Goal: Task Accomplishment & Management: Complete application form

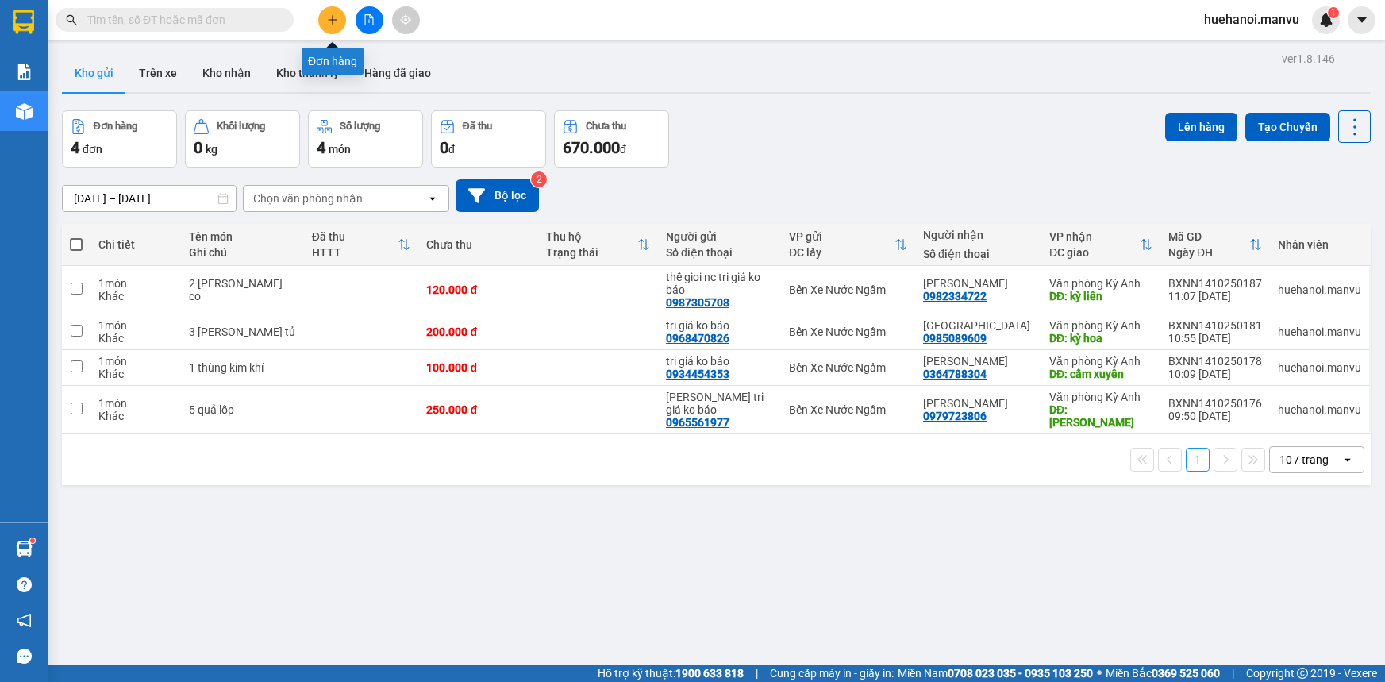
click at [340, 25] on button at bounding box center [332, 20] width 28 height 28
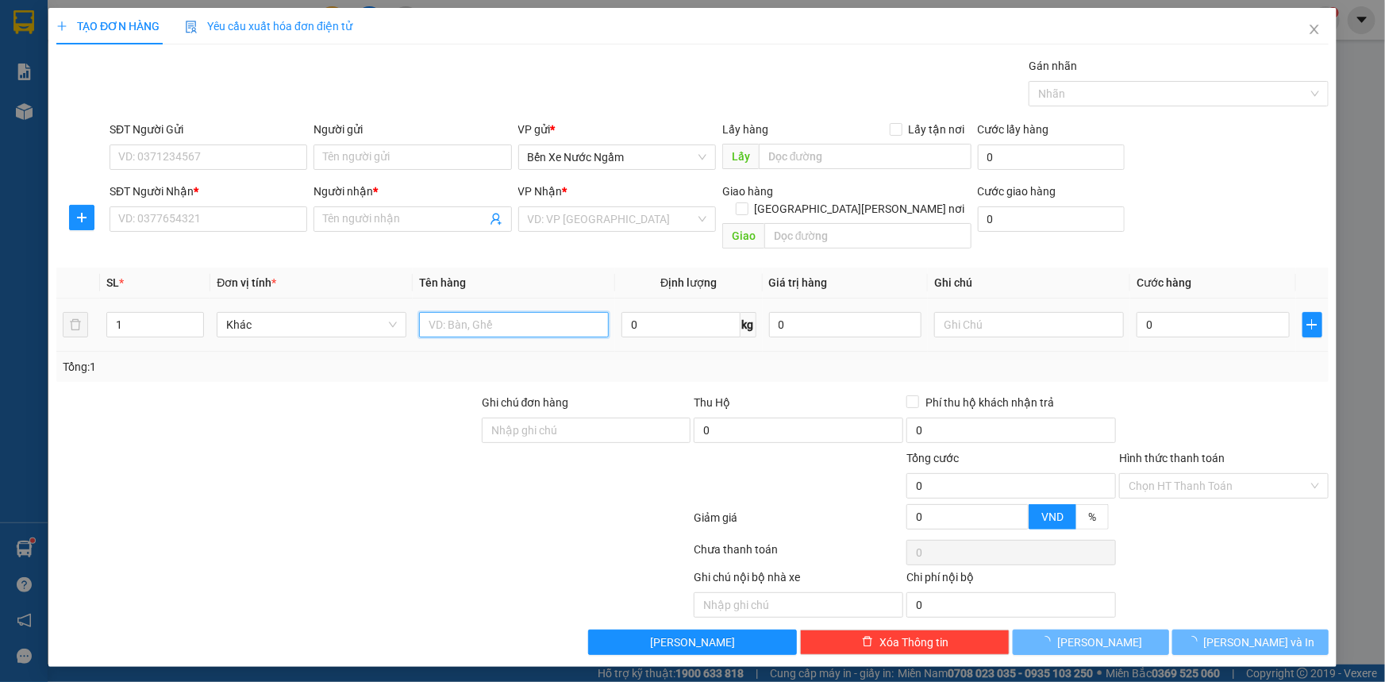
click at [544, 312] on input "text" at bounding box center [514, 324] width 190 height 25
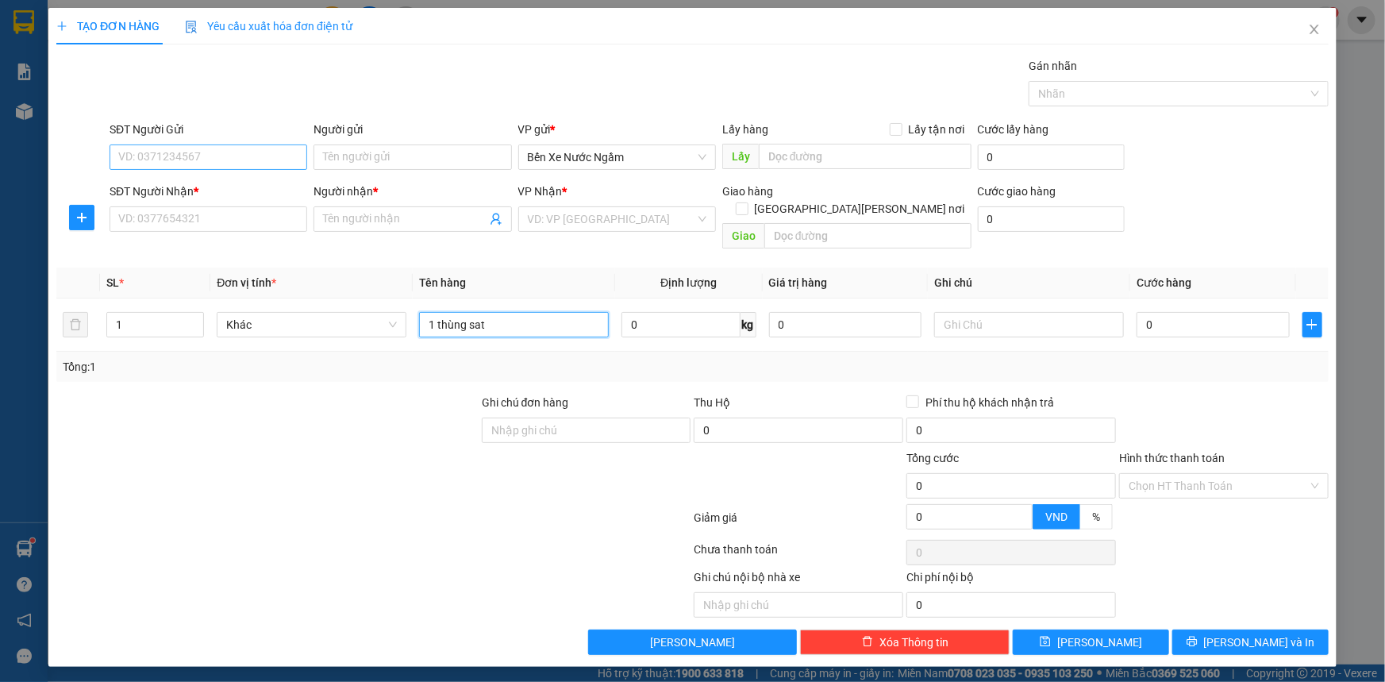
type input "1 thùng sat"
click at [268, 156] on input "SĐT Người Gửi" at bounding box center [209, 156] width 198 height 25
type input "0338998533"
click at [245, 215] on input "SĐT Người Nhận *" at bounding box center [209, 218] width 198 height 25
type input "0982672929"
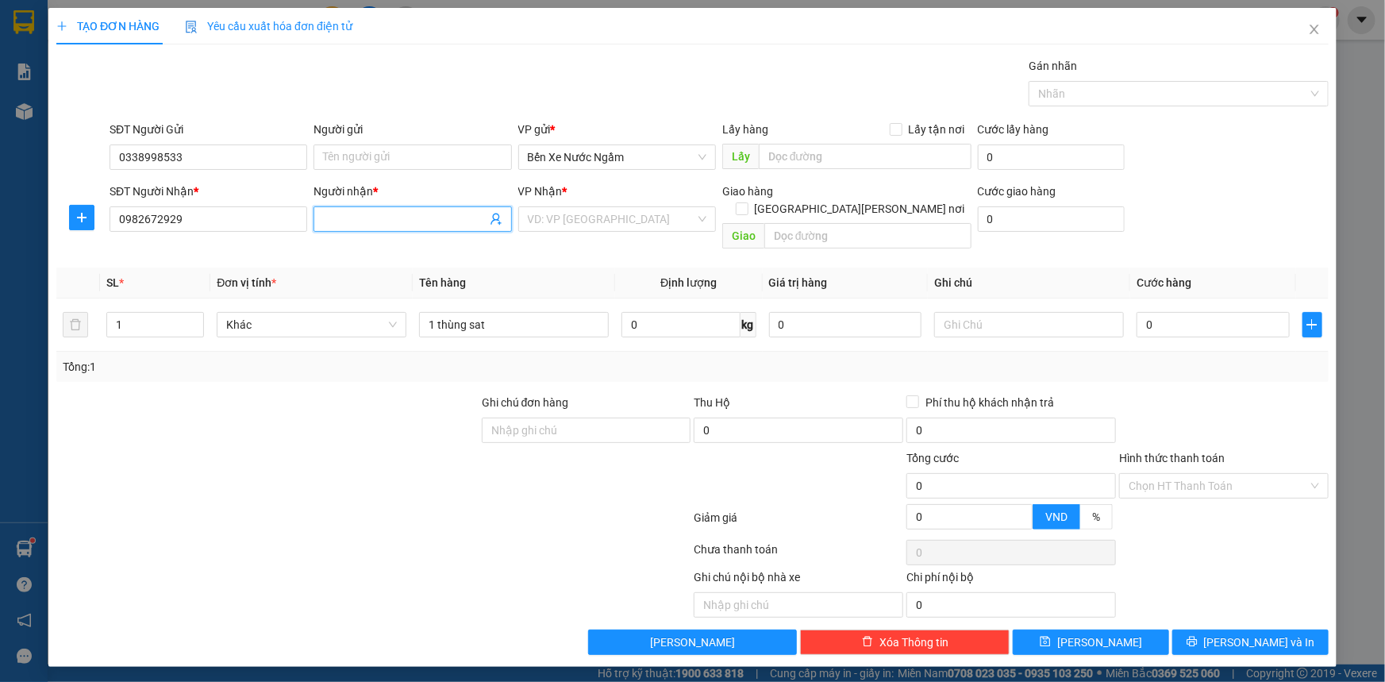
click at [448, 220] on input "Người nhận *" at bounding box center [404, 218] width 163 height 17
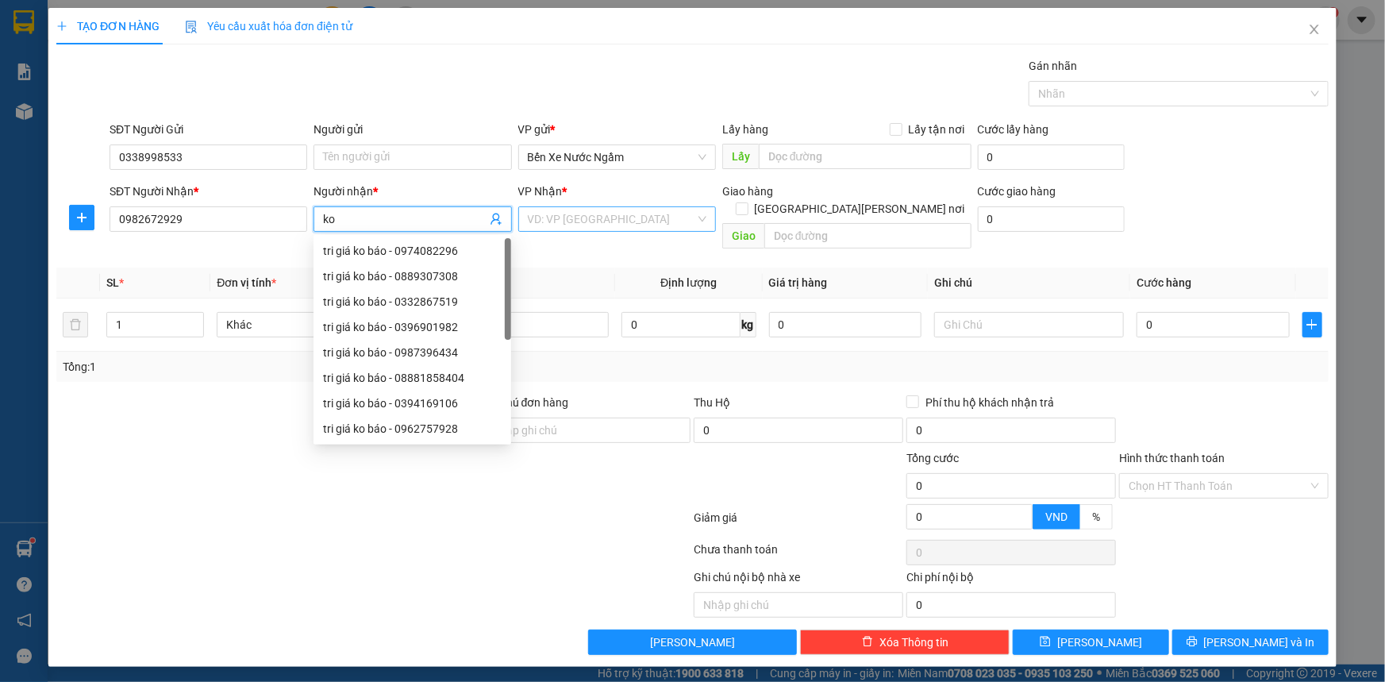
type input "ko"
click at [583, 213] on input "search" at bounding box center [611, 219] width 167 height 24
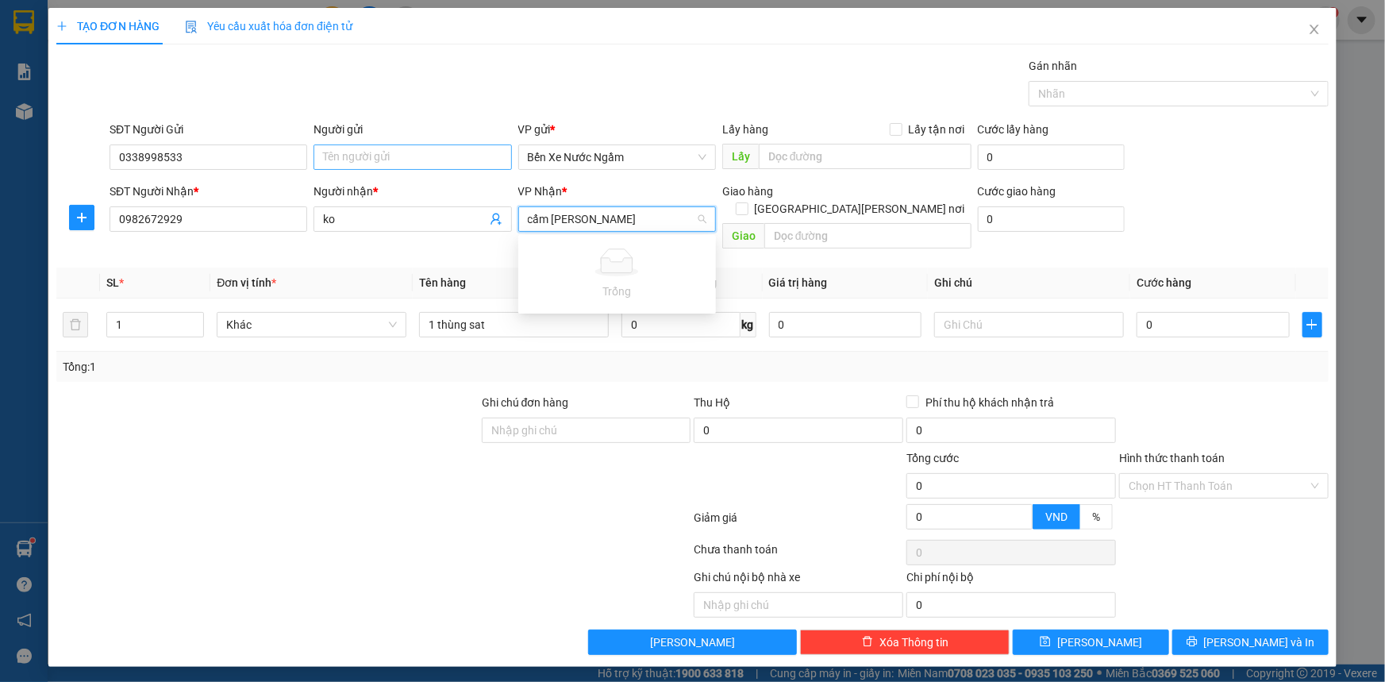
type input "cẩm [PERSON_NAME]"
click at [404, 146] on input "Người gửi" at bounding box center [412, 156] width 198 height 25
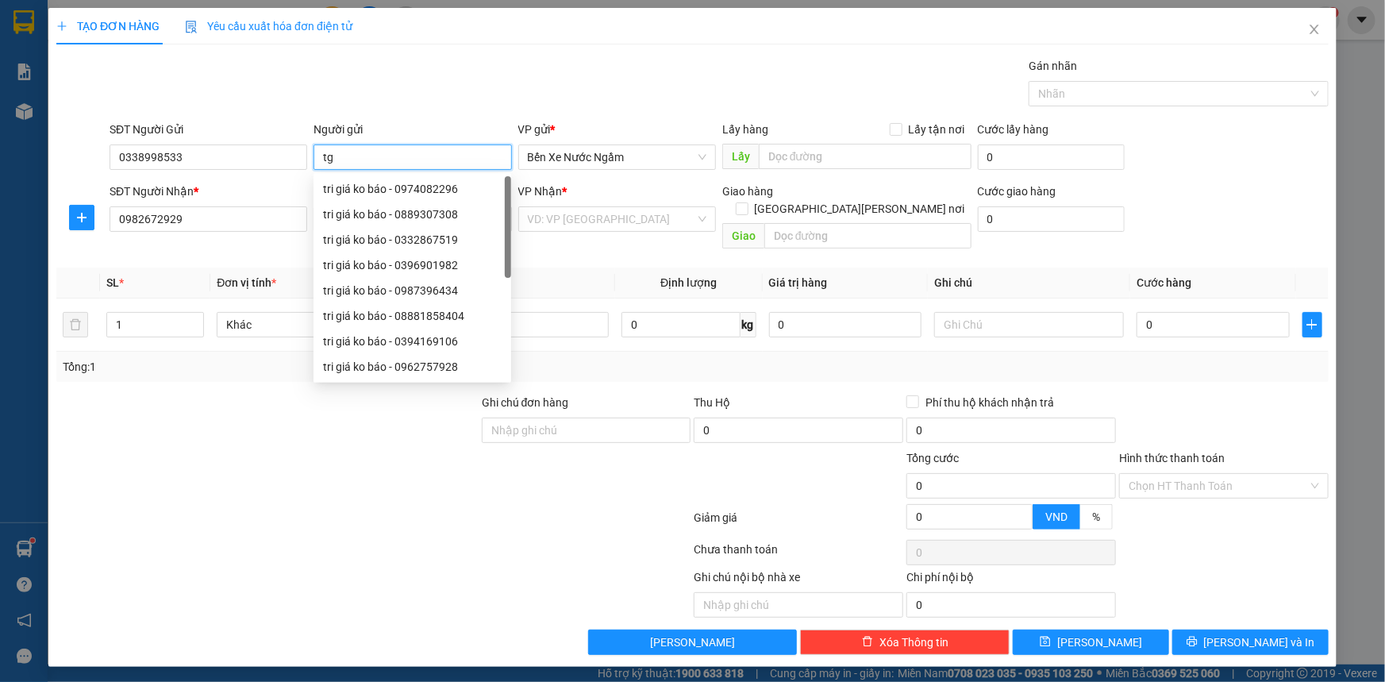
type input "t"
type input "tri giá ko báo"
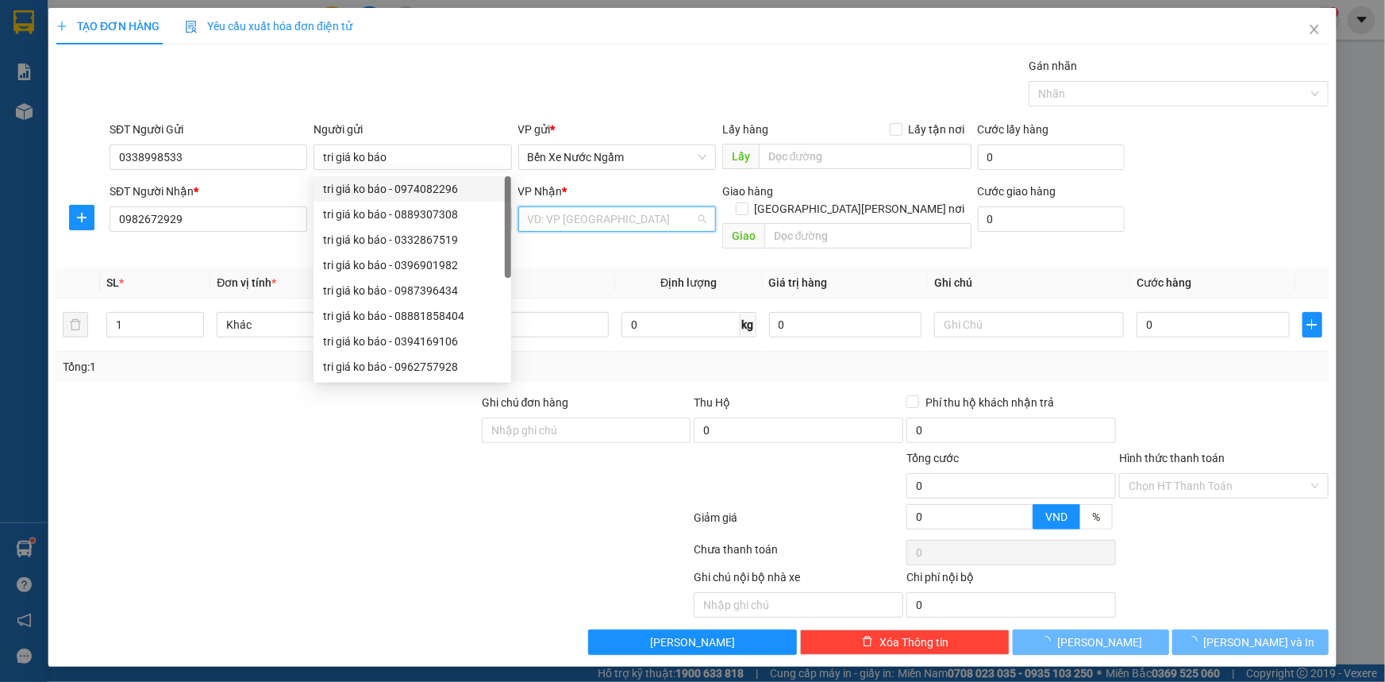
click at [585, 222] on input "search" at bounding box center [611, 219] width 167 height 24
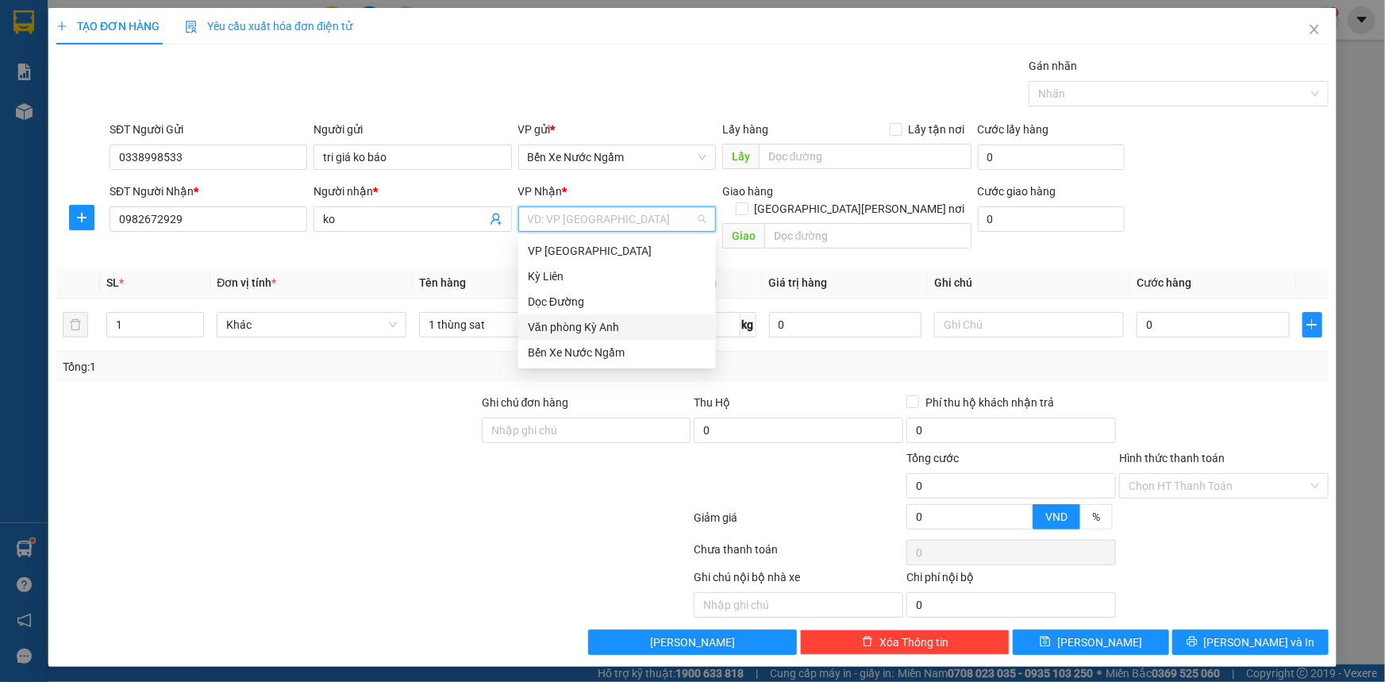
click at [601, 325] on div "Văn phòng Kỳ Anh" at bounding box center [617, 326] width 179 height 17
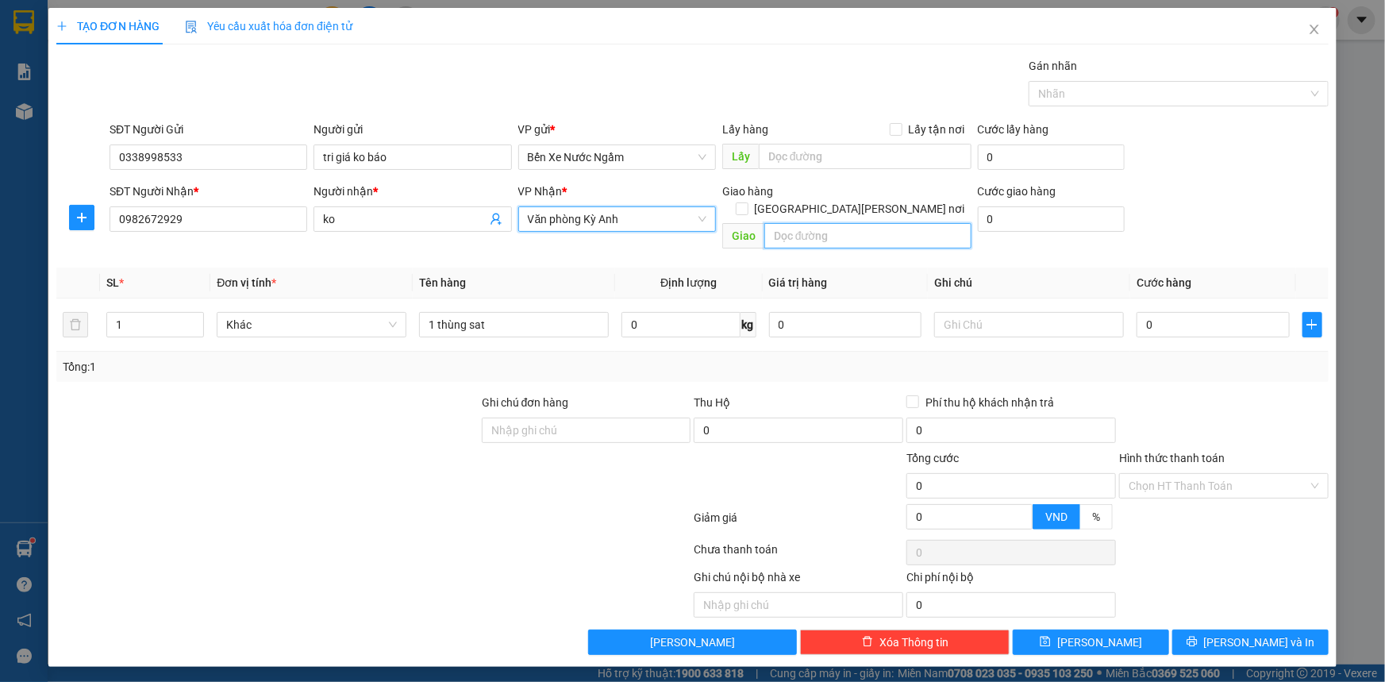
click at [789, 229] on input "text" at bounding box center [867, 235] width 207 height 25
type input "c"
type input "[PERSON_NAME]"
click at [1232, 312] on input "0" at bounding box center [1212, 324] width 153 height 25
type input "5"
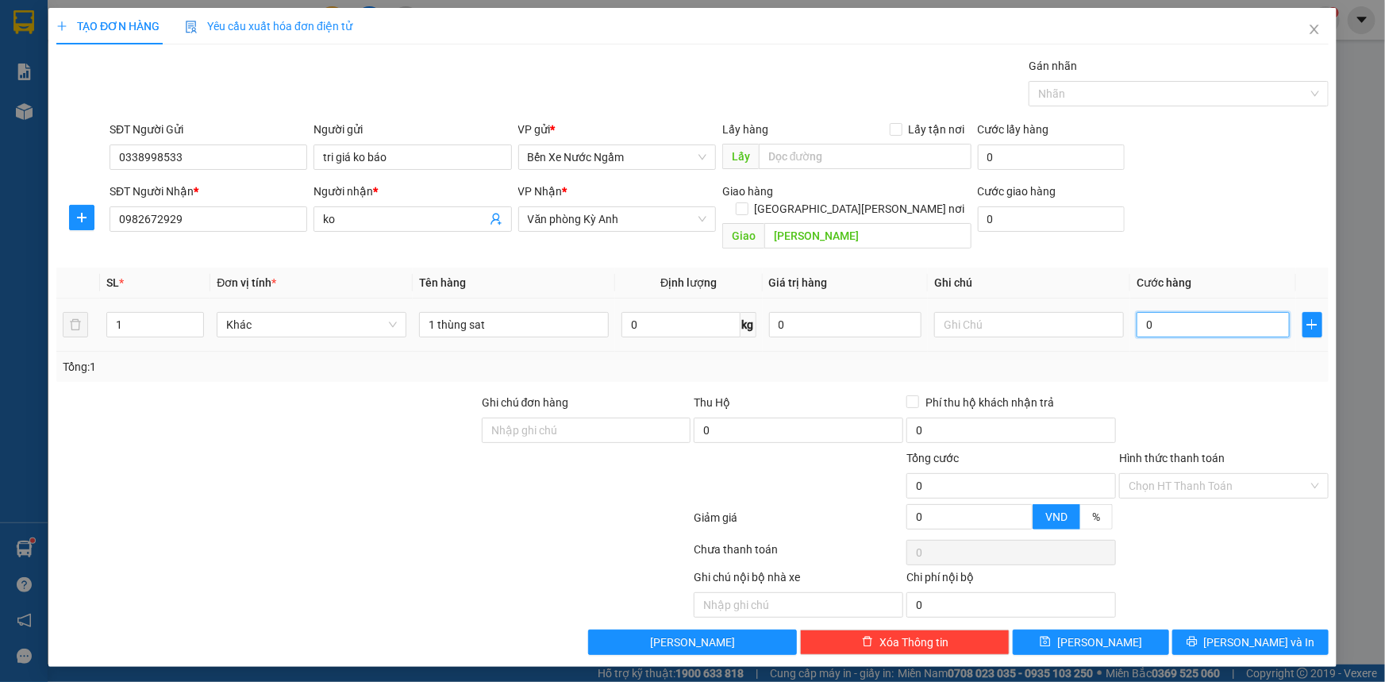
type input "5"
type input "50"
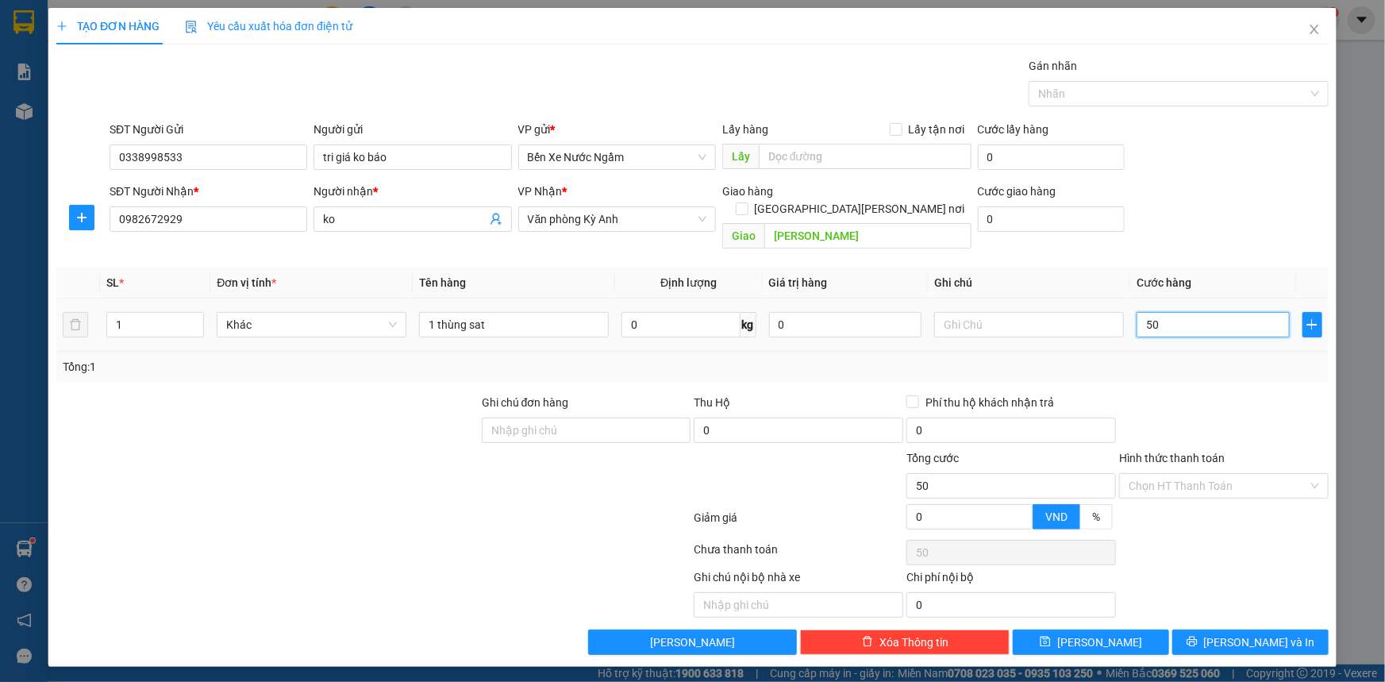
type input "500"
type input "5.000"
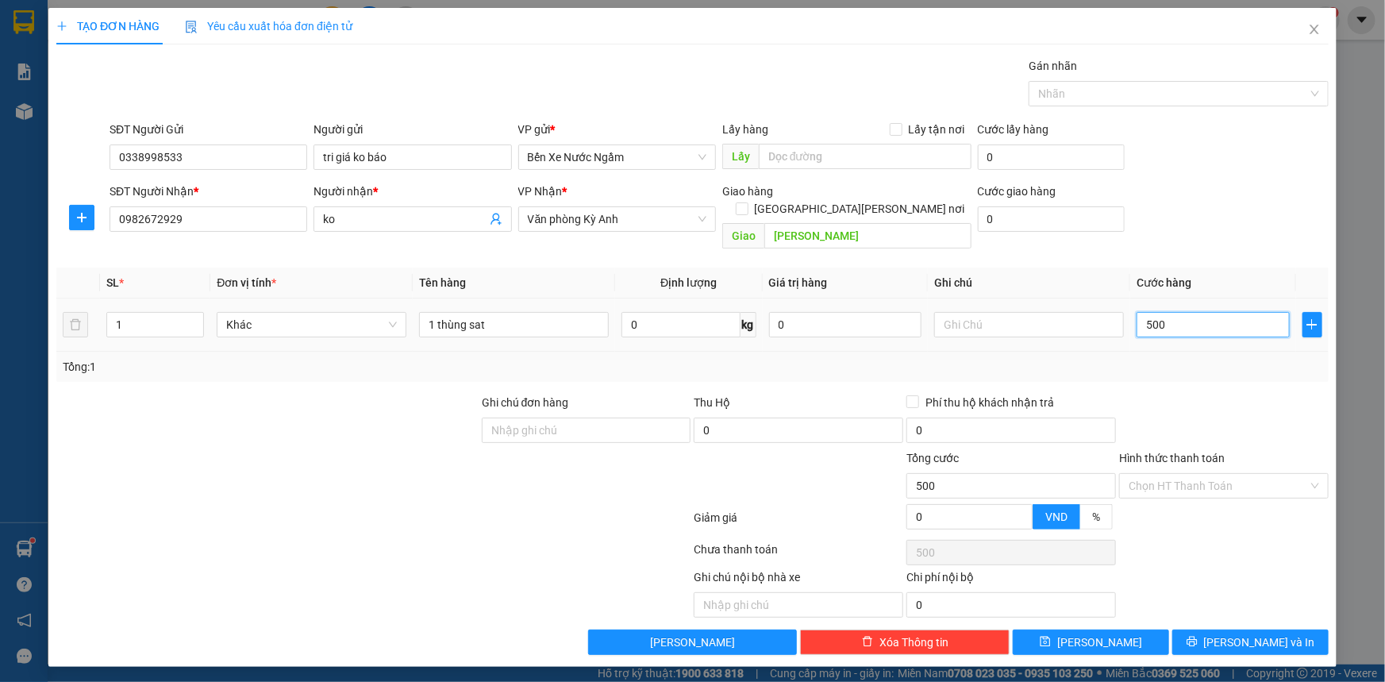
type input "5.000"
type input "50.000"
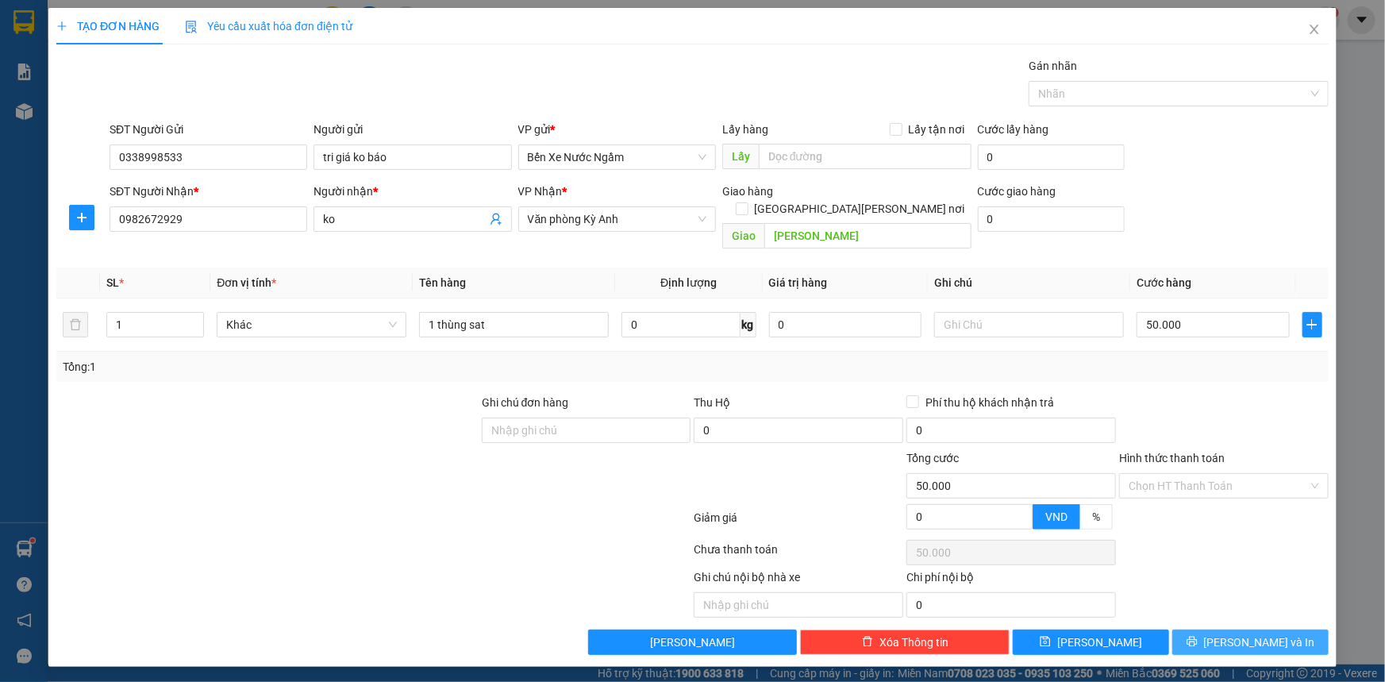
click at [1214, 629] on button "[PERSON_NAME] và In" at bounding box center [1250, 641] width 156 height 25
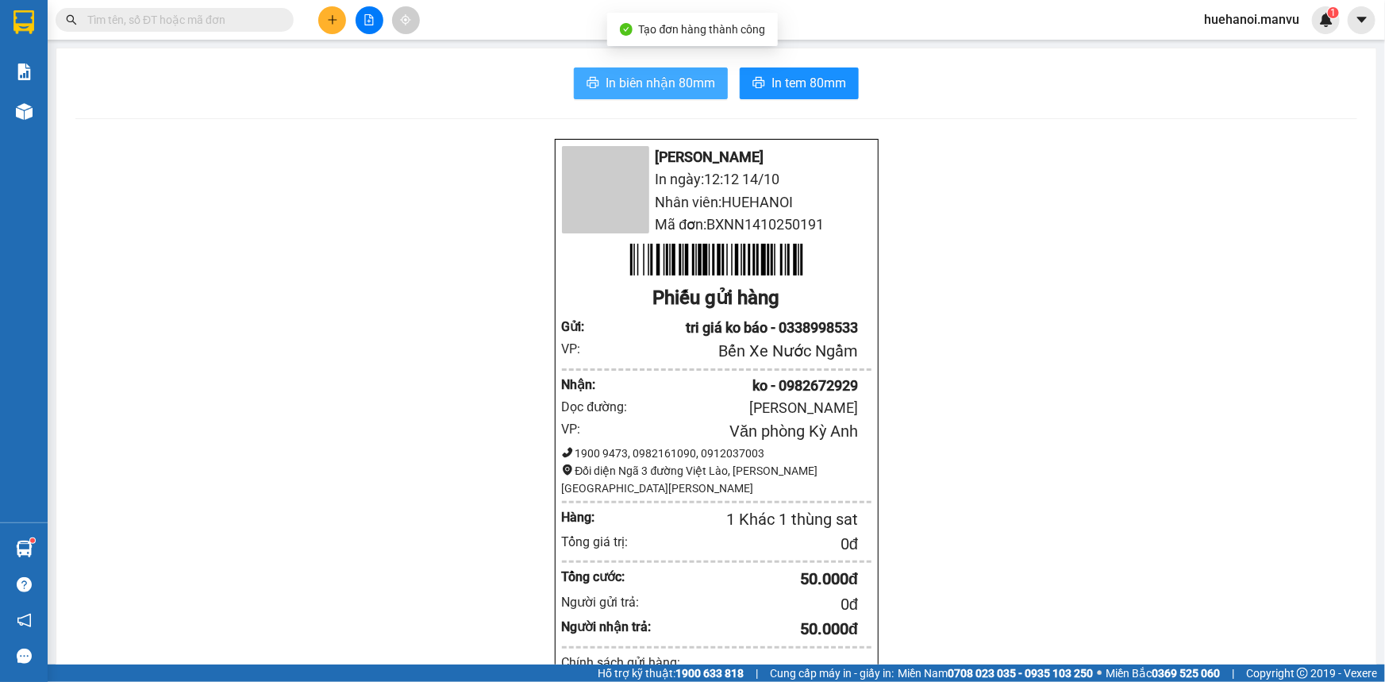
click at [640, 73] on span "In biên nhận 80mm" at bounding box center [660, 83] width 110 height 20
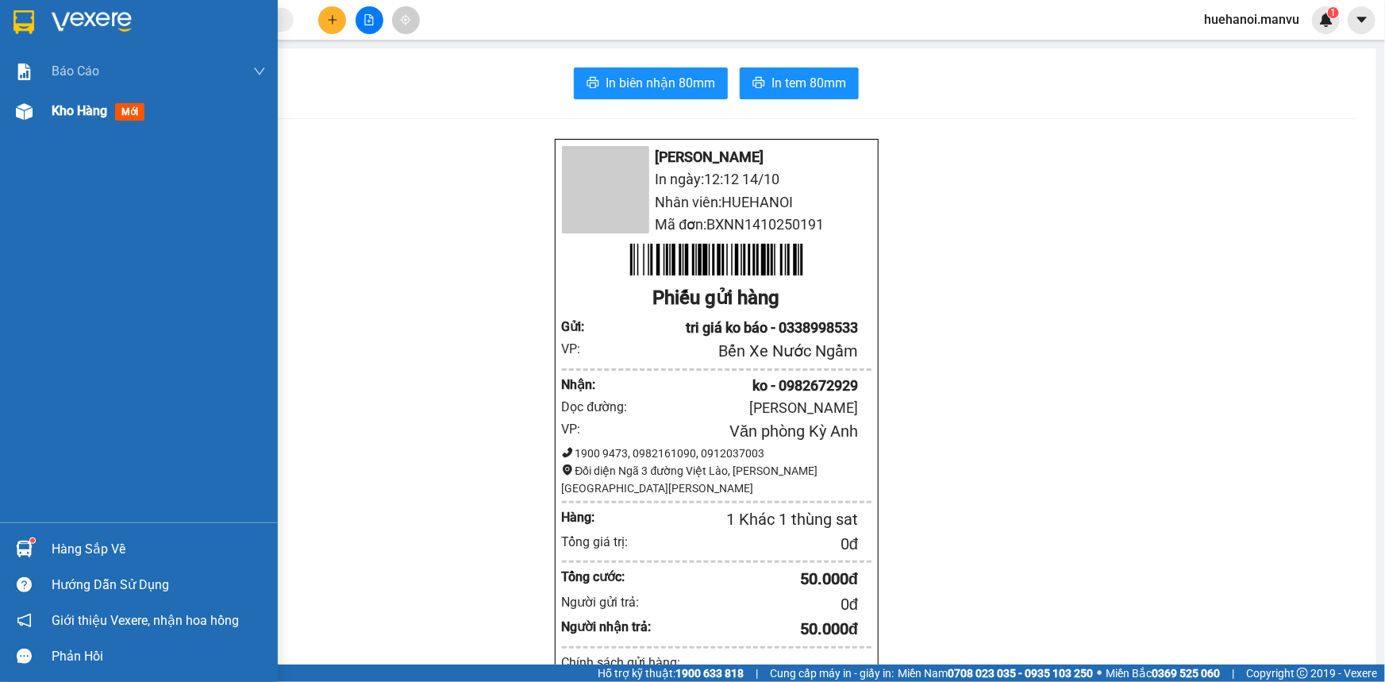
click at [86, 113] on span "Kho hàng" at bounding box center [80, 110] width 56 height 15
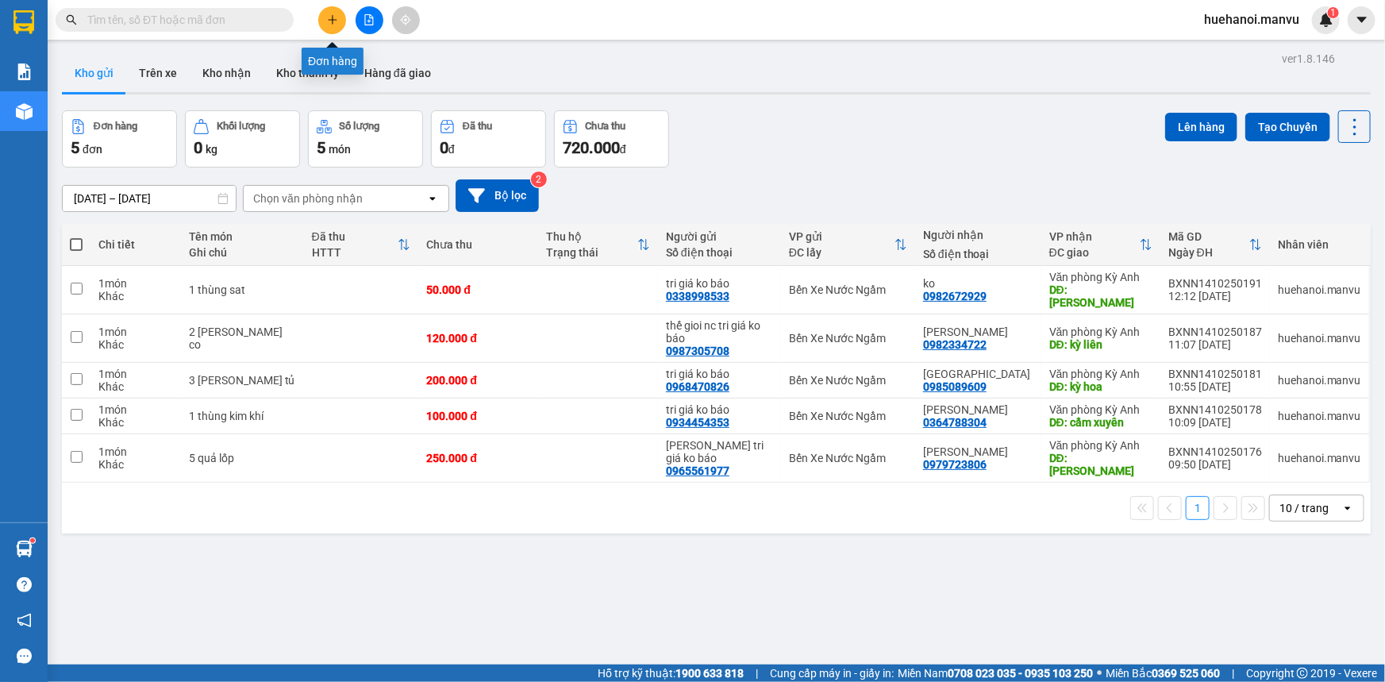
click at [327, 29] on button at bounding box center [332, 20] width 28 height 28
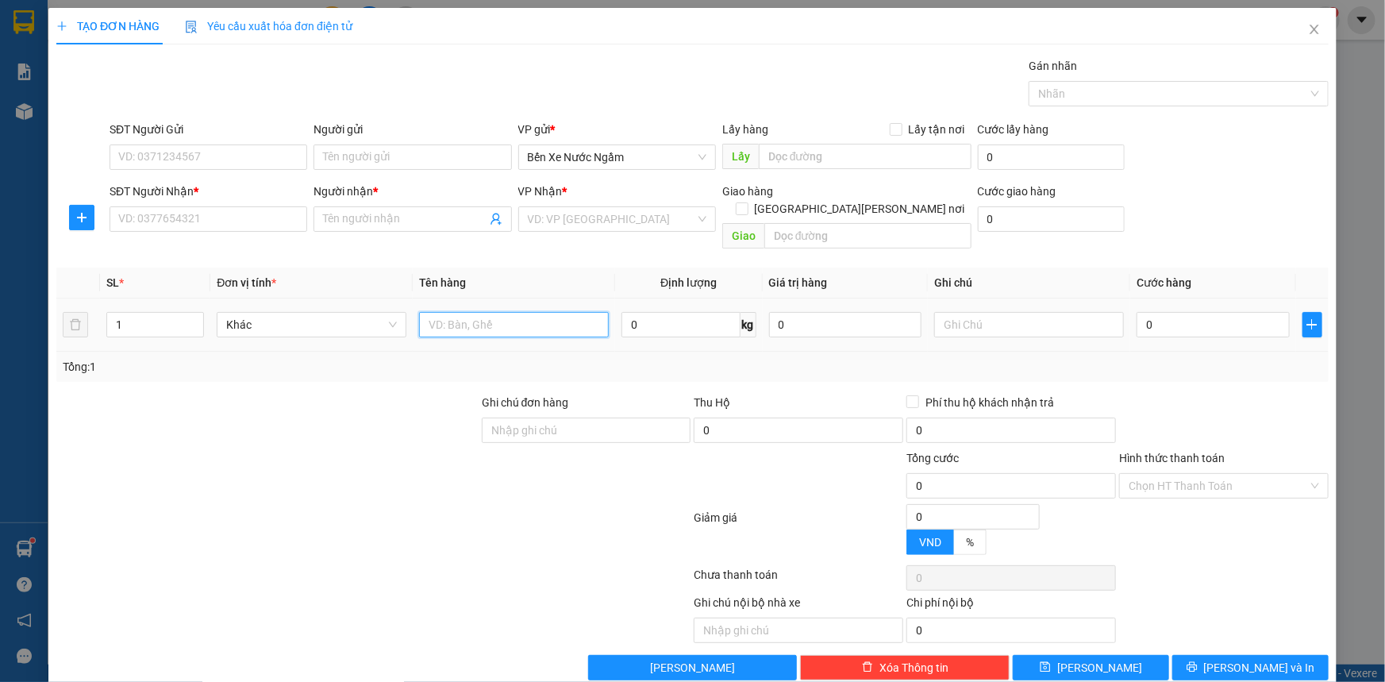
click at [471, 312] on input "text" at bounding box center [514, 324] width 190 height 25
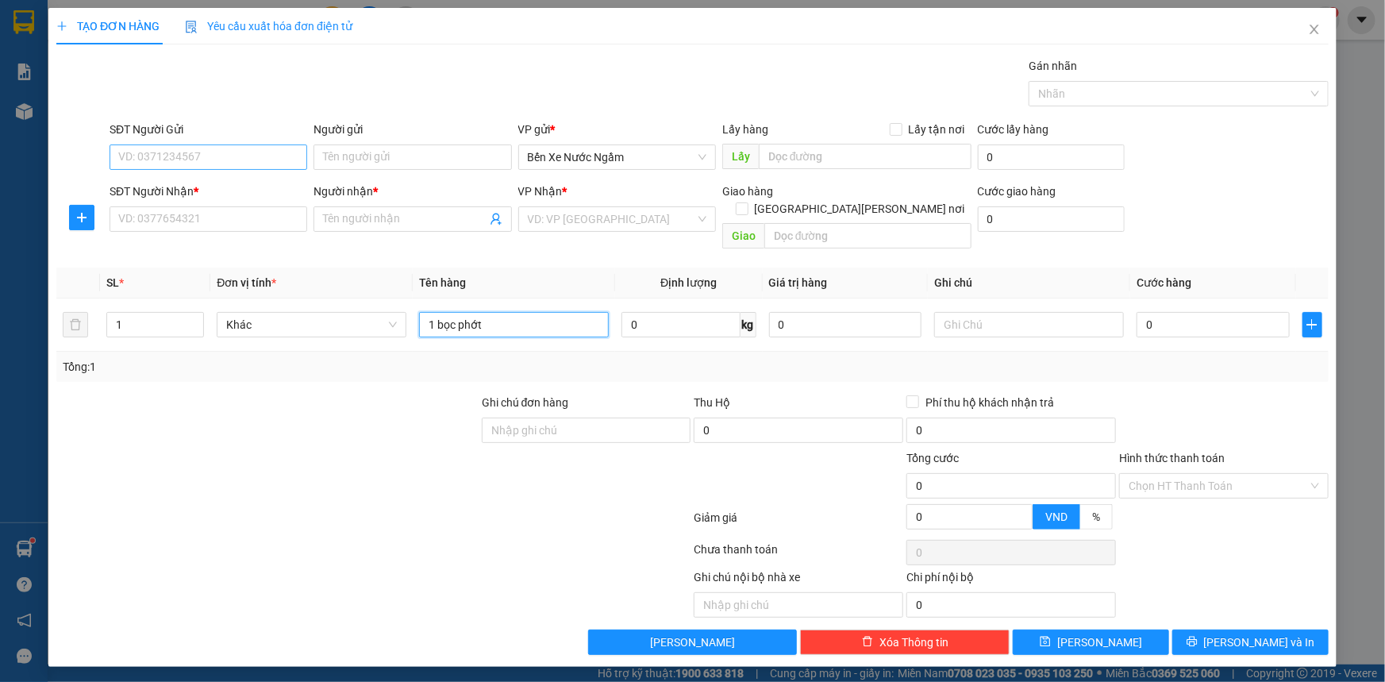
type input "1 bọc phớt"
click at [224, 167] on input "SĐT Người Gửi" at bounding box center [209, 156] width 198 height 25
type input "0399121189"
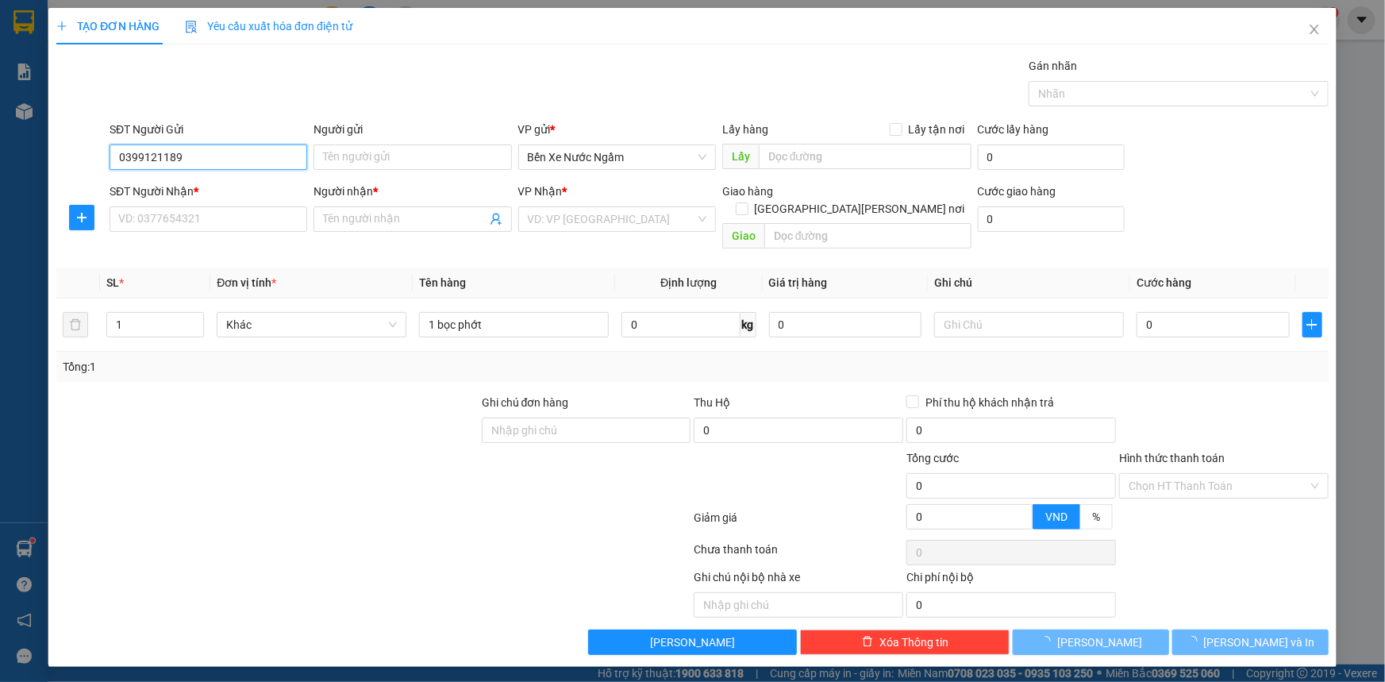
click at [224, 167] on input "0399121189" at bounding box center [209, 156] width 198 height 25
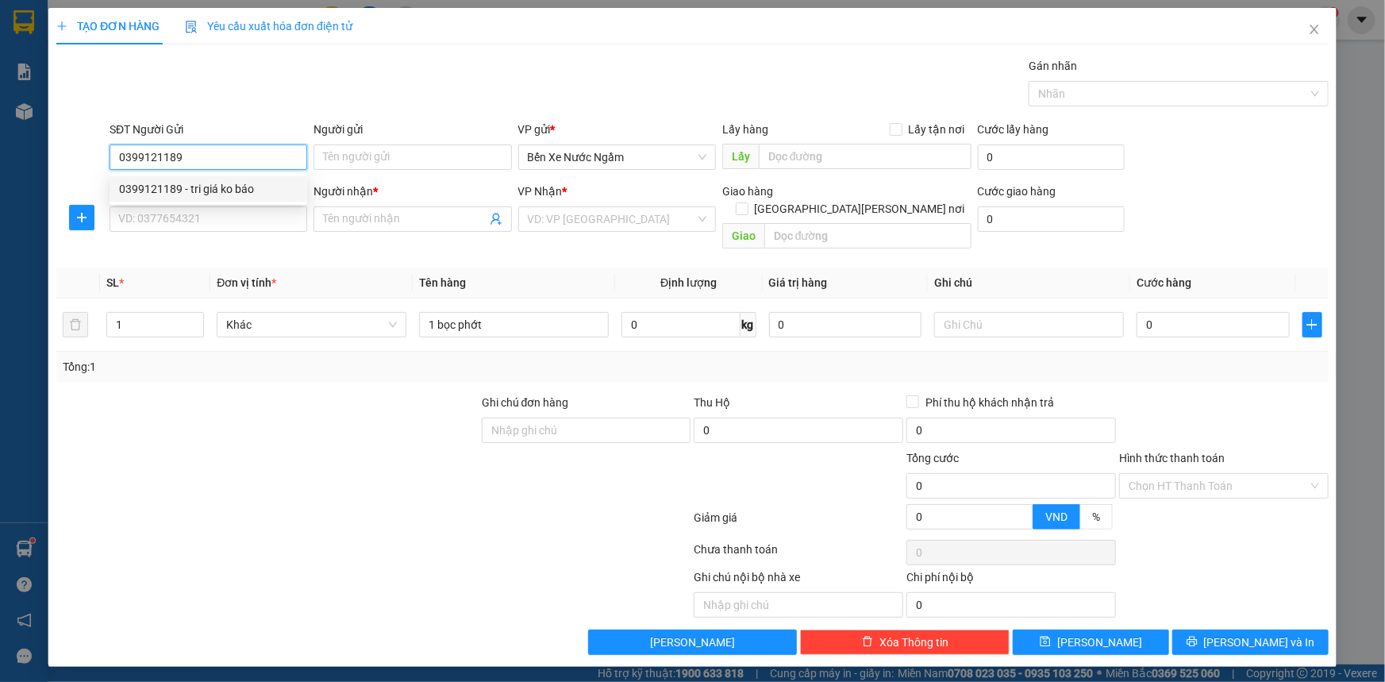
click at [222, 183] on div "0399121189 - tri giá ko báo" at bounding box center [208, 188] width 179 height 17
type input "tri giá ko báo"
type input "0399121189"
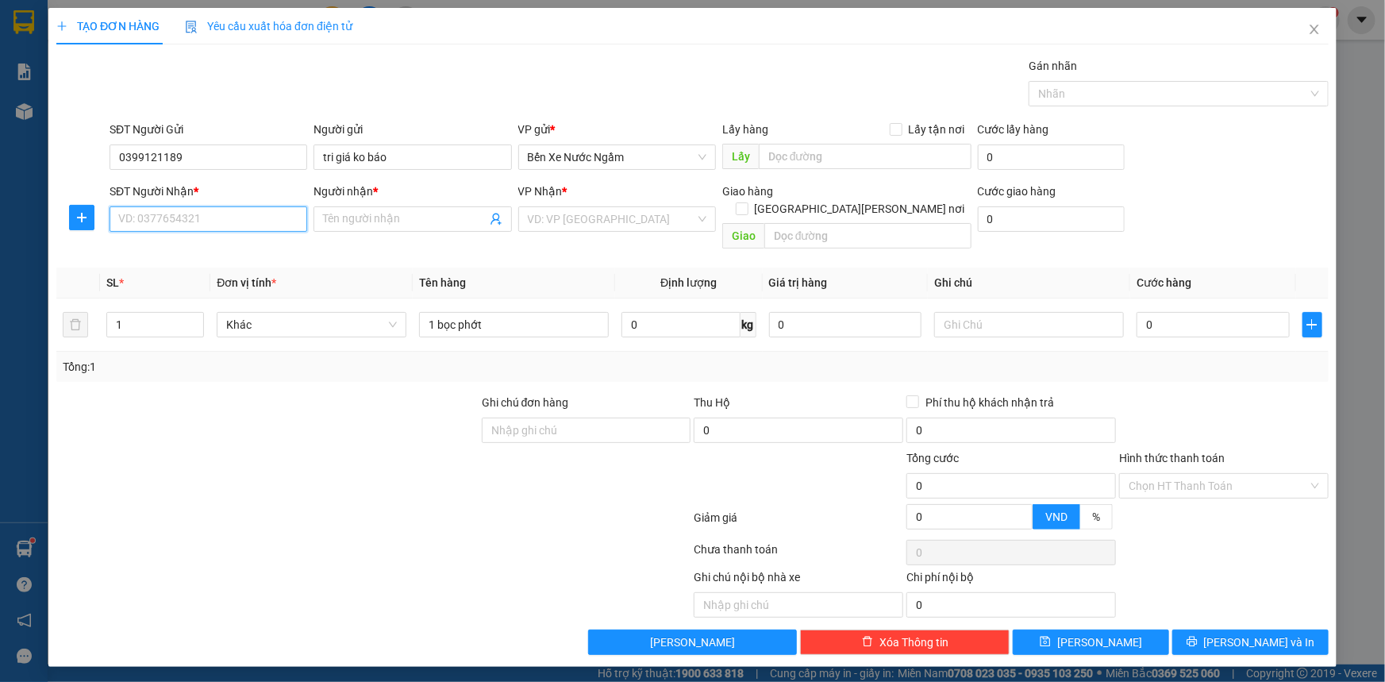
click at [223, 213] on input "SĐT Người Nhận *" at bounding box center [209, 218] width 198 height 25
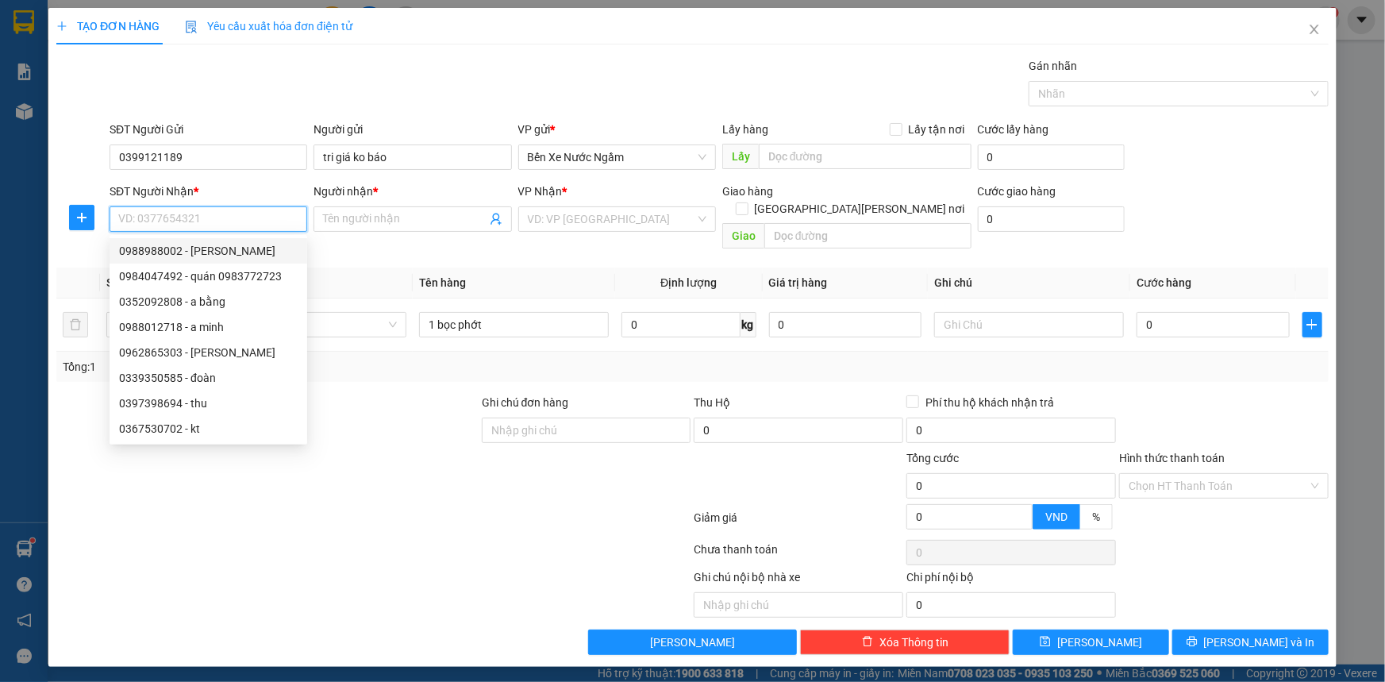
click at [191, 249] on div "0988988002 - [PERSON_NAME]" at bounding box center [208, 250] width 179 height 17
type input "0988988002"
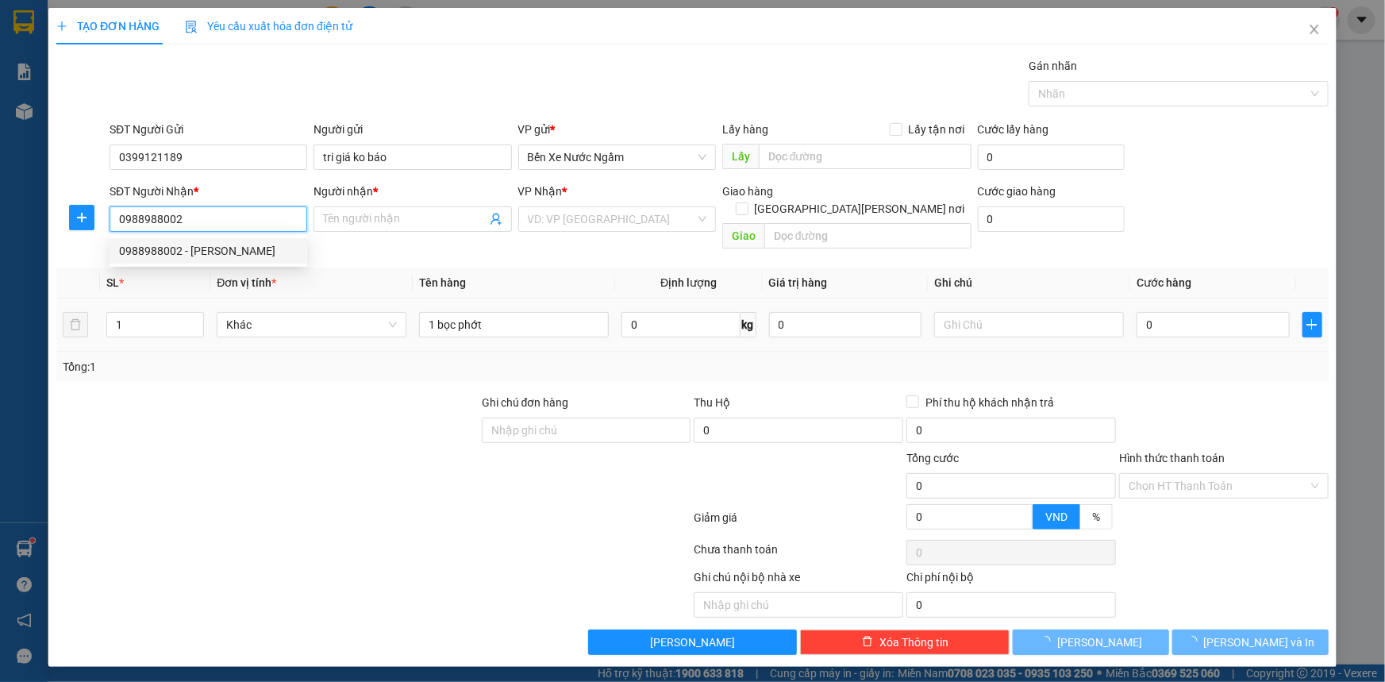
type input "[PERSON_NAME]"
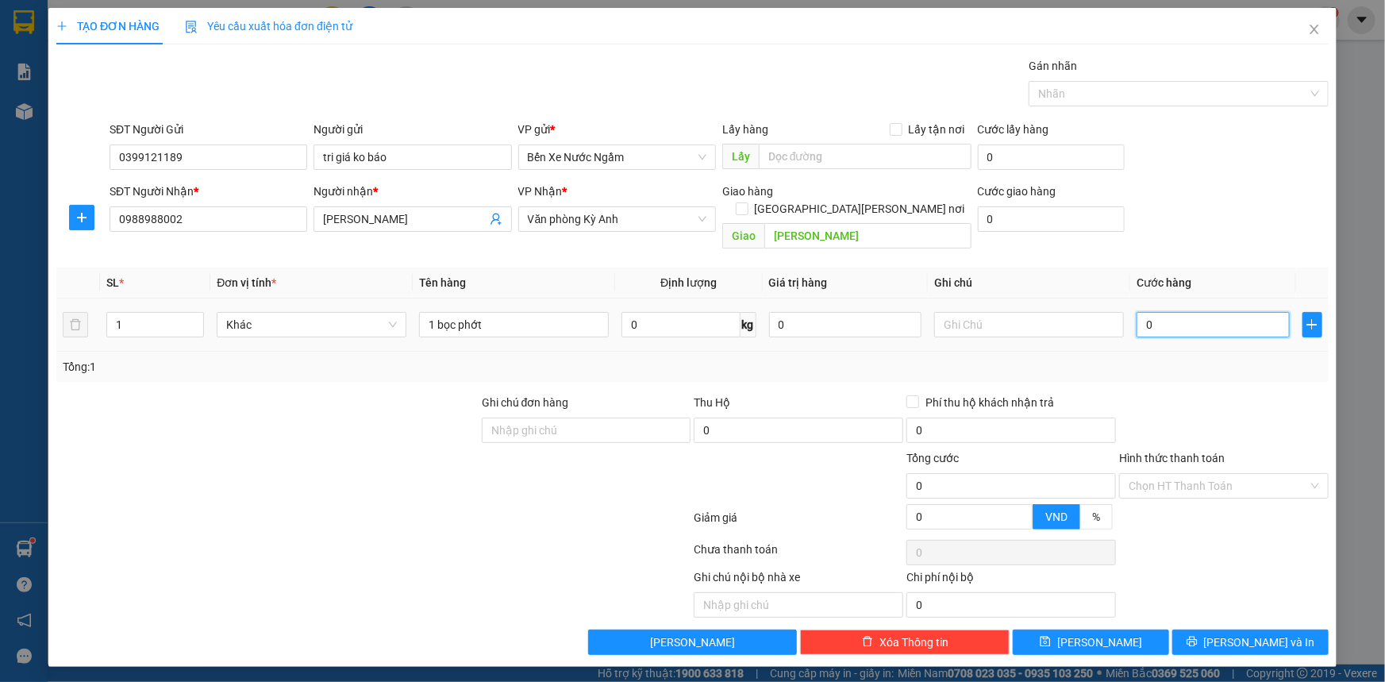
click at [1232, 312] on input "0" at bounding box center [1212, 324] width 153 height 25
type input "5"
type input "50"
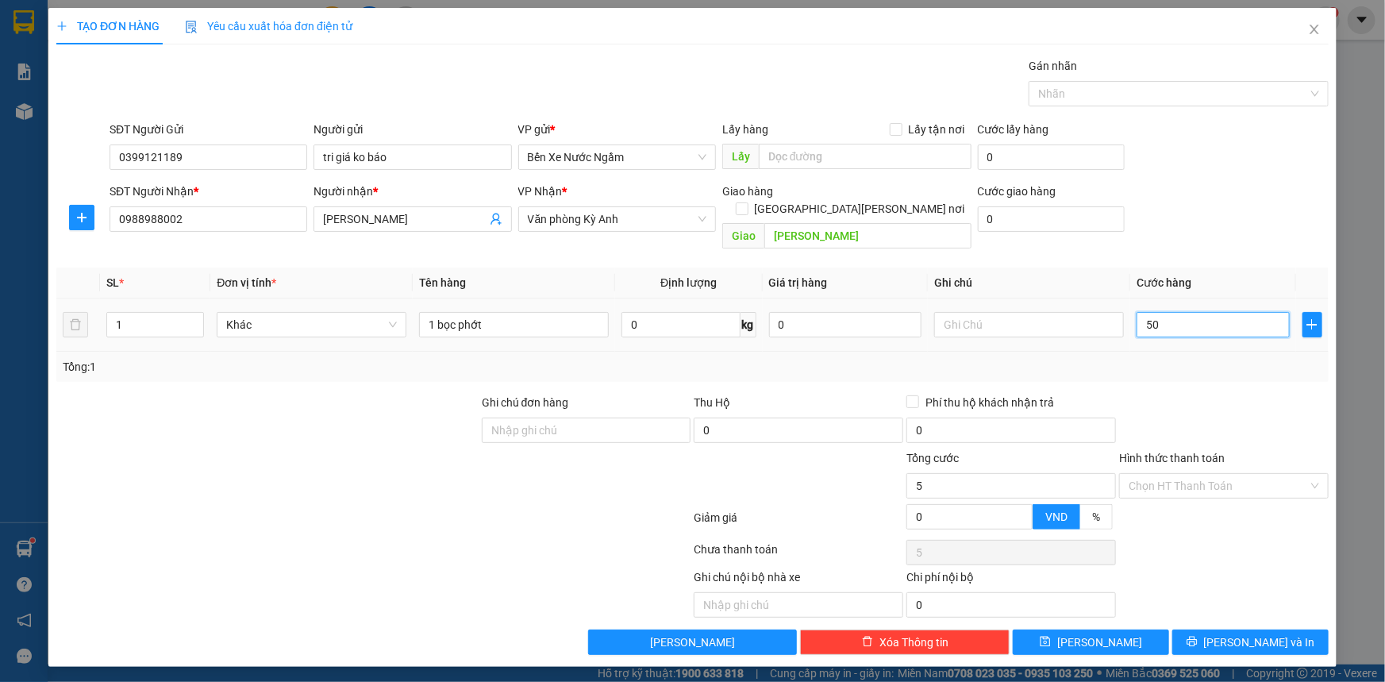
type input "50"
type input "500"
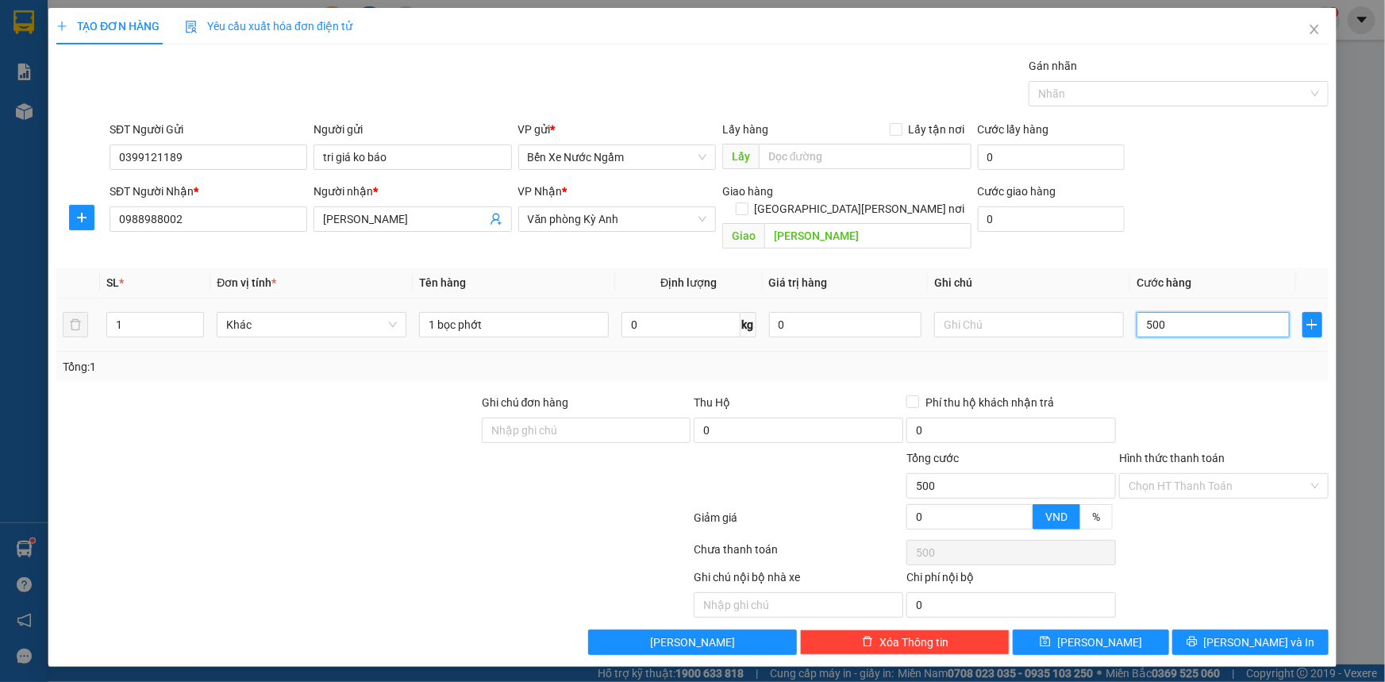
type input "5.000"
type input "50.000"
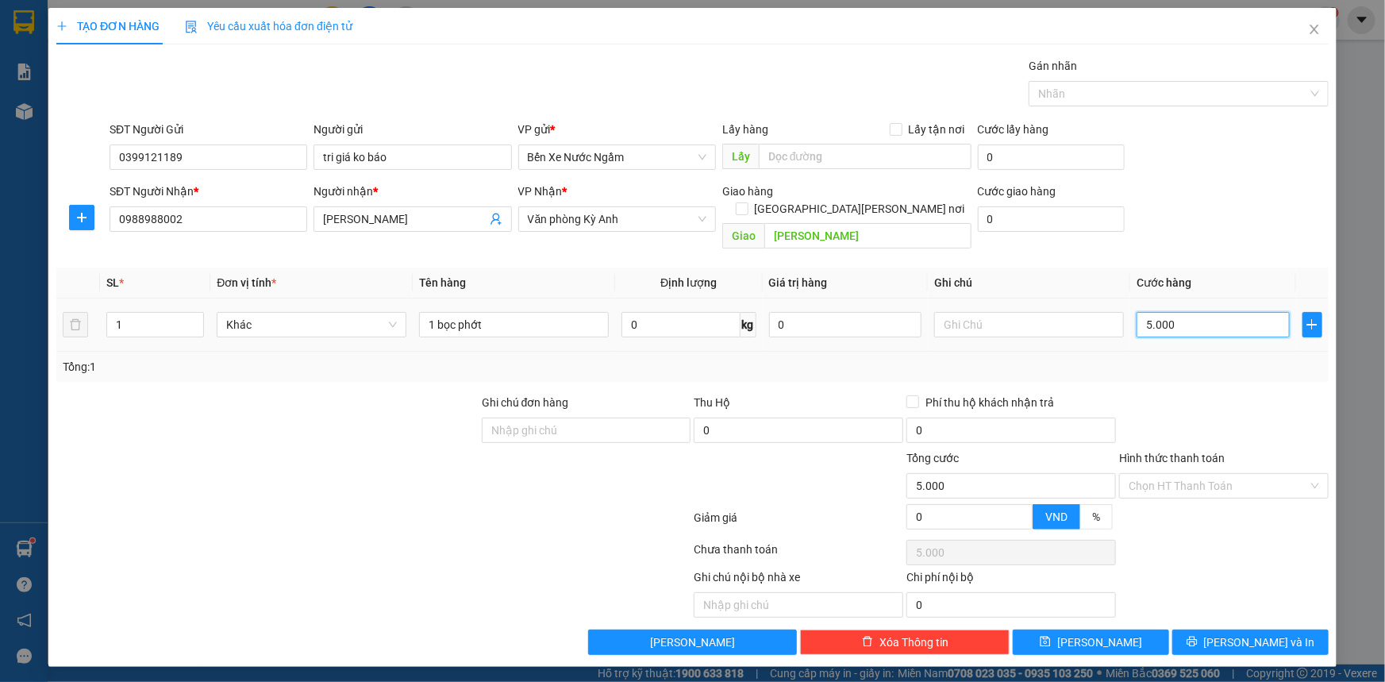
type input "50.000"
click at [1222, 636] on div "TẠO ĐƠN HÀNG Yêu cầu xuất [PERSON_NAME] điện tử Transit Pickup Surcharge Ids Tr…" at bounding box center [692, 337] width 1288 height 659
click at [1197, 636] on icon "printer" at bounding box center [1191, 641] width 11 height 11
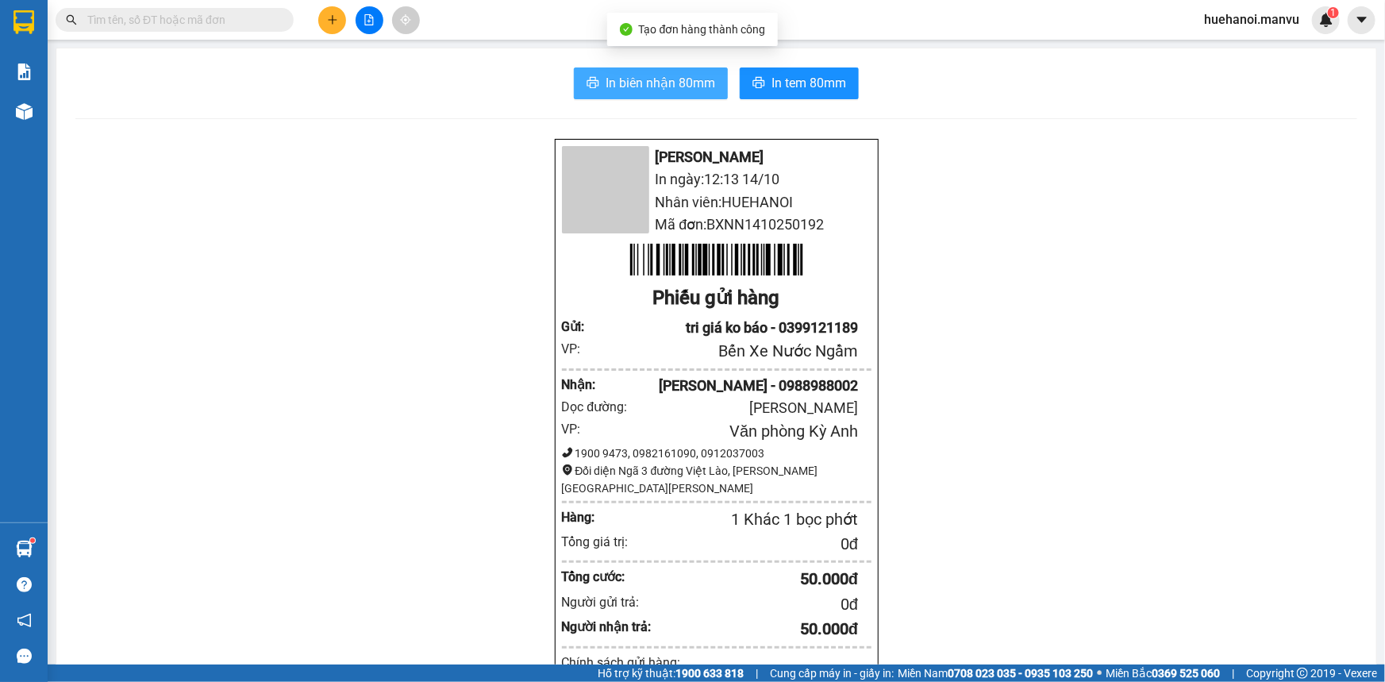
click at [692, 88] on span "In biên nhận 80mm" at bounding box center [660, 83] width 110 height 20
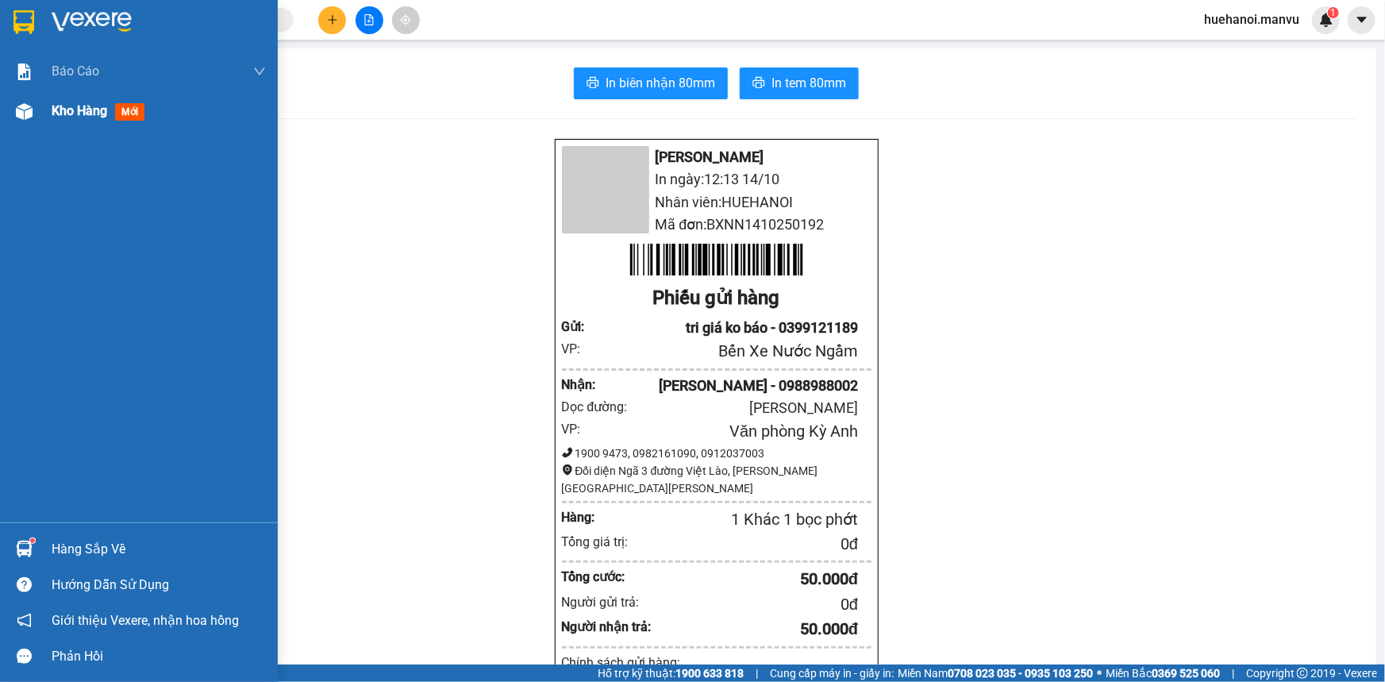
click at [52, 103] on span "Kho hàng" at bounding box center [80, 110] width 56 height 15
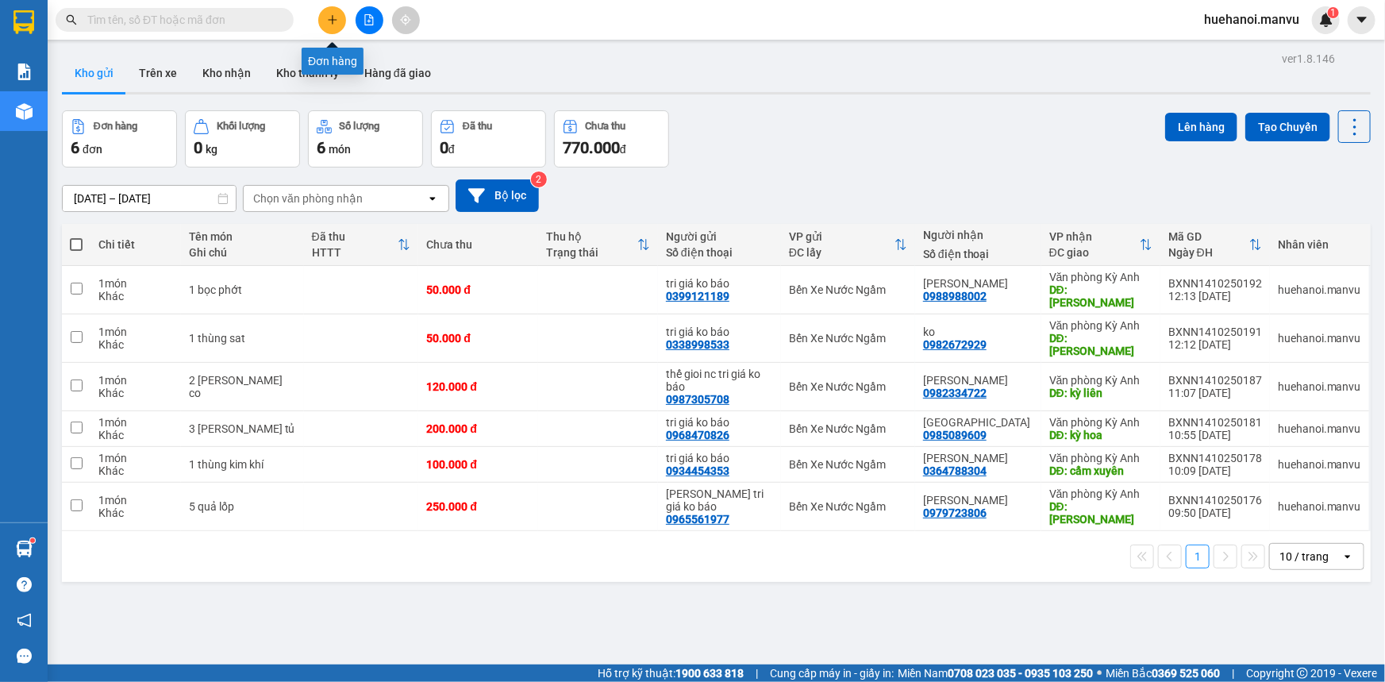
click at [332, 20] on icon "plus" at bounding box center [332, 19] width 9 height 1
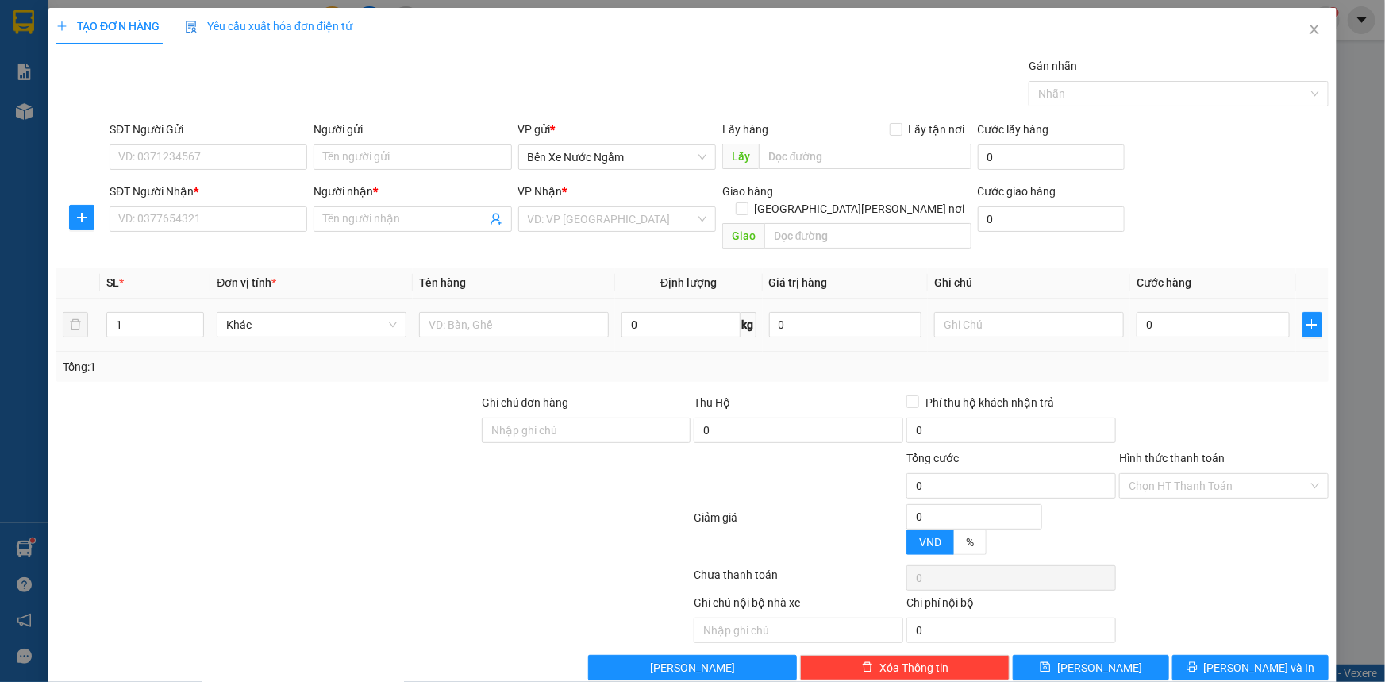
click at [482, 320] on div at bounding box center [514, 325] width 190 height 32
click at [484, 315] on input "text" at bounding box center [514, 324] width 190 height 25
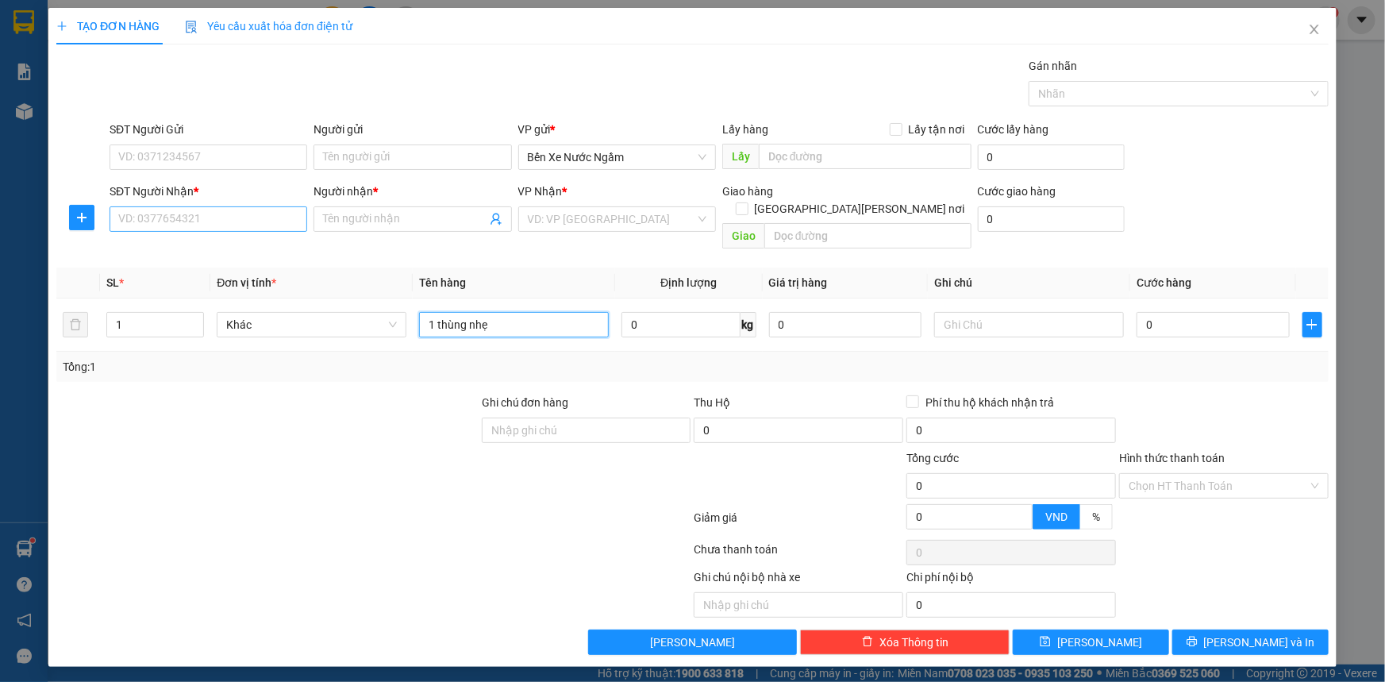
type input "1 thùng nhẹ"
click at [257, 218] on input "SĐT Người Nhận *" at bounding box center [209, 218] width 198 height 25
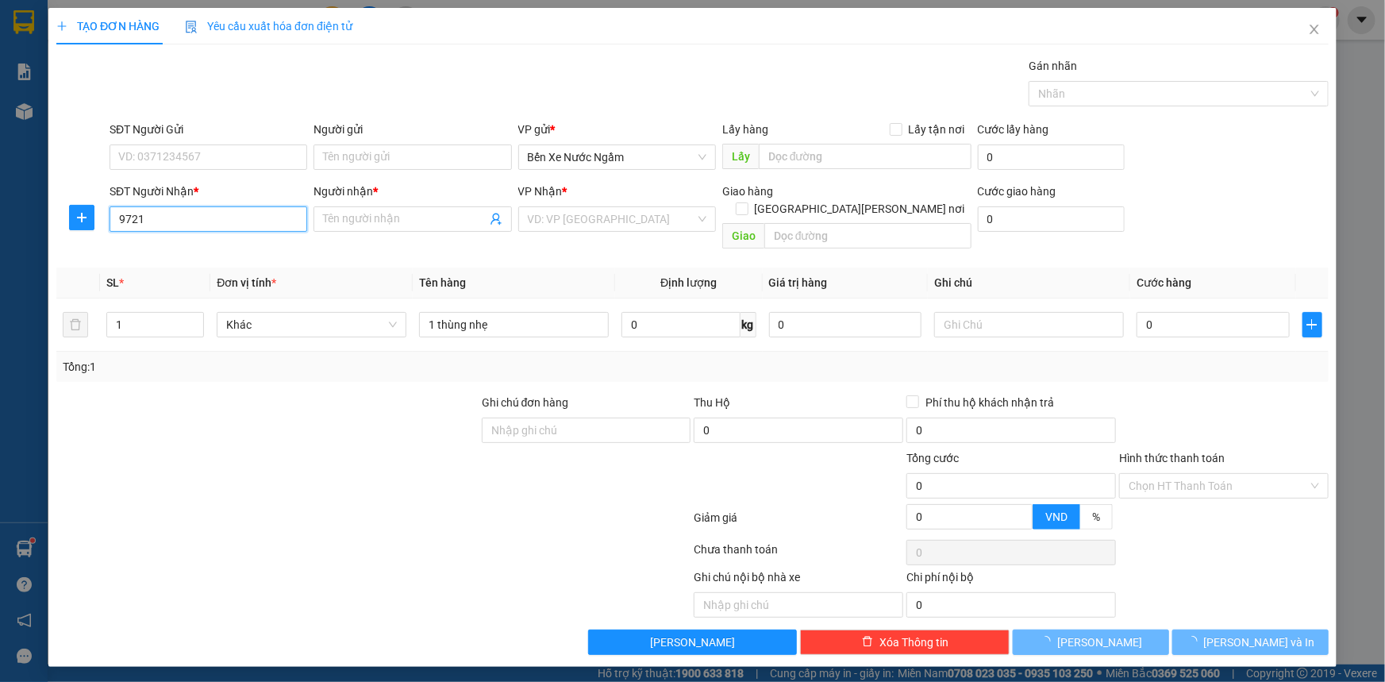
click at [257, 218] on input "9721" at bounding box center [209, 218] width 198 height 25
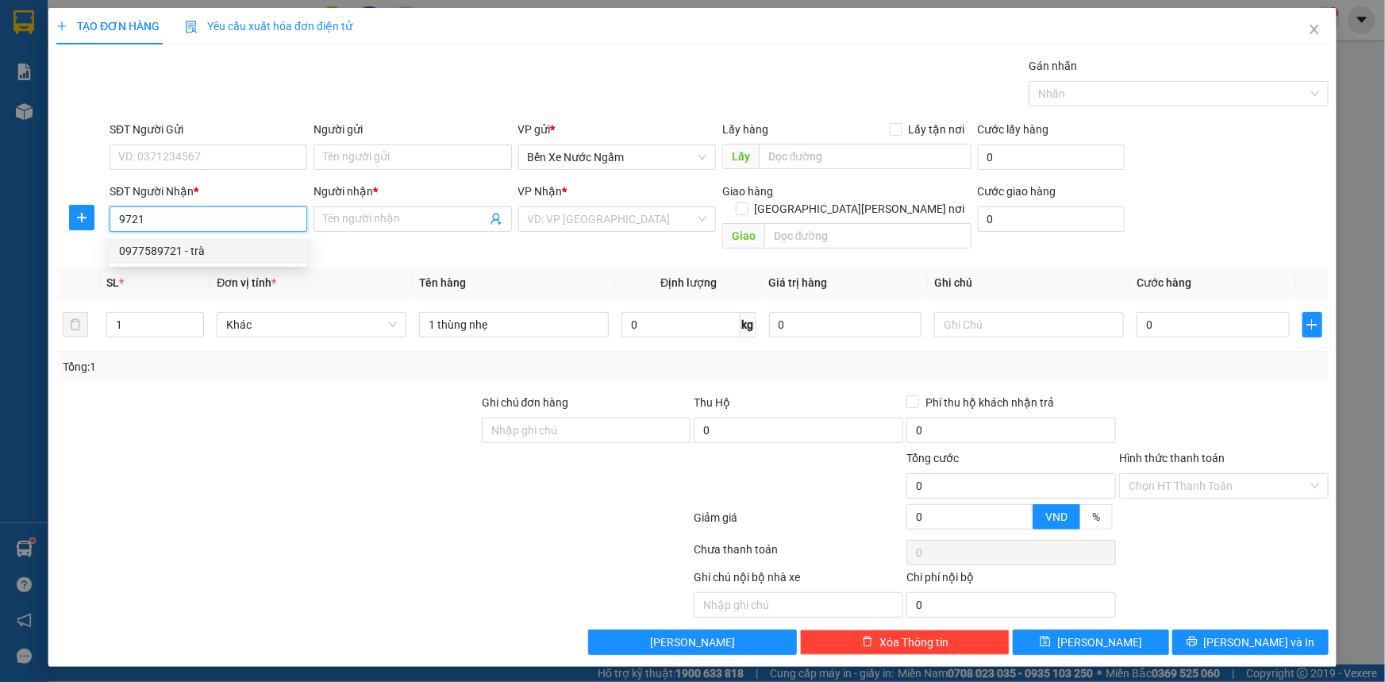
click at [189, 254] on div "0977589721 - trà" at bounding box center [208, 250] width 179 height 17
type input "0977589721"
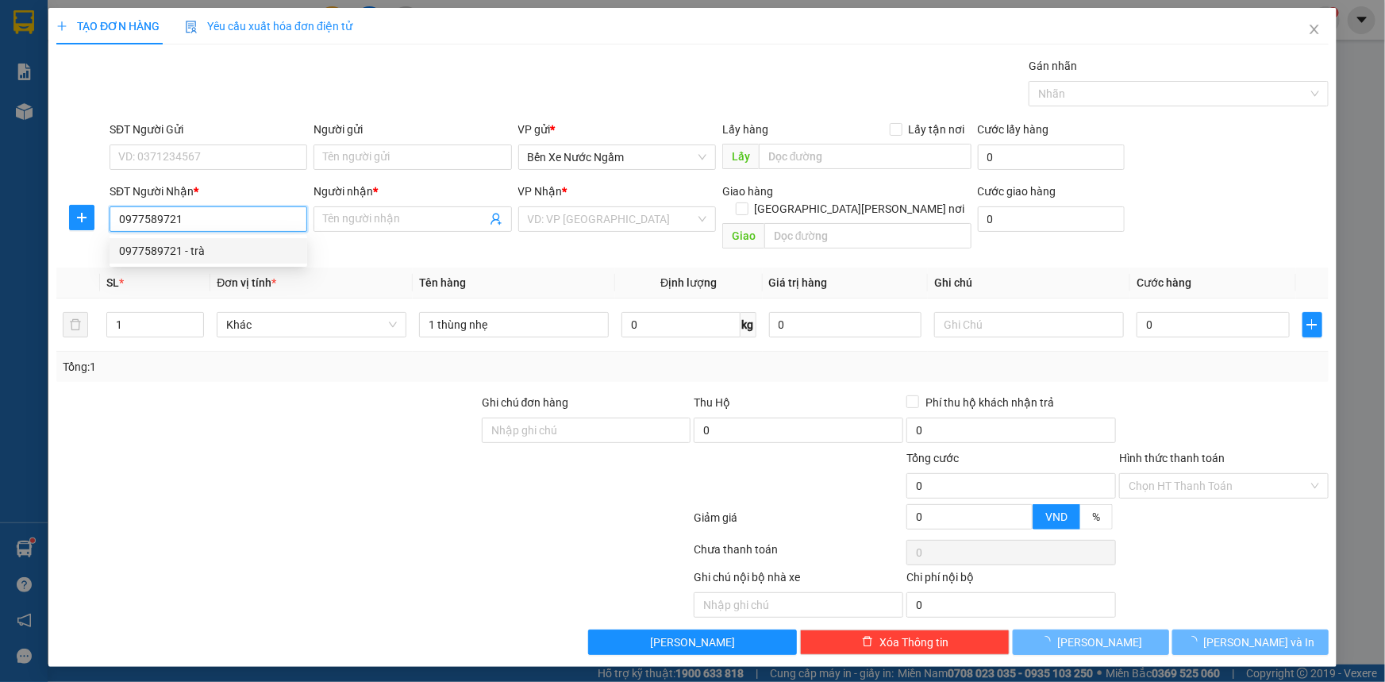
type input "trà"
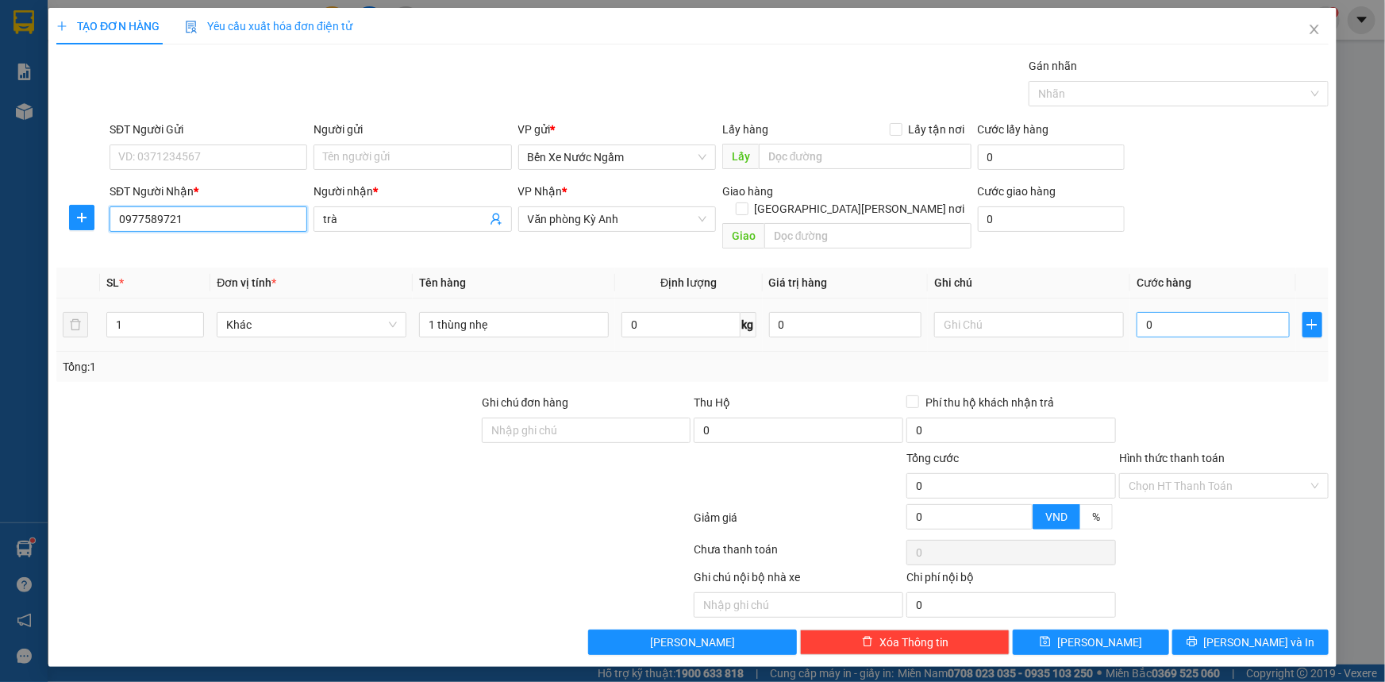
type input "0977589721"
click at [1188, 314] on input "0" at bounding box center [1212, 324] width 153 height 25
type input "5"
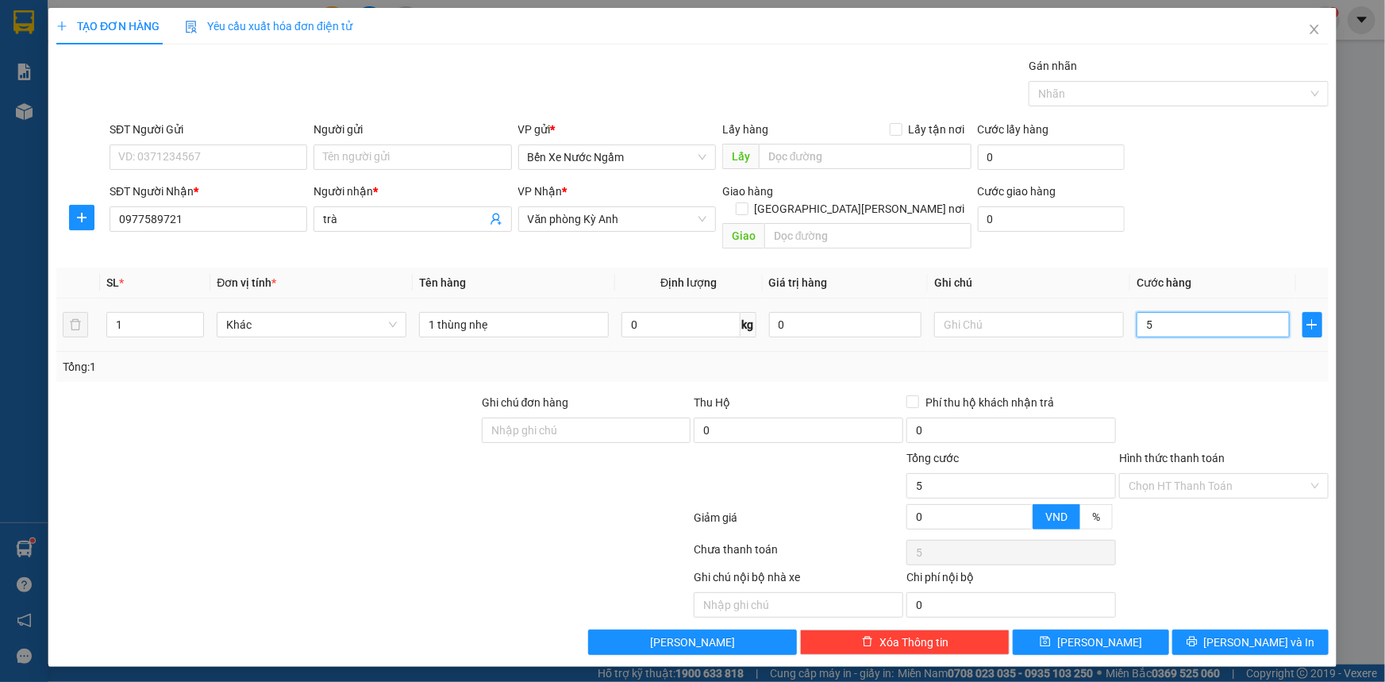
type input "50"
type input "500"
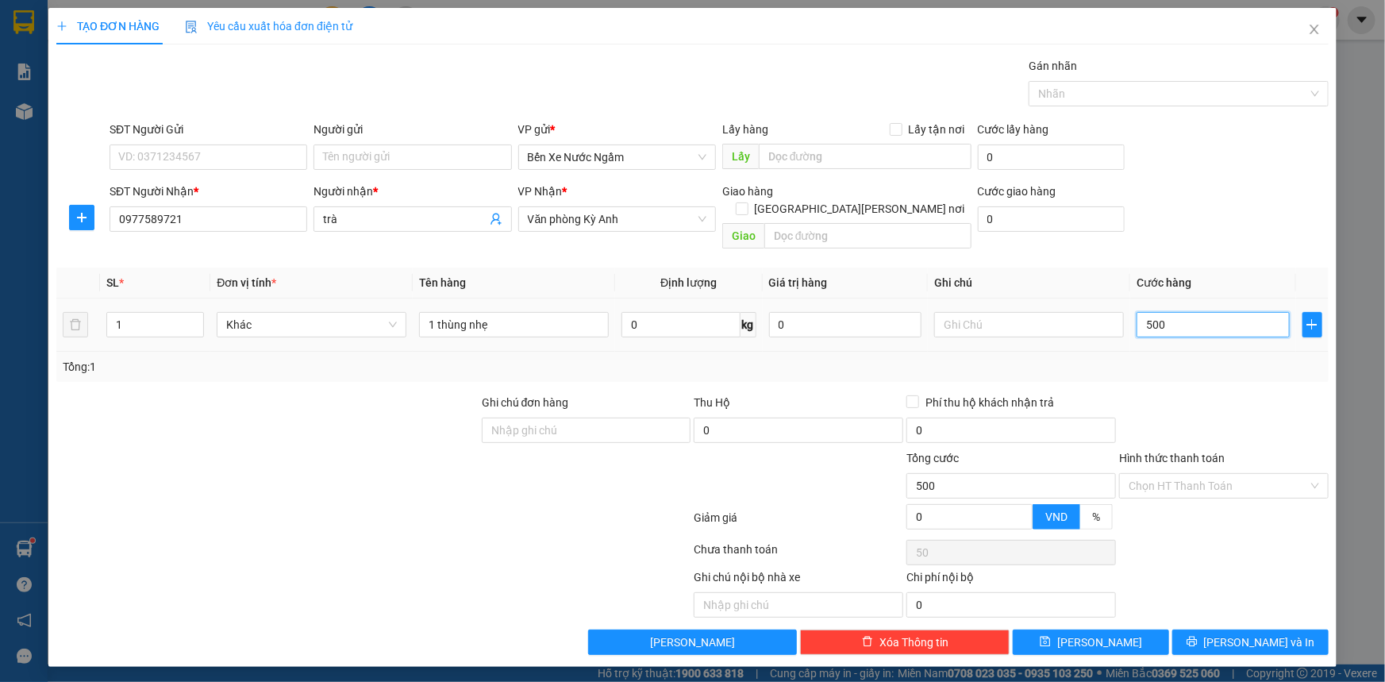
type input "500"
type input "5.000"
type input "50.000"
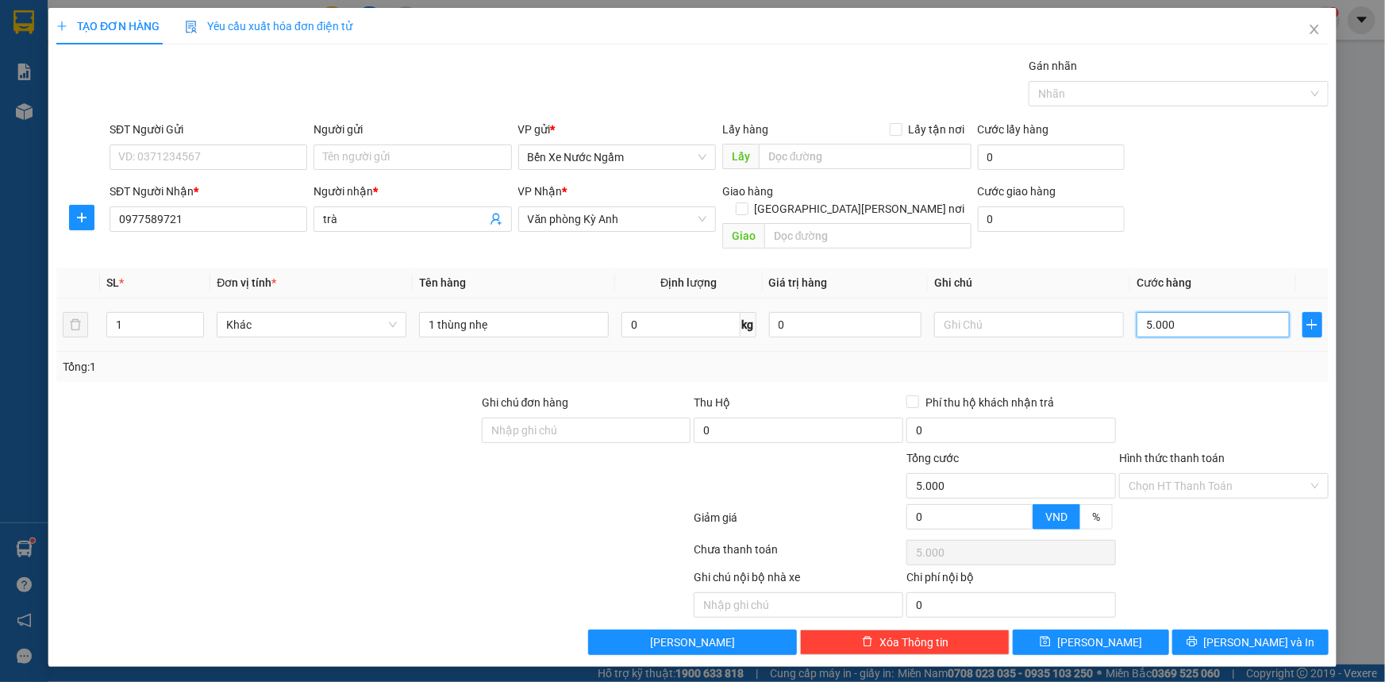
type input "50.000"
click at [240, 163] on input "SĐT Người Gửi" at bounding box center [209, 156] width 198 height 25
type input "0867092548"
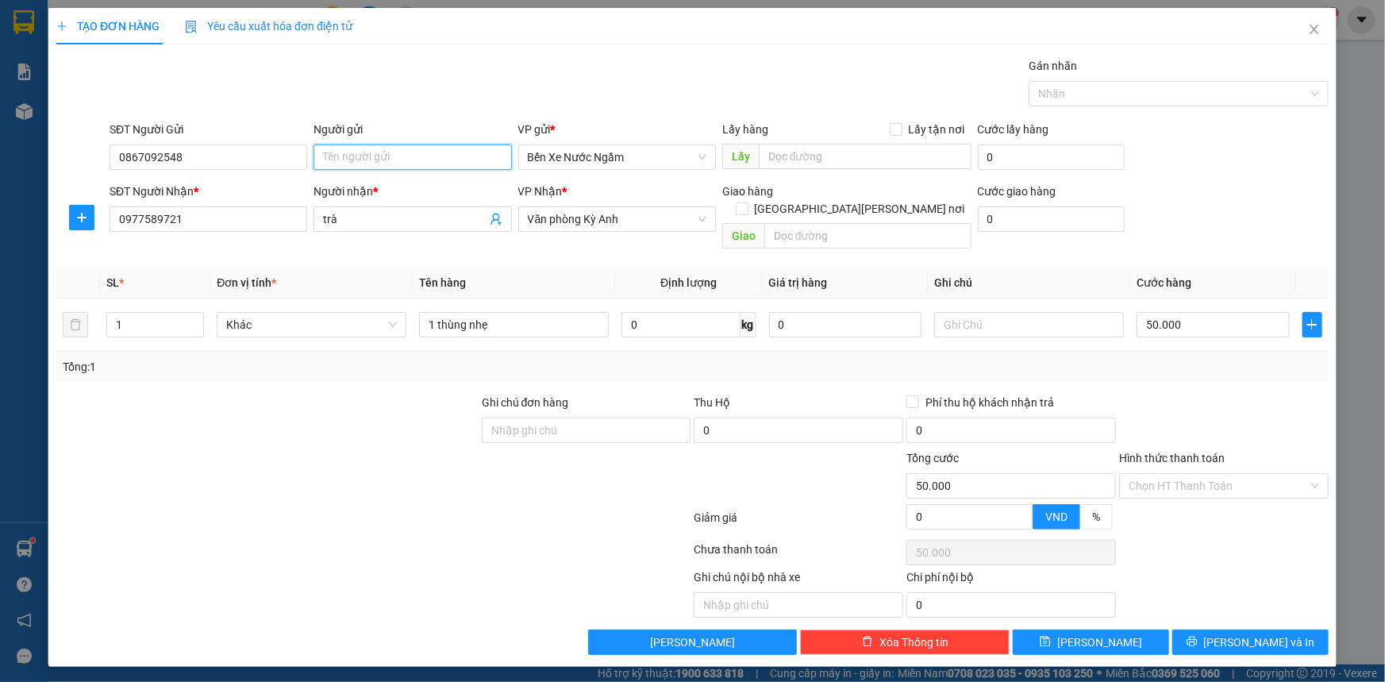
click at [361, 159] on input "Người gửi" at bounding box center [412, 156] width 198 height 25
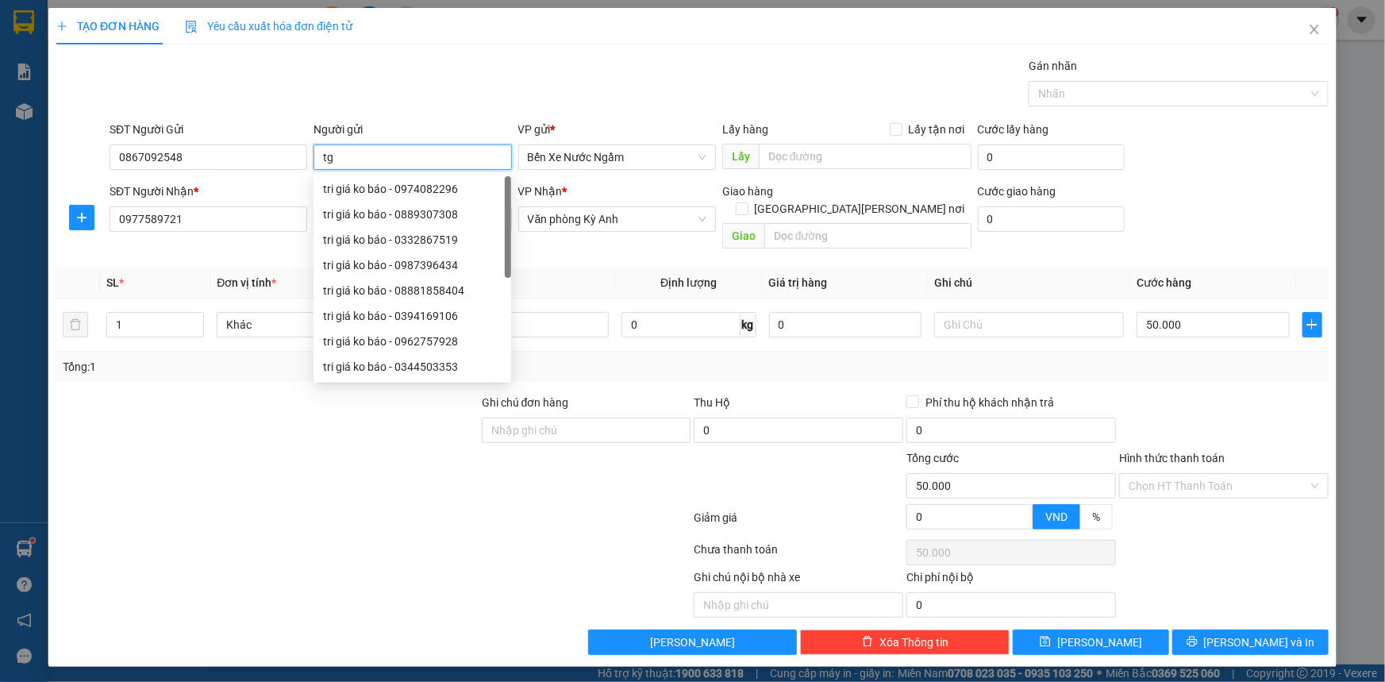
type input "t"
type input "tri giá ko báo"
click at [1256, 633] on span "[PERSON_NAME] và In" at bounding box center [1259, 641] width 111 height 17
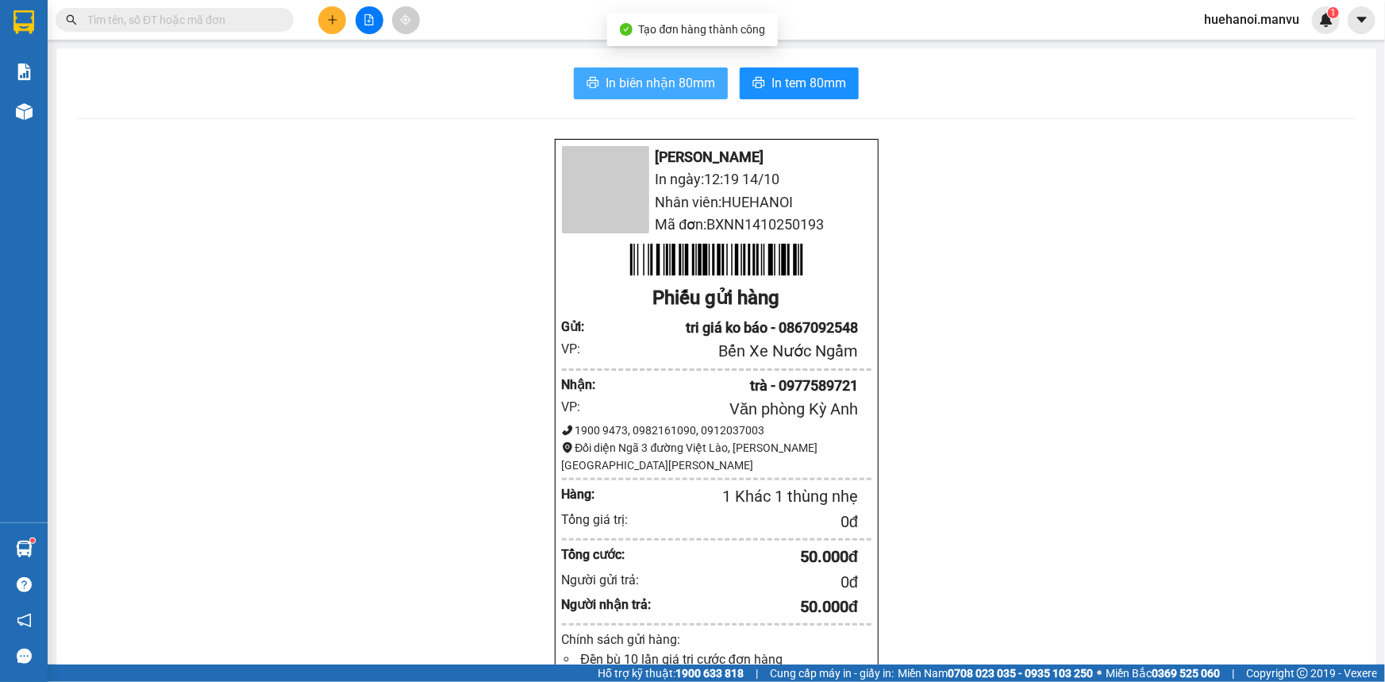
click at [621, 93] on span "In biên nhận 80mm" at bounding box center [660, 83] width 110 height 20
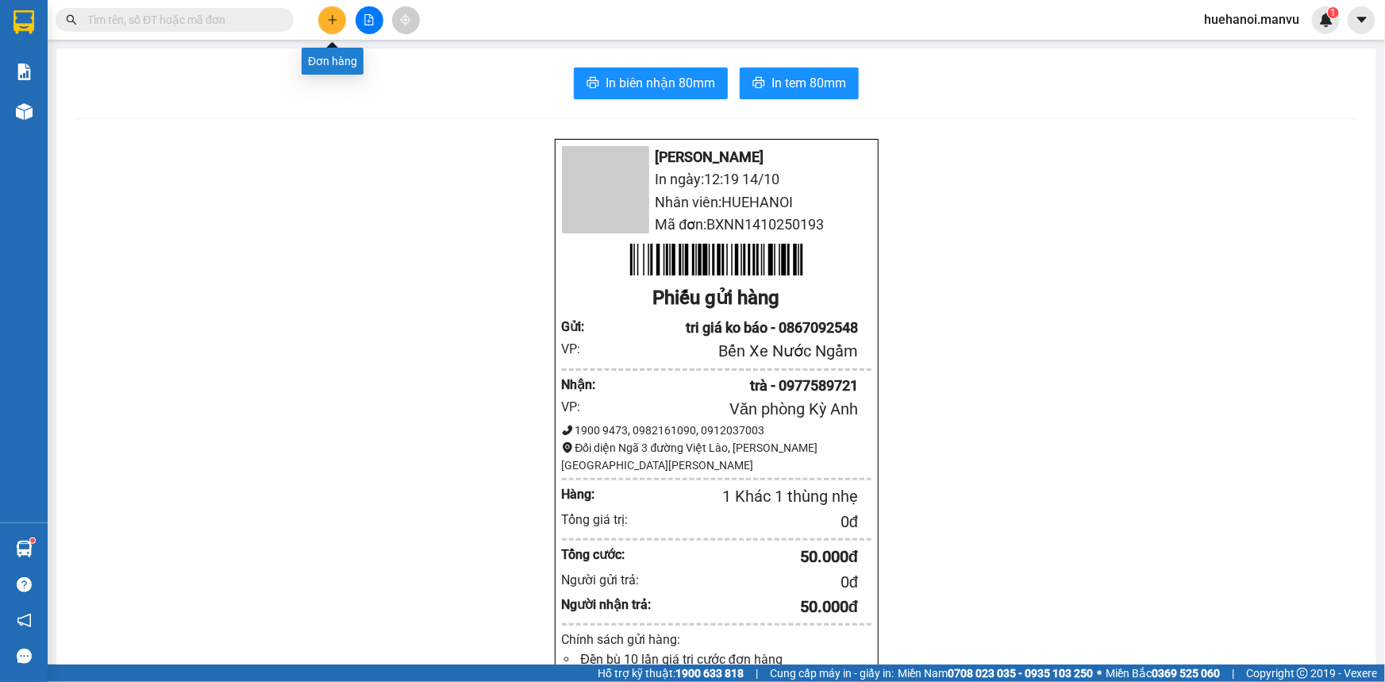
click at [327, 21] on icon "plus" at bounding box center [332, 19] width 11 height 11
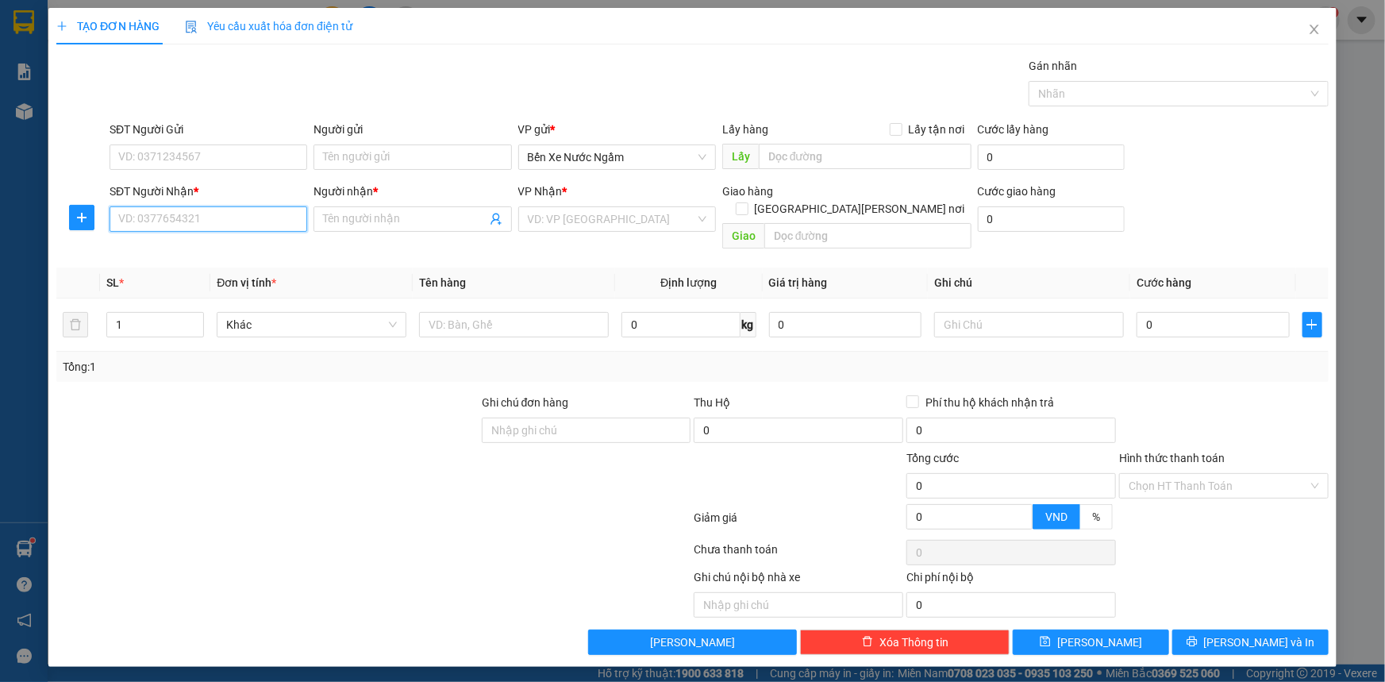
click at [238, 222] on input "SĐT Người Nhận *" at bounding box center [209, 218] width 198 height 25
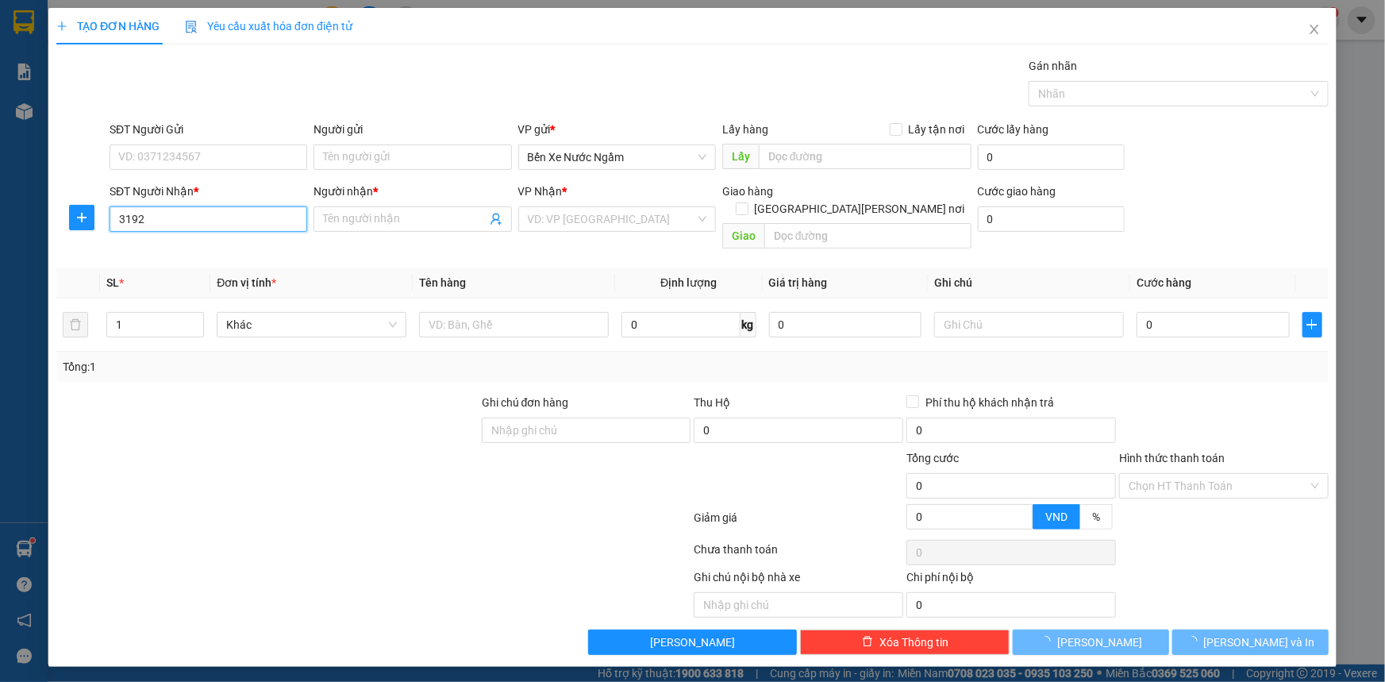
click at [238, 222] on input "3192" at bounding box center [209, 218] width 198 height 25
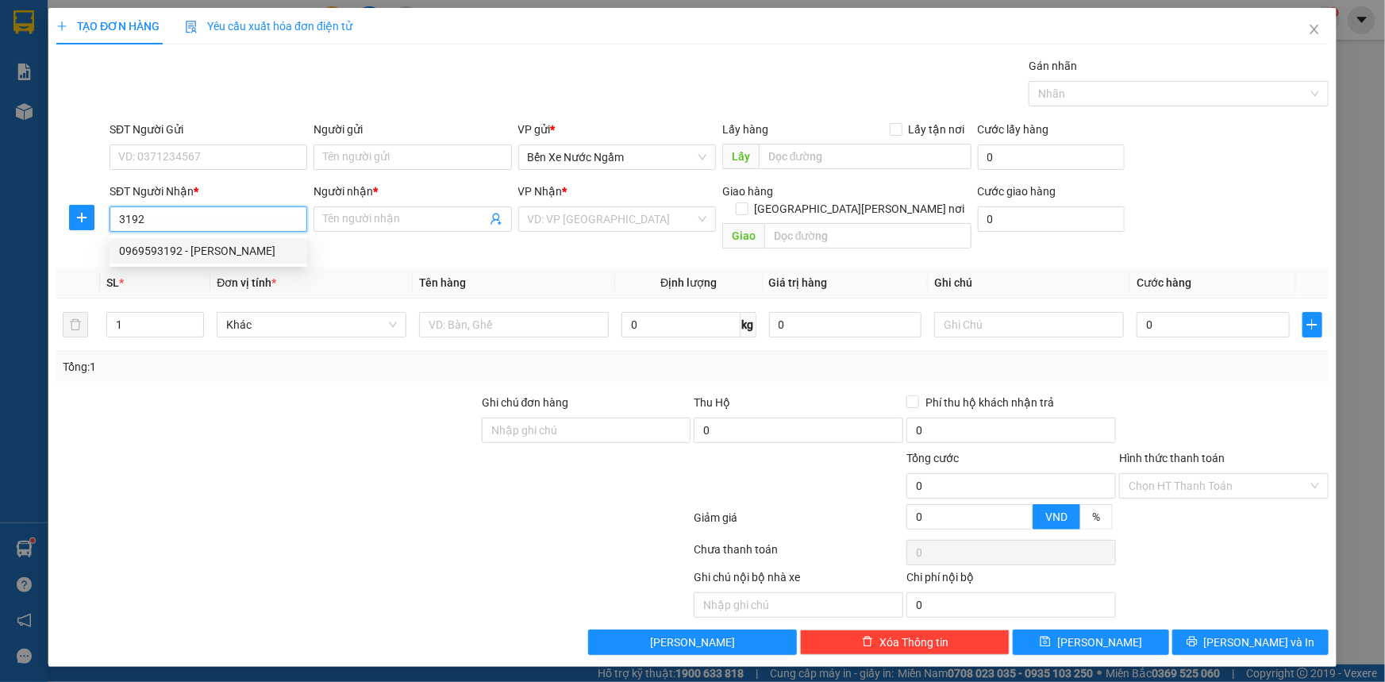
click at [137, 253] on div "0969593192 - [PERSON_NAME]" at bounding box center [208, 250] width 179 height 17
type input "0969593192"
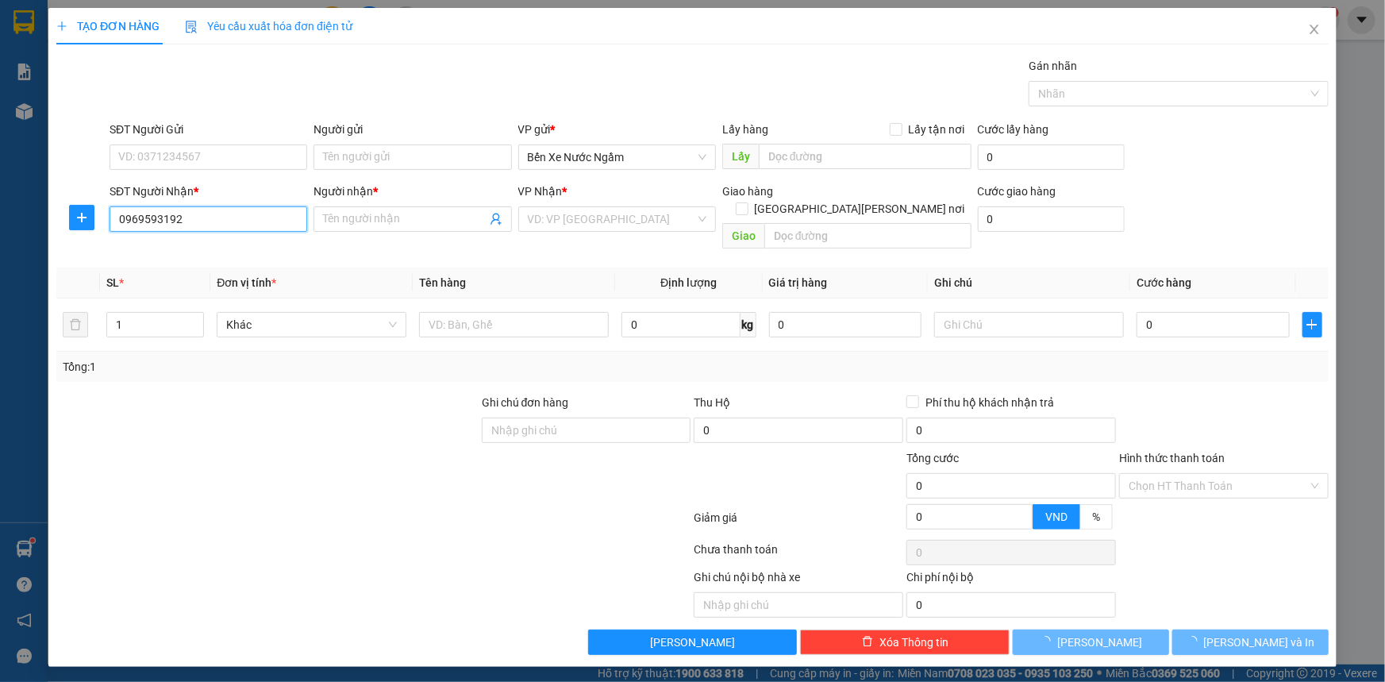
type input "phương"
type input "k liên"
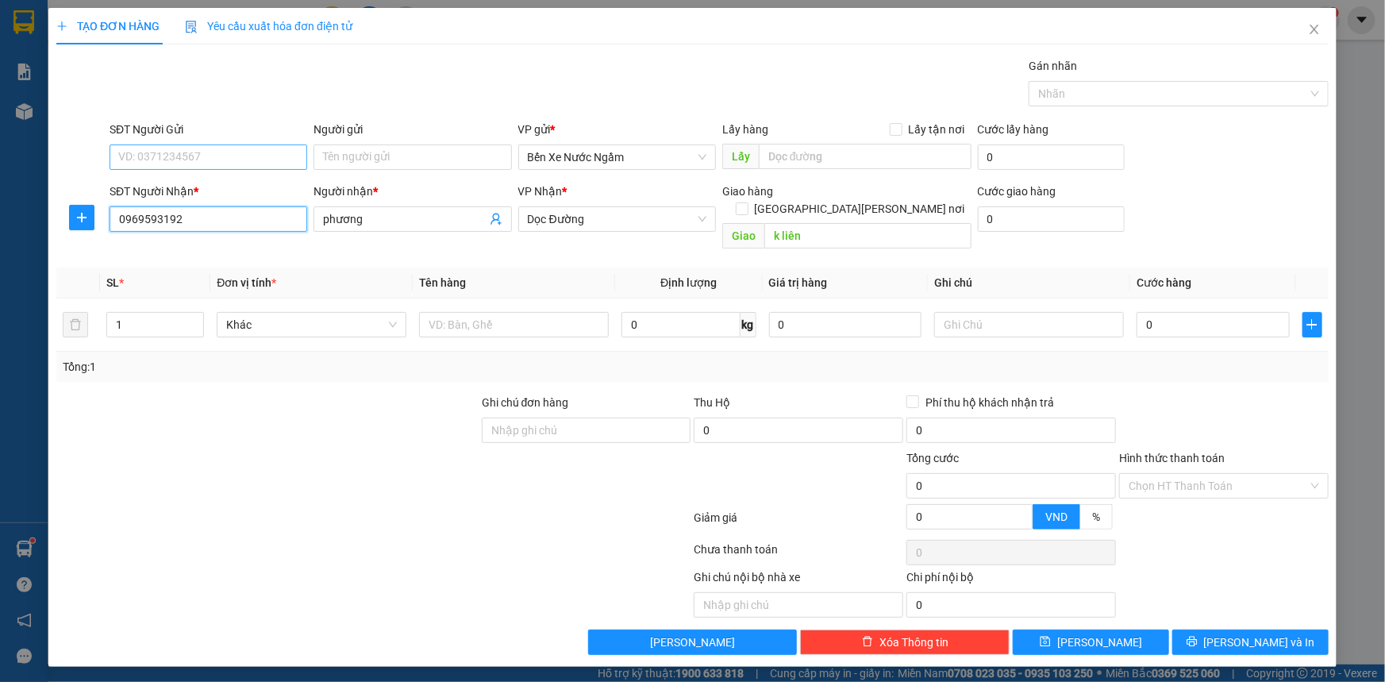
type input "0969593192"
click at [190, 160] on input "SĐT Người Gửi" at bounding box center [209, 156] width 198 height 25
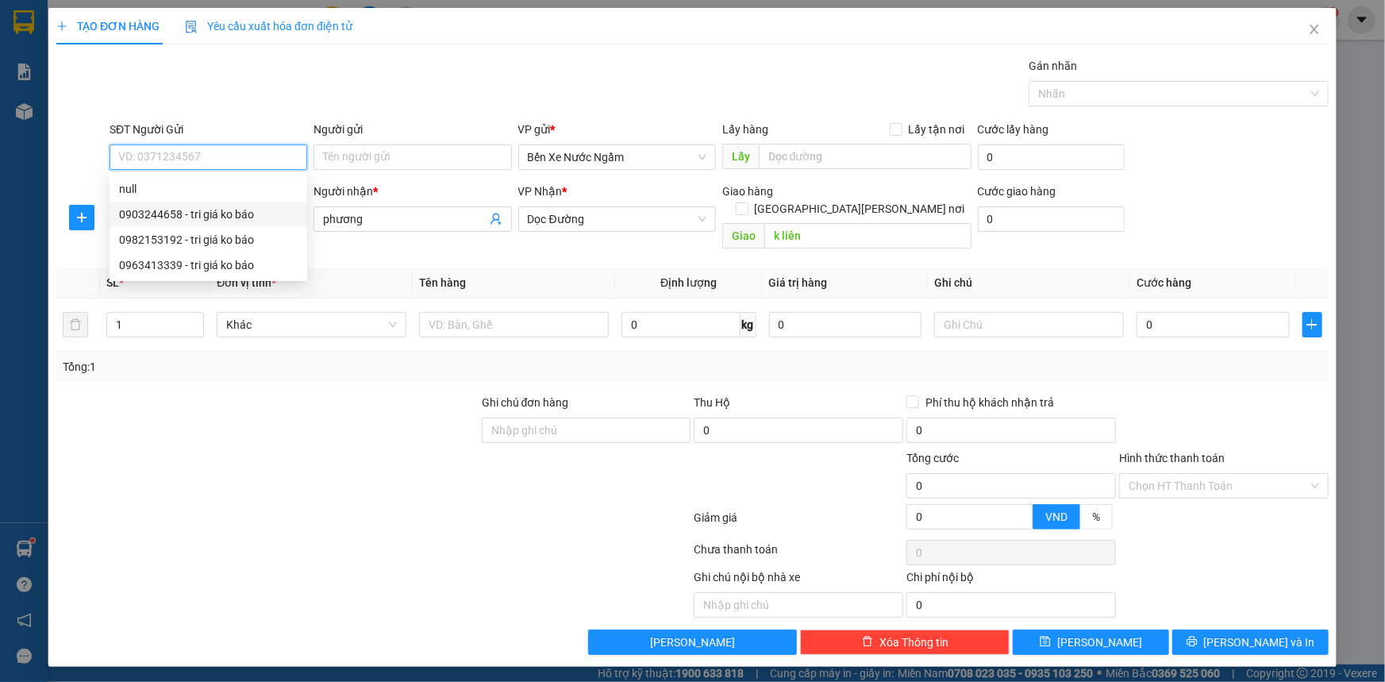
click at [197, 215] on div "0903244658 - tri giá ko báo" at bounding box center [208, 214] width 179 height 17
type input "0903244658"
type input "tri giá ko báo"
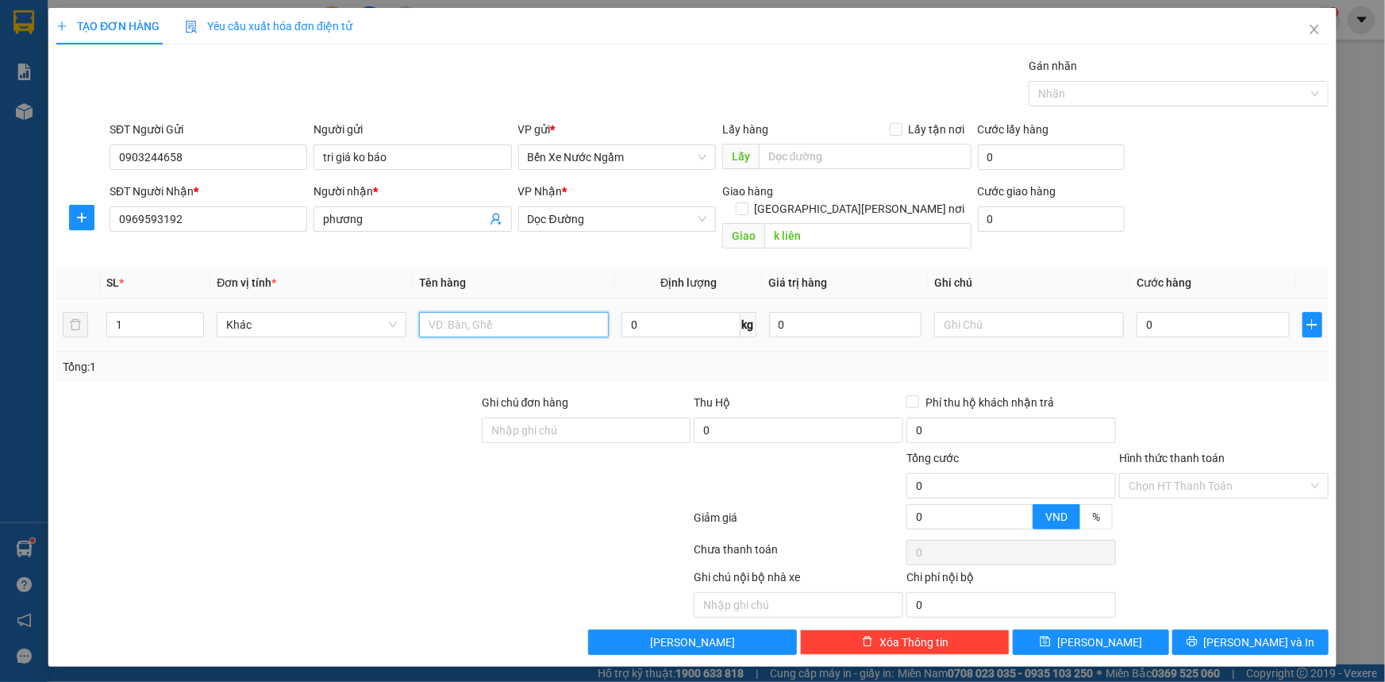
click at [468, 312] on input "text" at bounding box center [514, 324] width 190 height 25
type input "4 xốp [PERSON_NAME]"
click at [1180, 312] on input "0" at bounding box center [1212, 324] width 153 height 25
click at [573, 209] on span "Dọc Đường" at bounding box center [617, 219] width 179 height 24
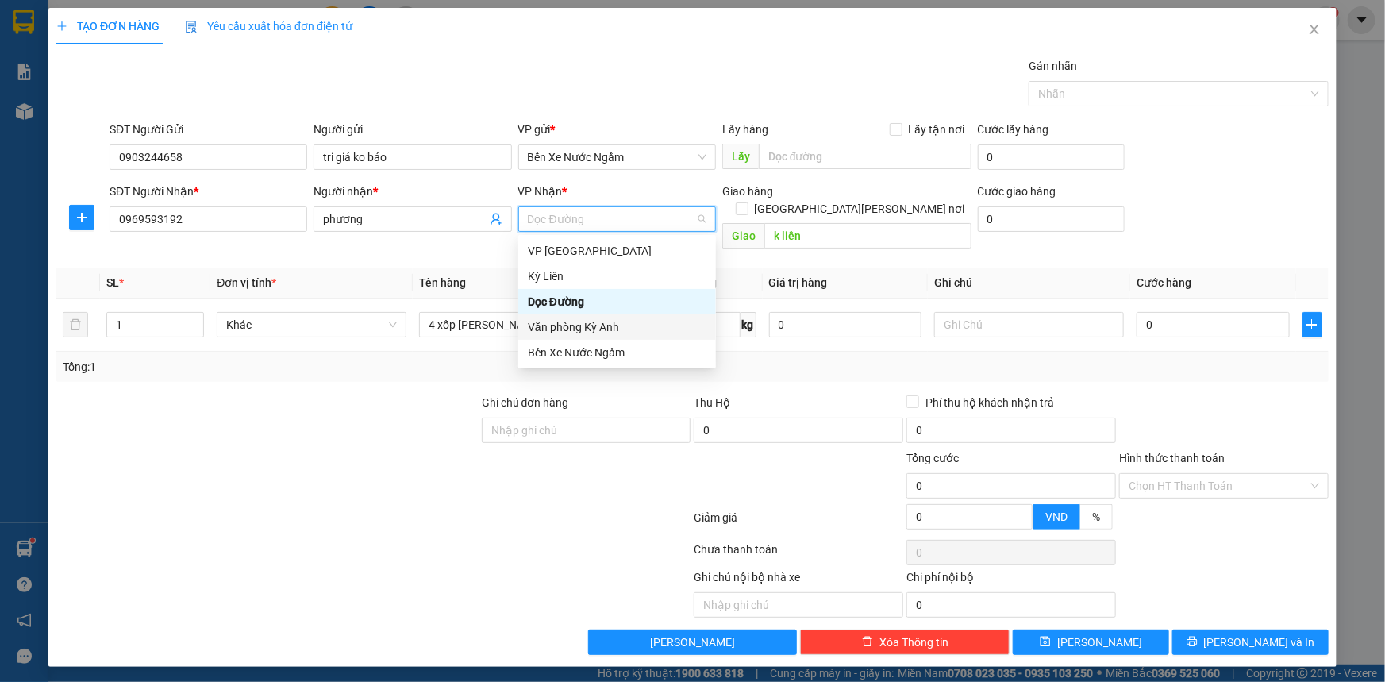
click at [592, 332] on div "Văn phòng Kỳ Anh" at bounding box center [617, 326] width 179 height 17
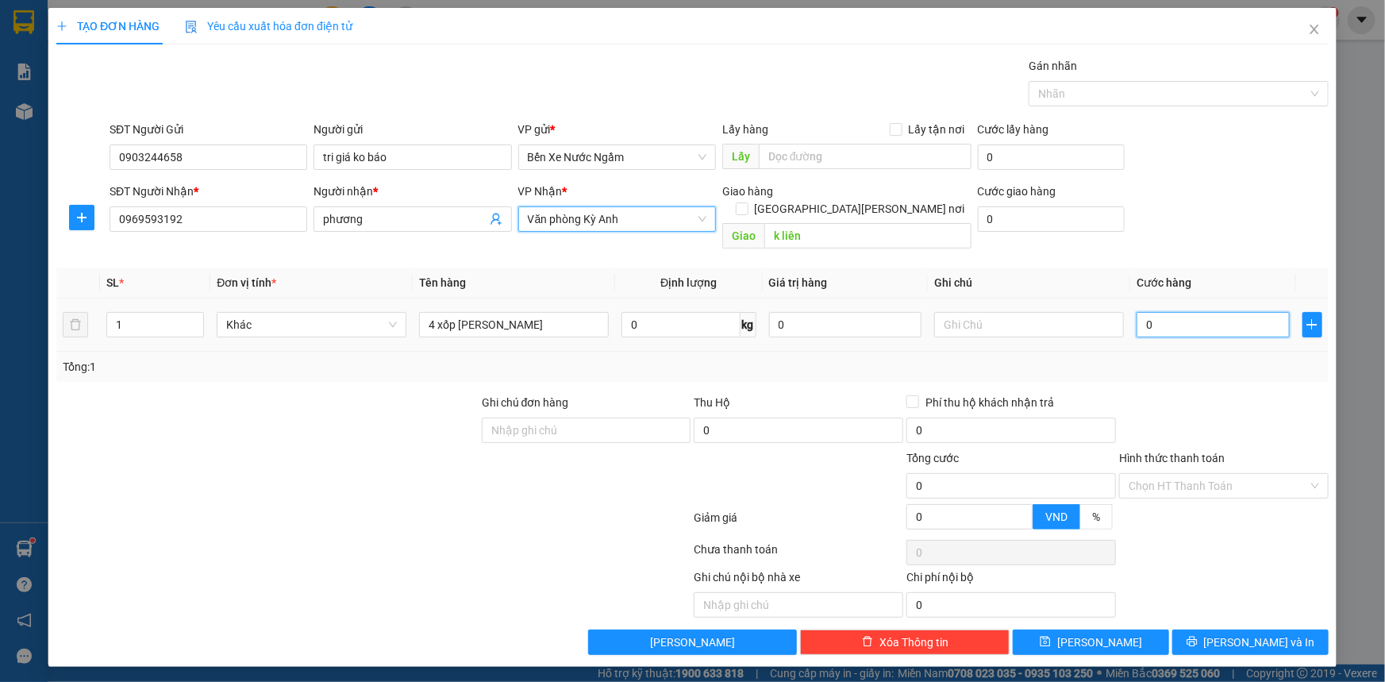
click at [1205, 316] on input "0" at bounding box center [1212, 324] width 153 height 25
click at [1228, 312] on input "0" at bounding box center [1212, 324] width 153 height 25
type input "02"
type input "2"
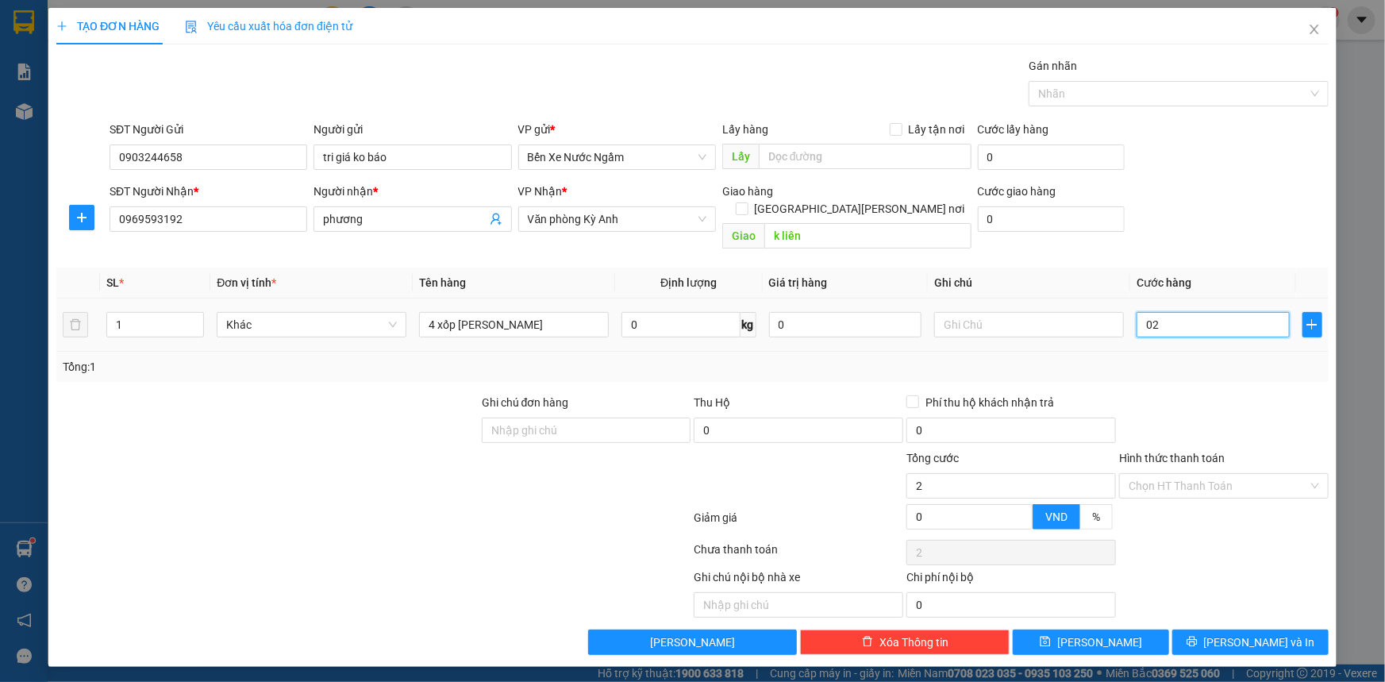
type input "025"
type input "25"
type input "0.250"
type input "250"
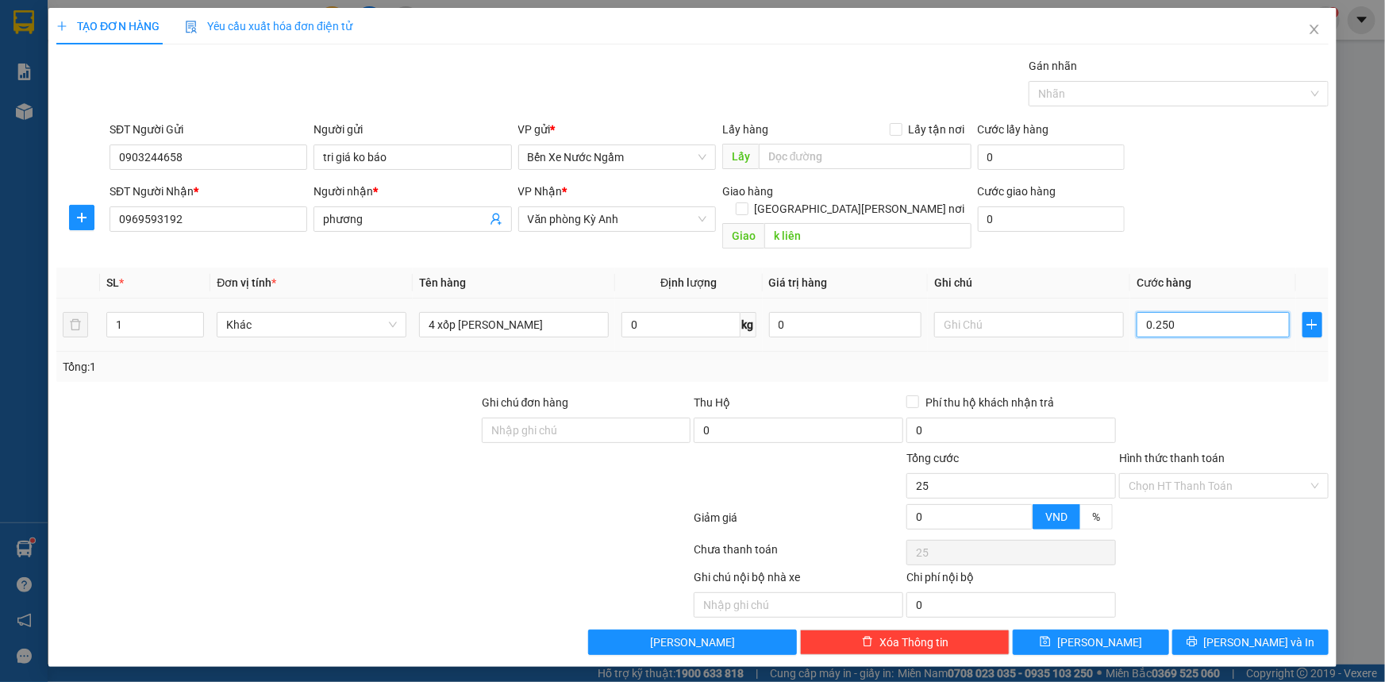
type input "250"
type input "02.500"
type input "2.500"
type input "0.250.000"
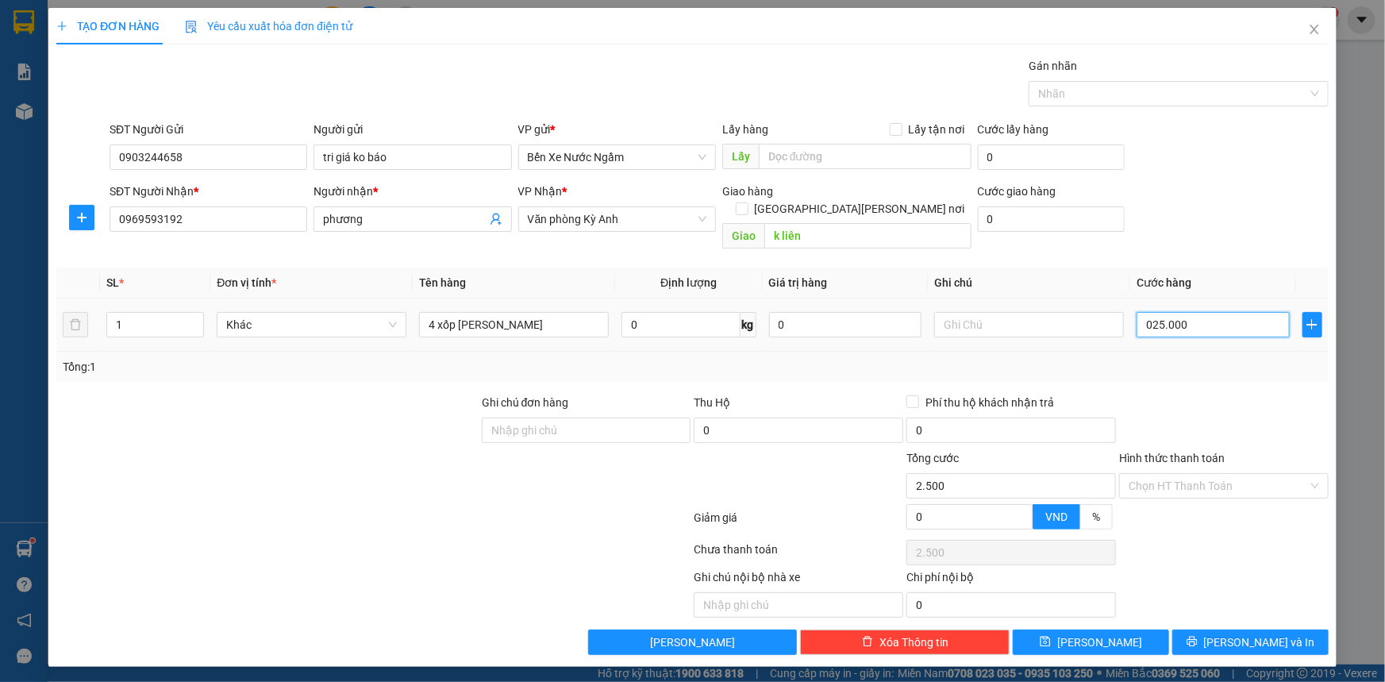
type input "250.000"
click at [1197, 636] on icon "printer" at bounding box center [1191, 641] width 11 height 11
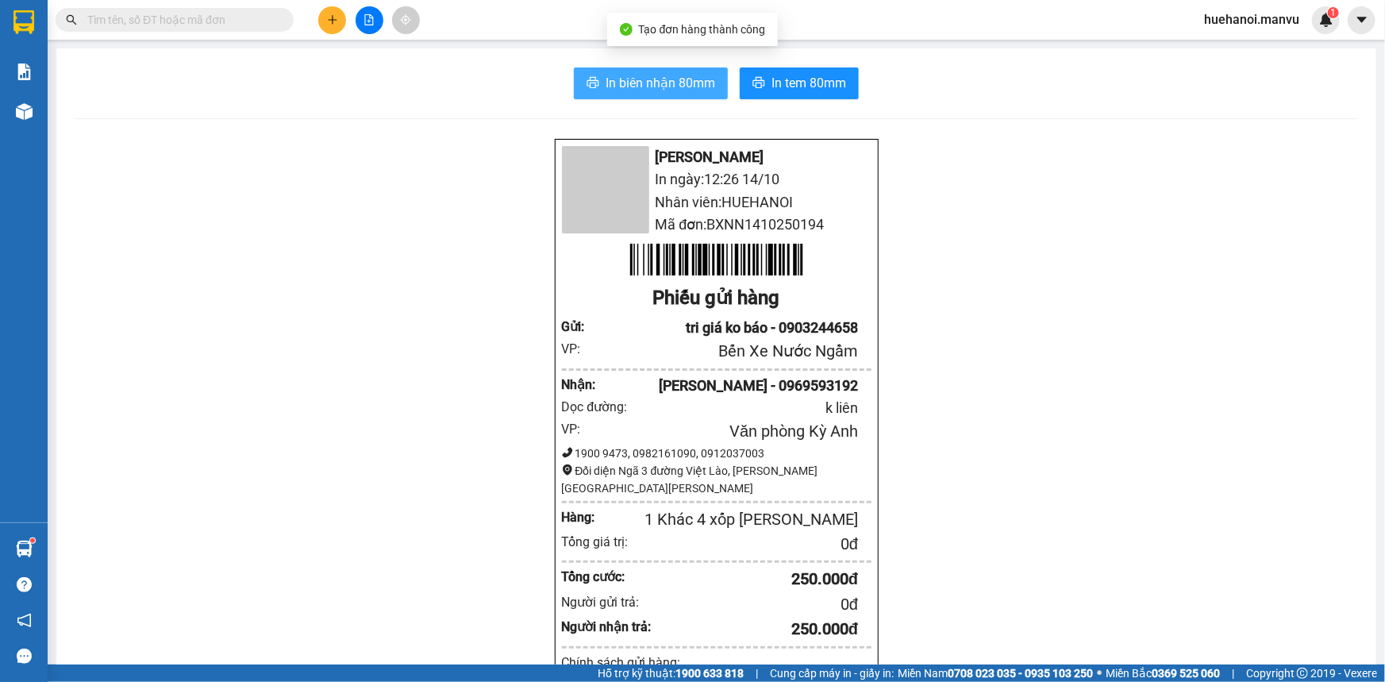
click at [702, 82] on span "In biên nhận 80mm" at bounding box center [660, 83] width 110 height 20
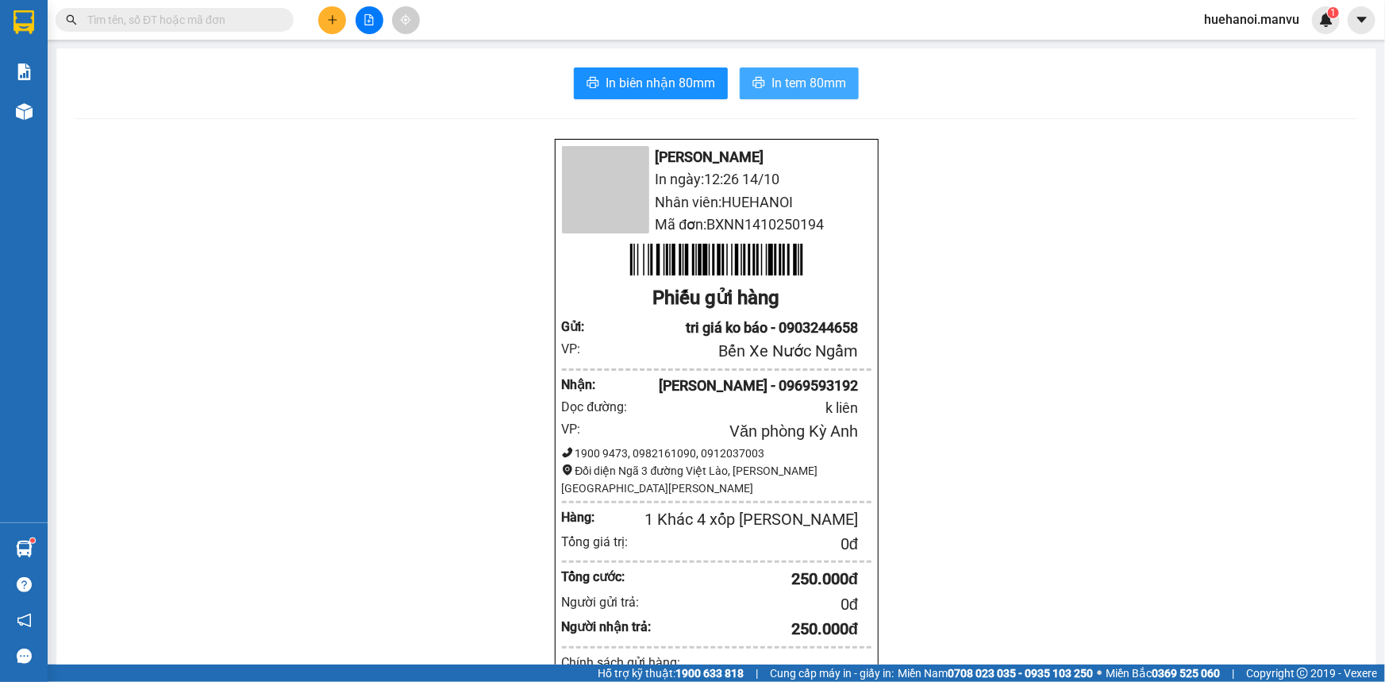
click at [766, 84] on button "In tem 80mm" at bounding box center [799, 83] width 119 height 32
click at [788, 86] on span "In tem 80mm" at bounding box center [808, 83] width 75 height 20
click at [804, 85] on span "In tem 80mm" at bounding box center [808, 83] width 75 height 20
click at [797, 88] on span "In tem 80mm" at bounding box center [808, 83] width 75 height 20
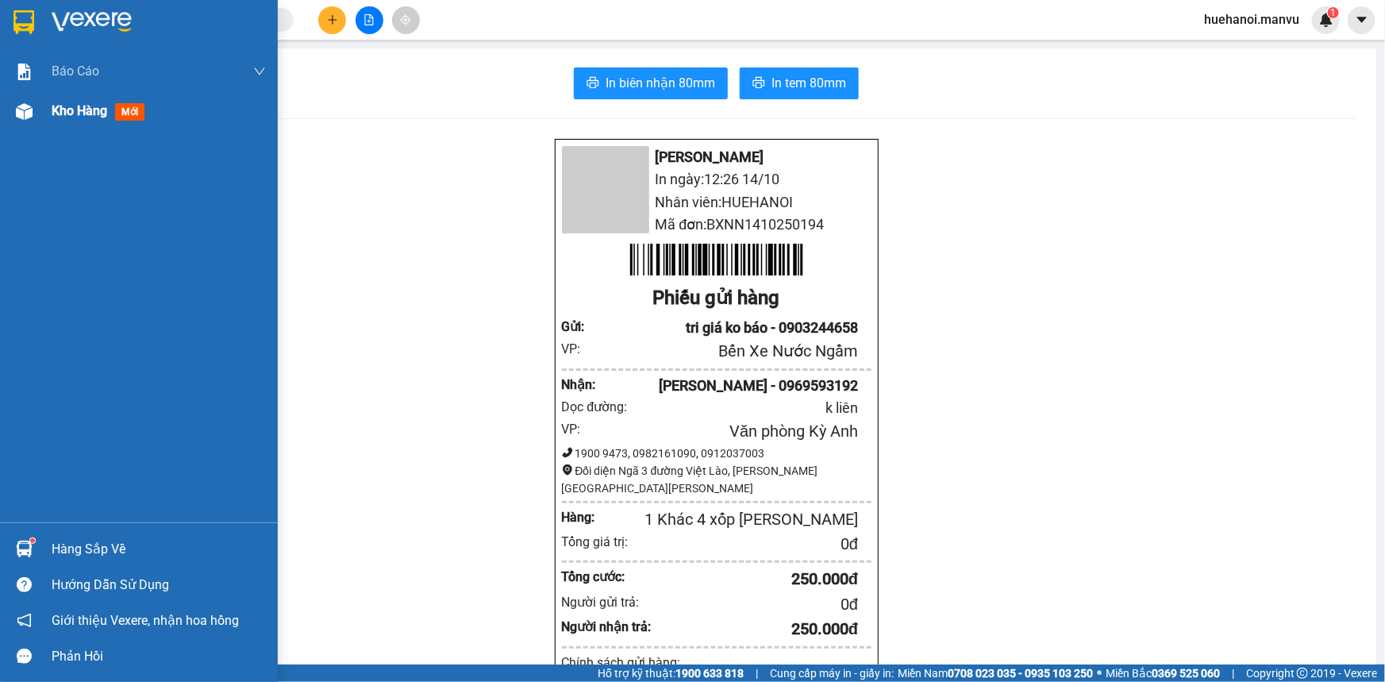
click at [65, 114] on span "Kho hàng" at bounding box center [80, 110] width 56 height 15
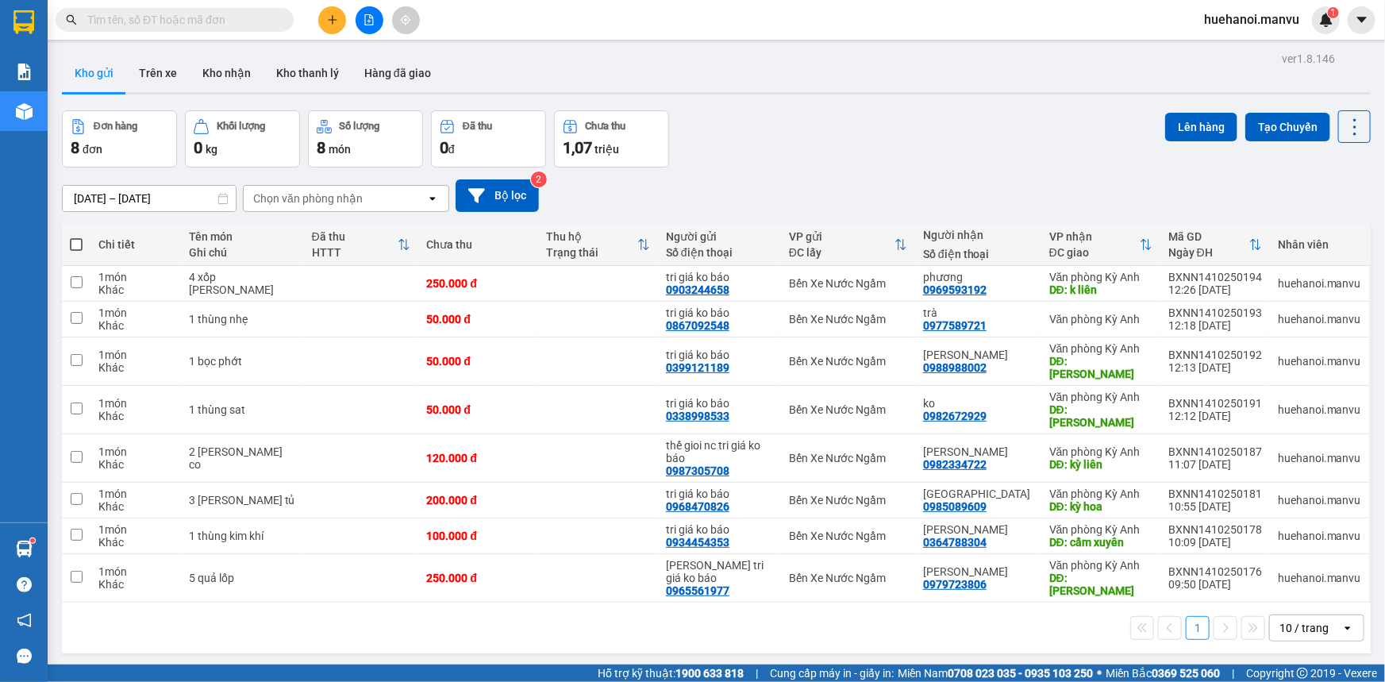
click at [77, 239] on span at bounding box center [76, 244] width 13 height 13
click at [76, 236] on input "checkbox" at bounding box center [76, 236] width 0 height 0
checkbox input "true"
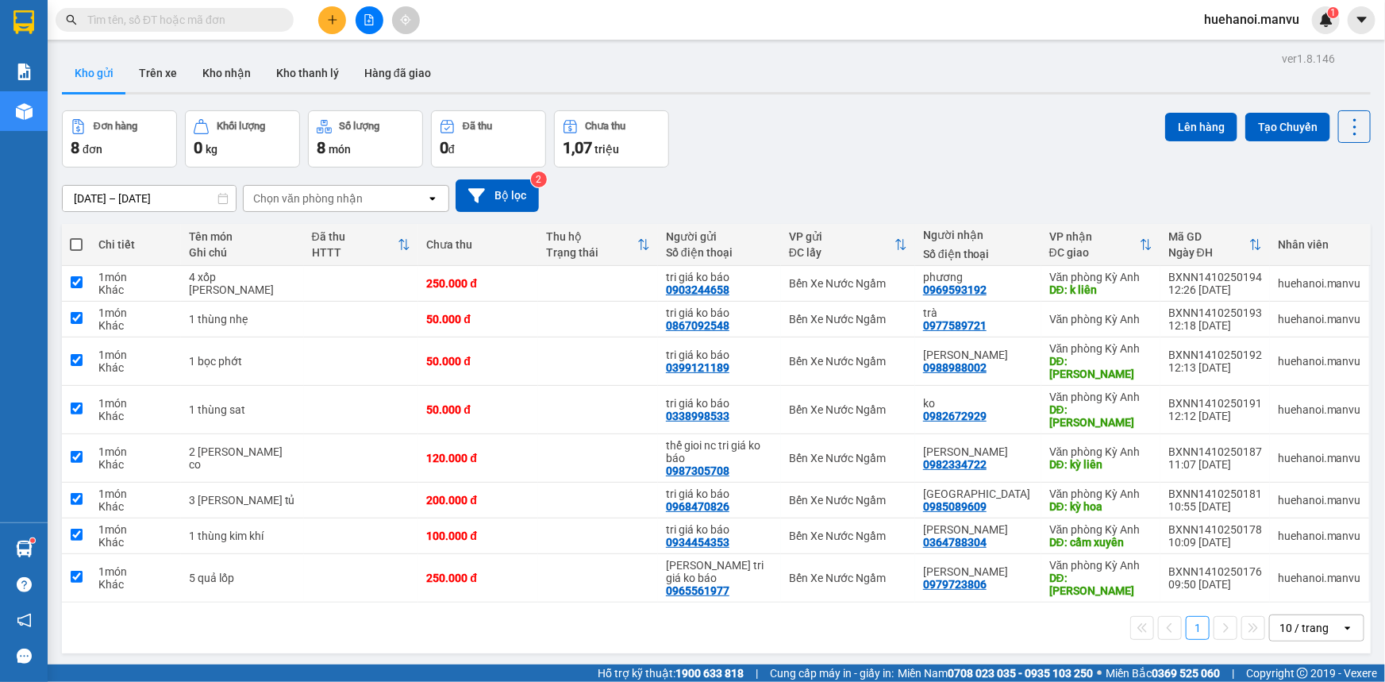
checkbox input "true"
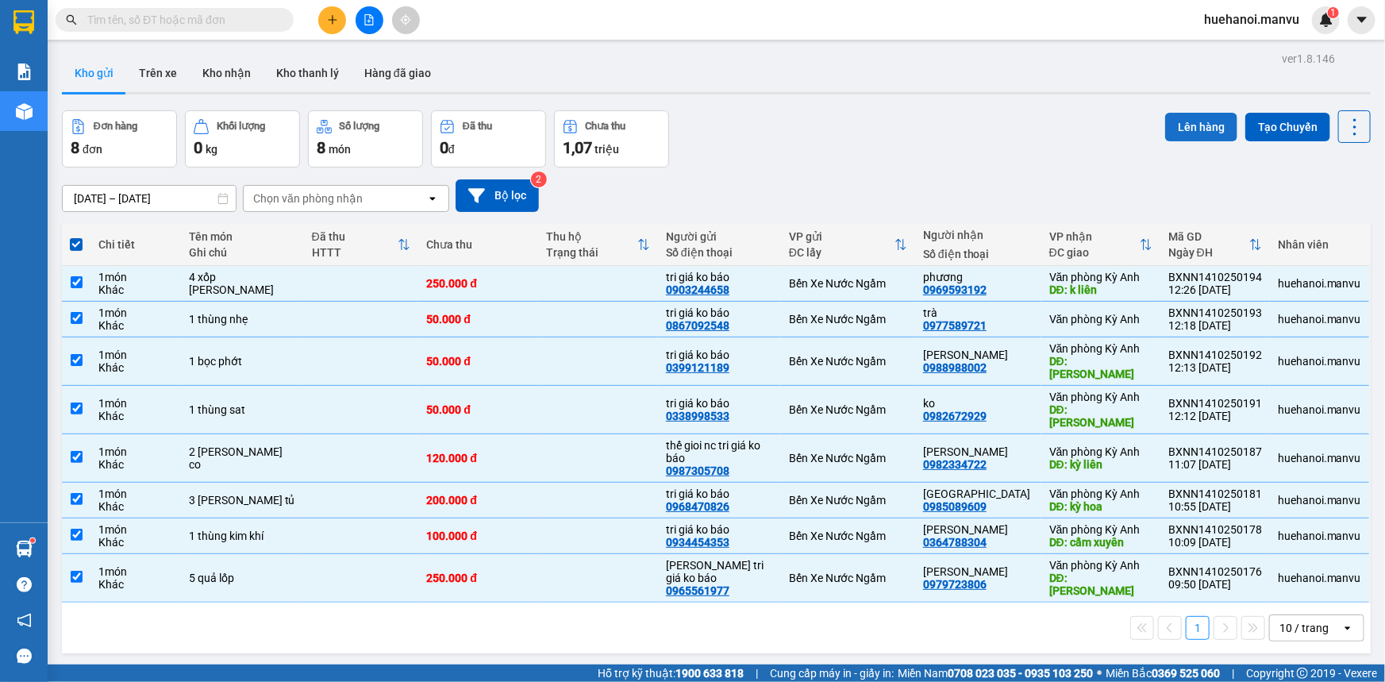
click at [1182, 127] on button "Lên hàng" at bounding box center [1201, 127] width 72 height 29
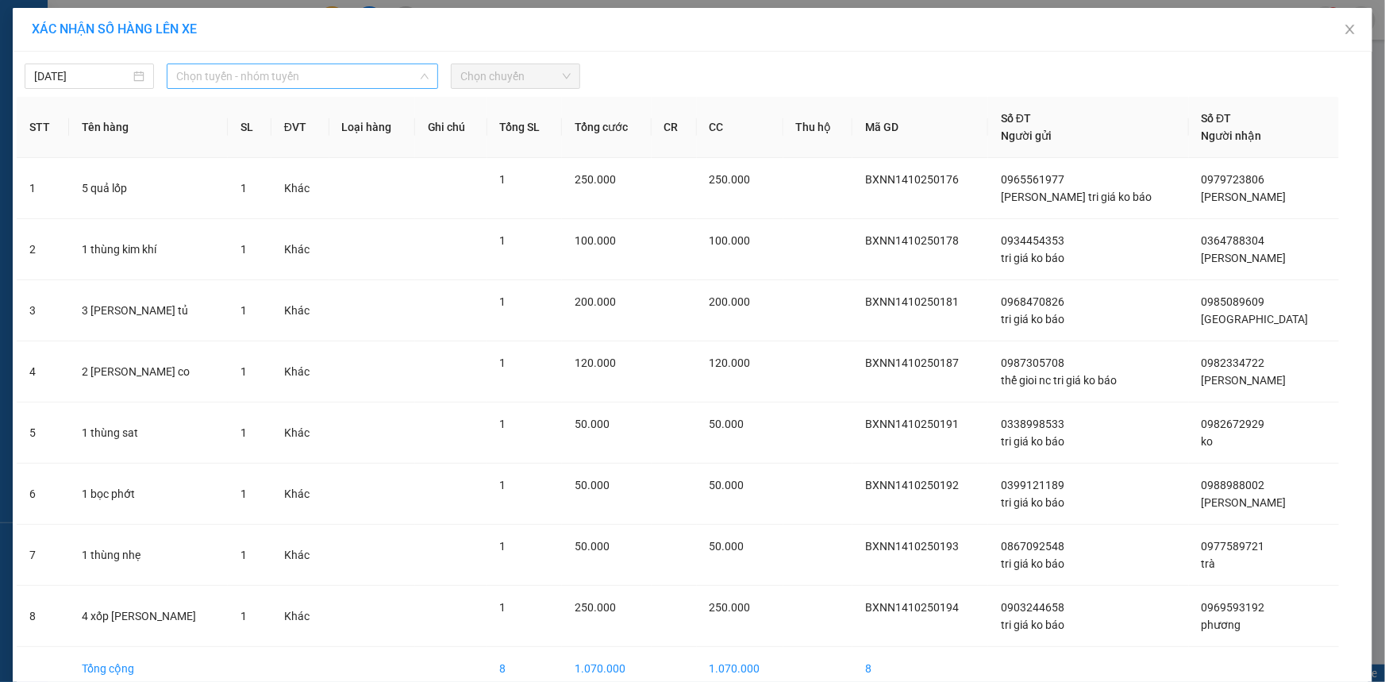
click at [194, 86] on span "Chọn tuyến - nhóm tuyến" at bounding box center [302, 76] width 252 height 24
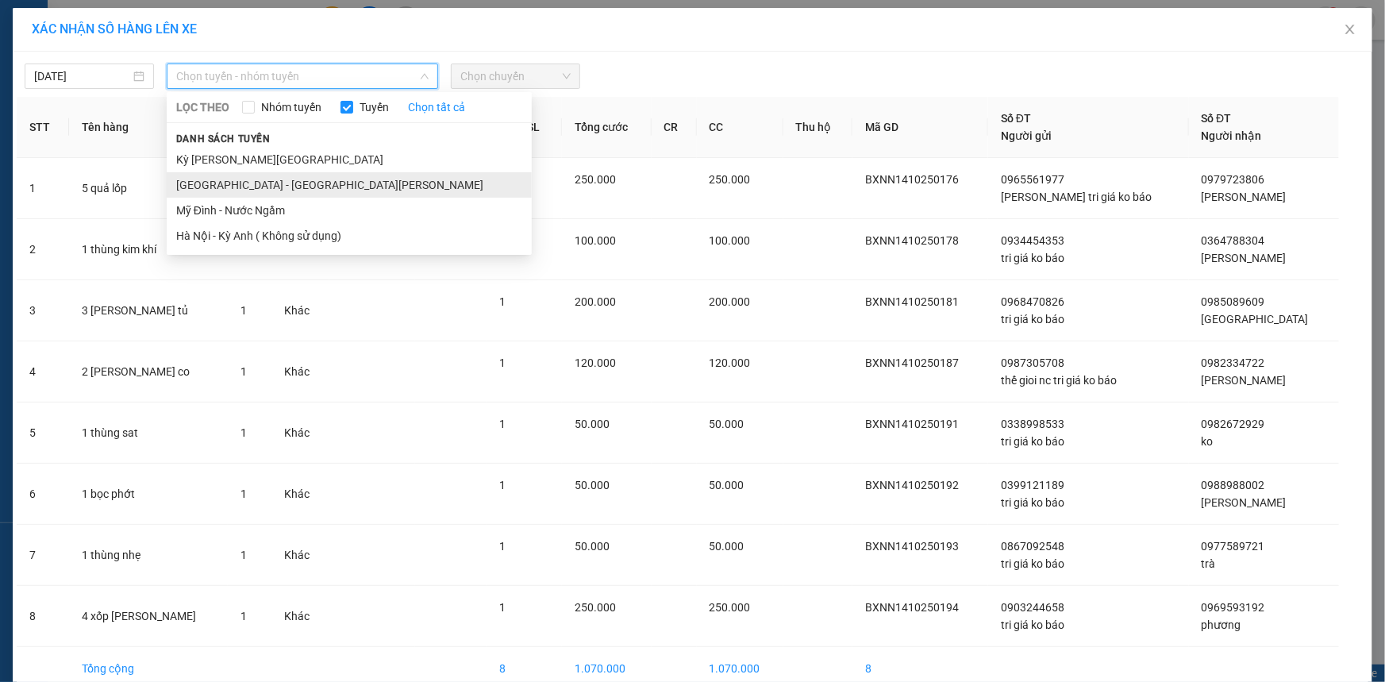
click at [217, 190] on li "[GEOGRAPHIC_DATA] - [GEOGRAPHIC_DATA][PERSON_NAME]" at bounding box center [349, 184] width 365 height 25
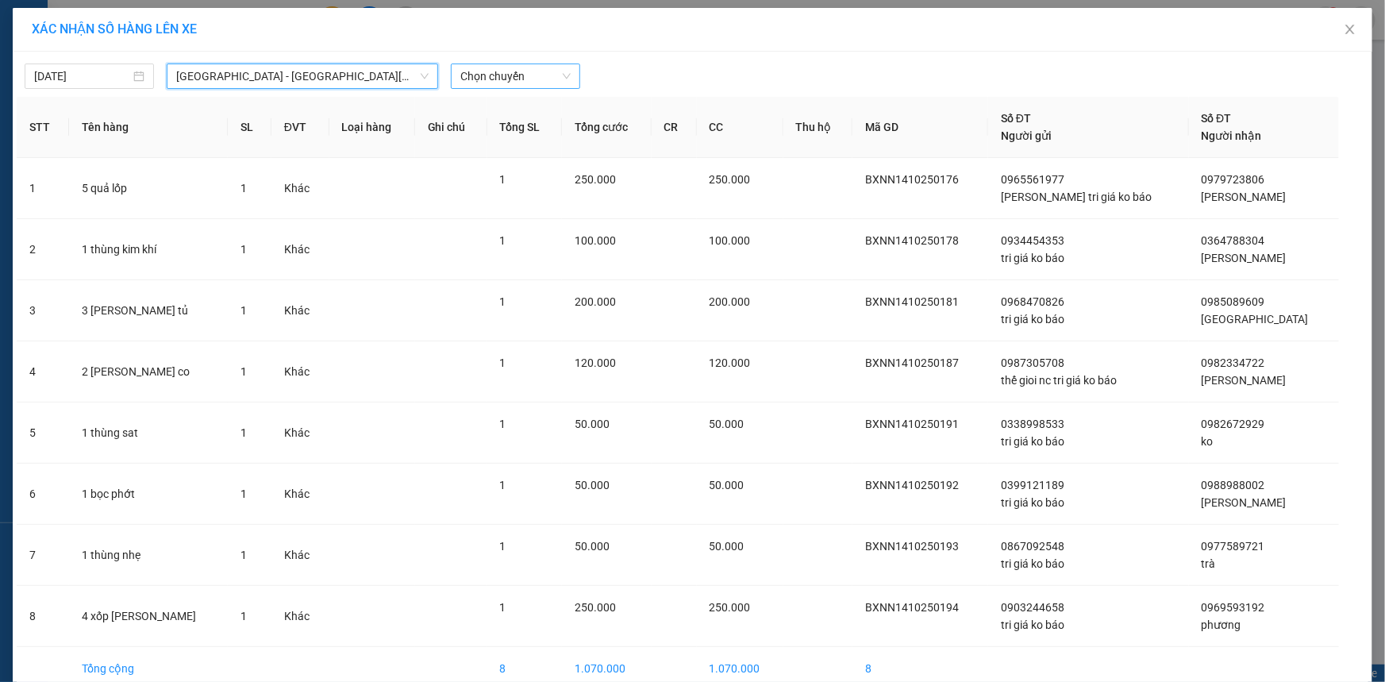
click at [468, 86] on span "Chọn chuyến" at bounding box center [515, 76] width 110 height 24
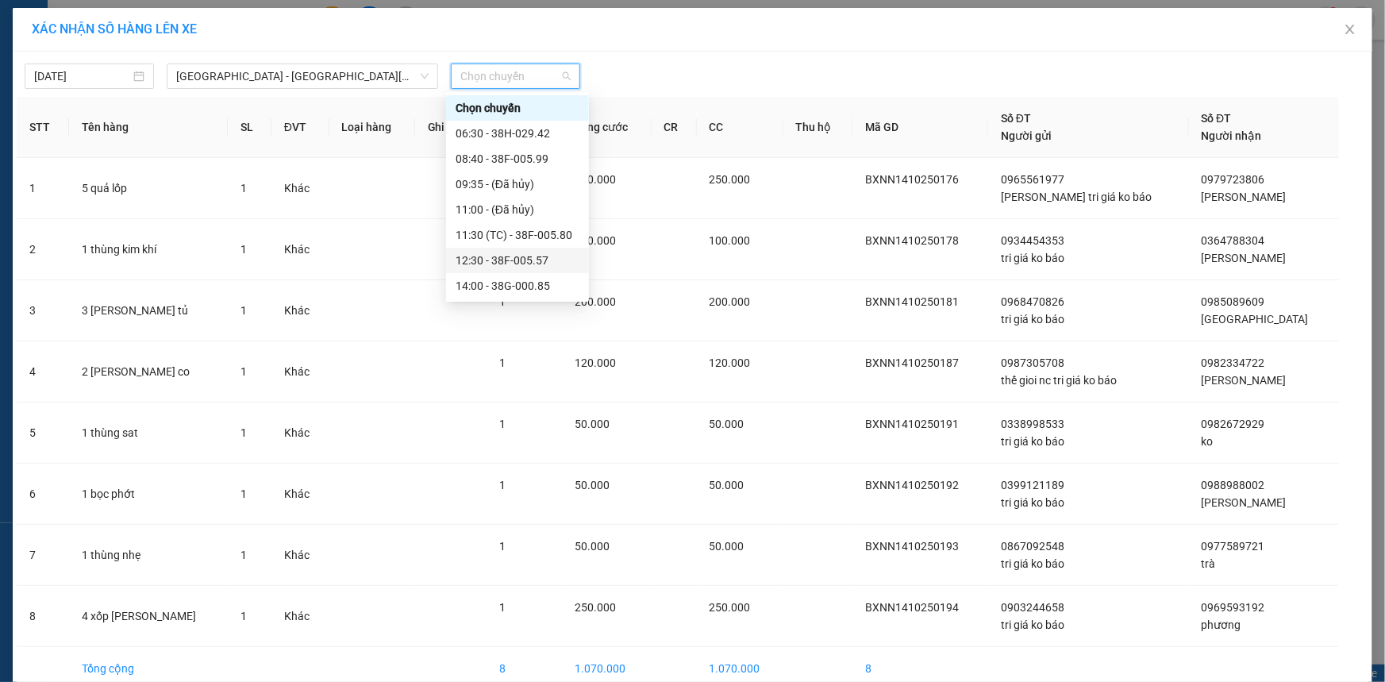
click at [494, 266] on div "12:30 - 38F-005.57" at bounding box center [517, 260] width 124 height 17
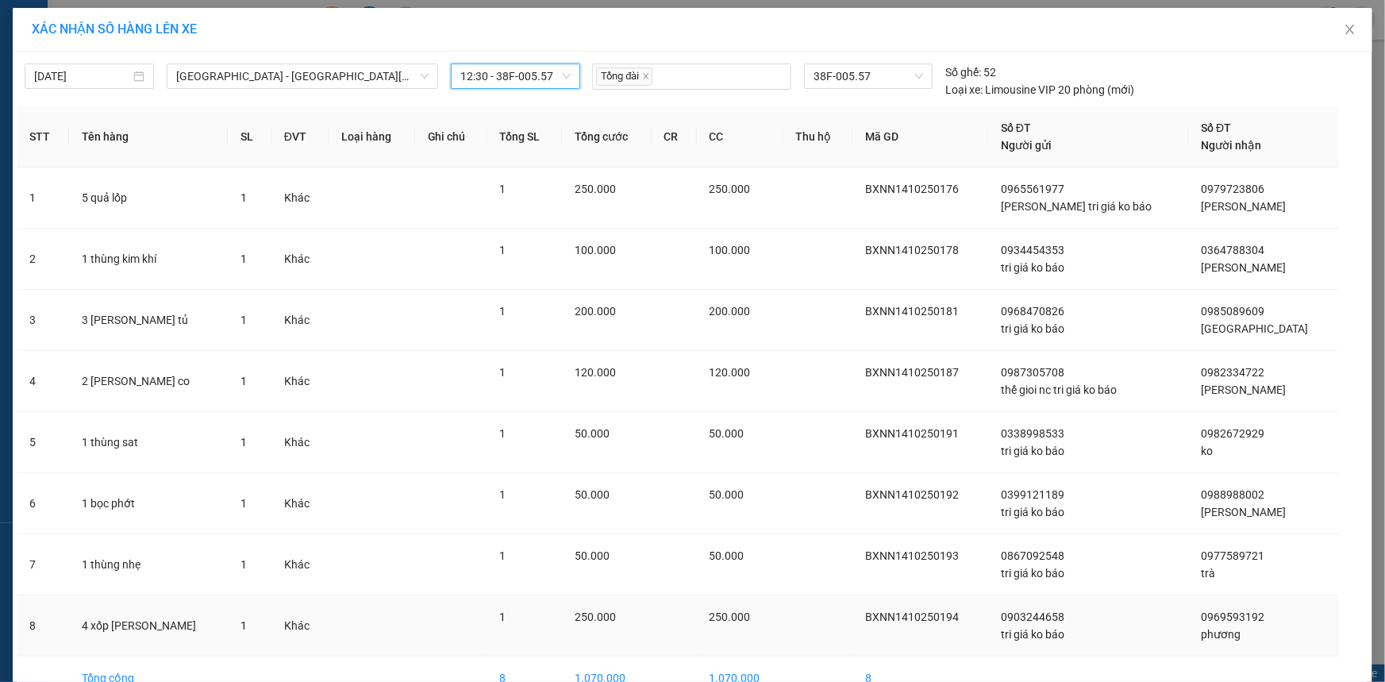
scroll to position [89, 0]
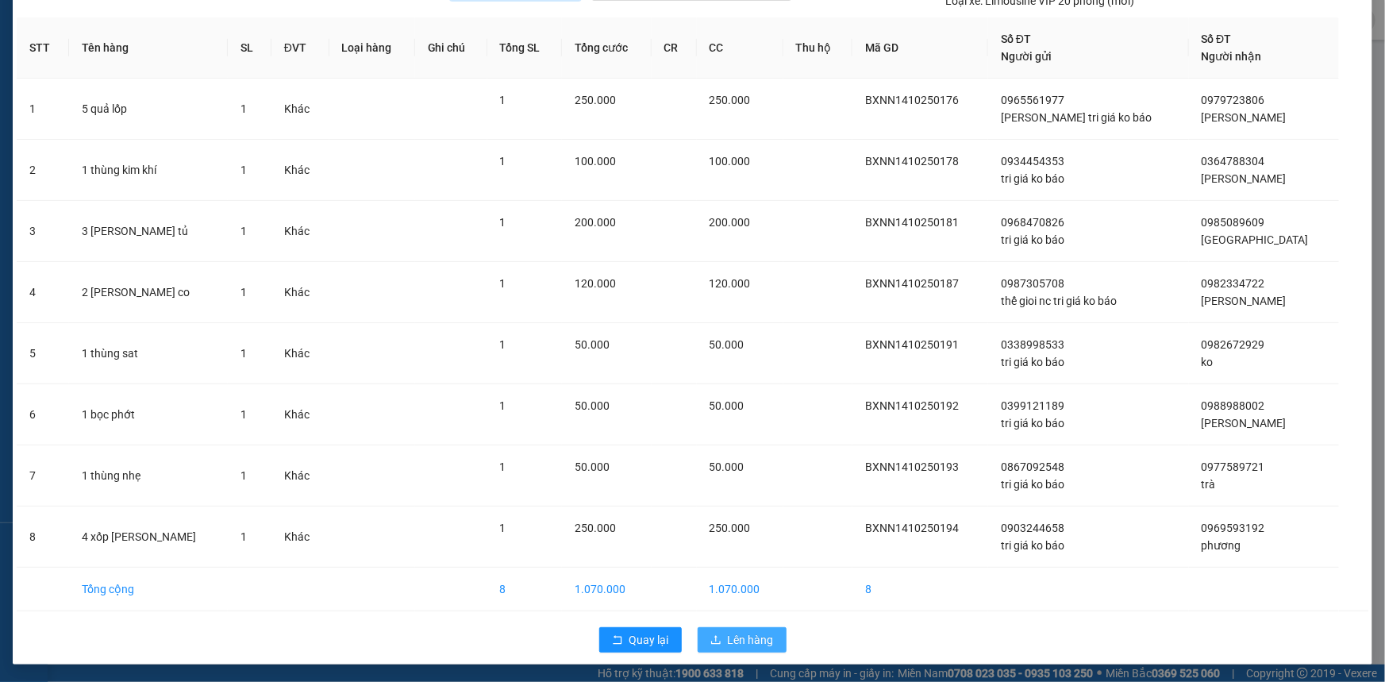
click at [745, 640] on span "Lên hàng" at bounding box center [751, 639] width 46 height 17
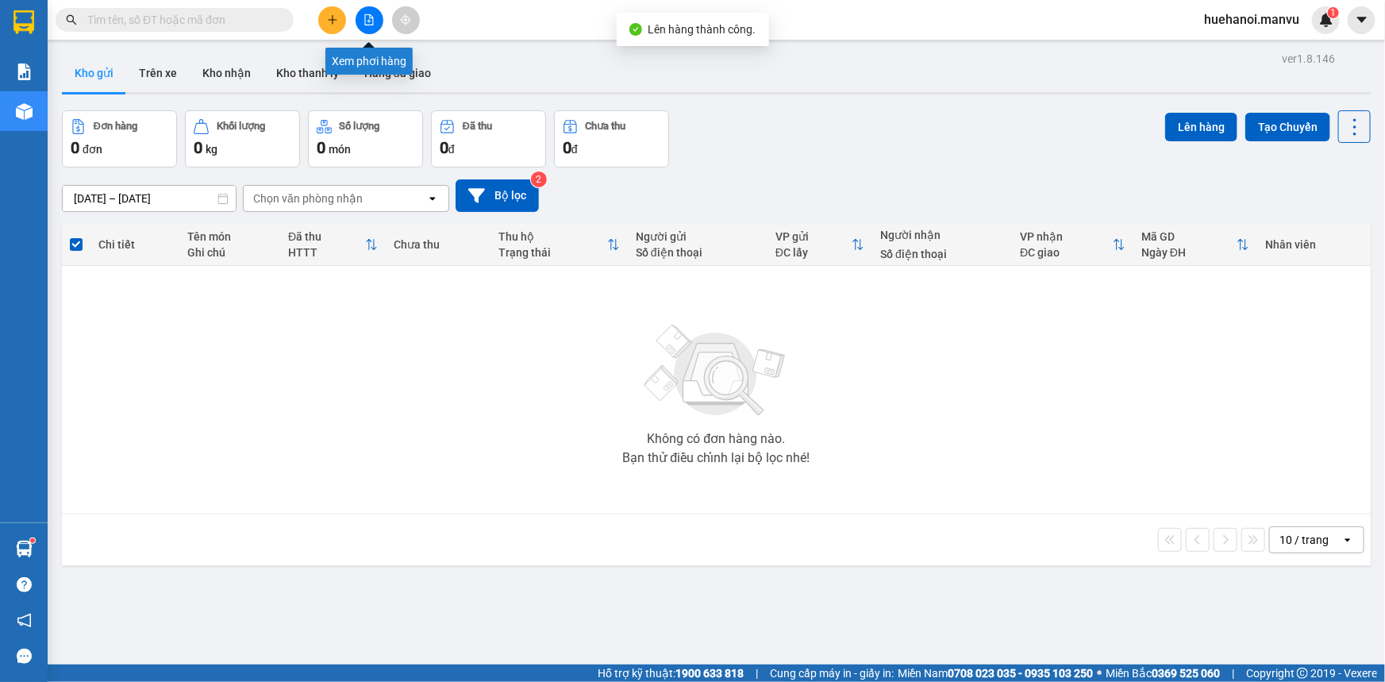
click at [362, 29] on button at bounding box center [369, 20] width 28 height 28
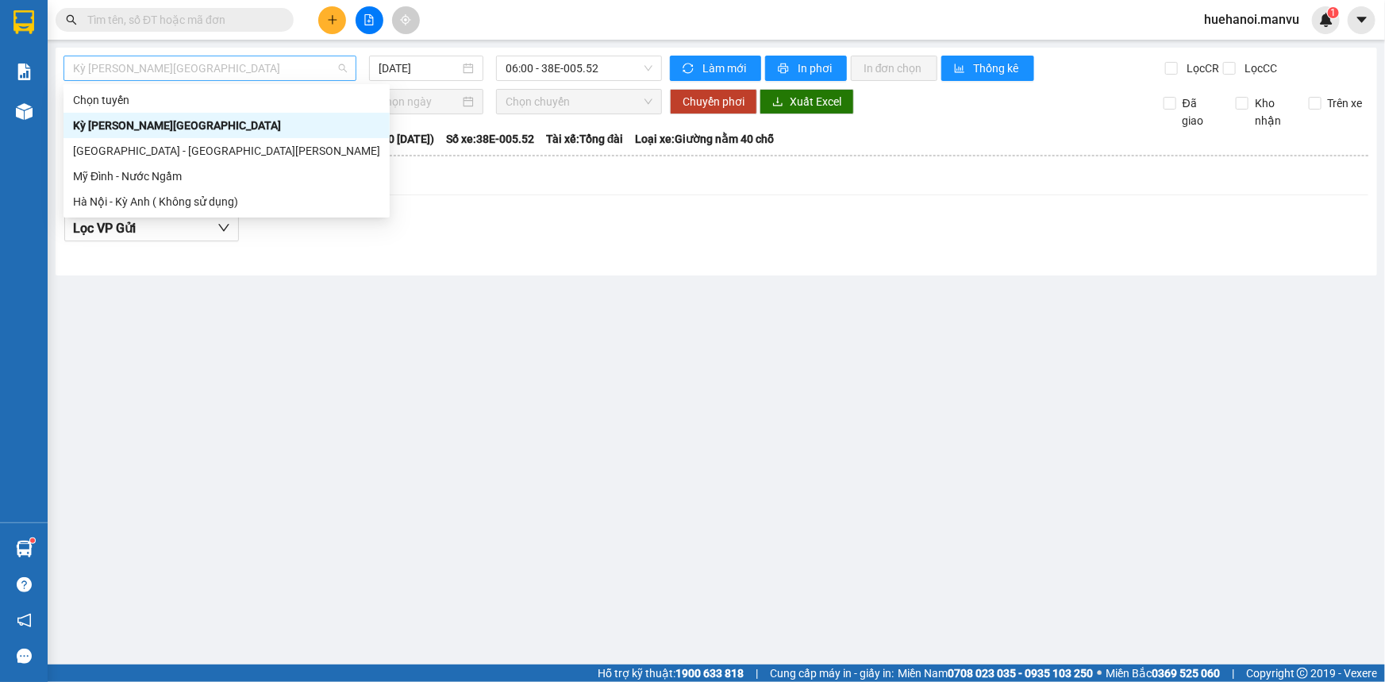
click at [141, 70] on span "Kỳ [PERSON_NAME][GEOGRAPHIC_DATA]" at bounding box center [210, 68] width 274 height 24
click at [152, 148] on div "[GEOGRAPHIC_DATA] - [GEOGRAPHIC_DATA][PERSON_NAME]" at bounding box center [226, 150] width 307 height 17
type input "[DATE]"
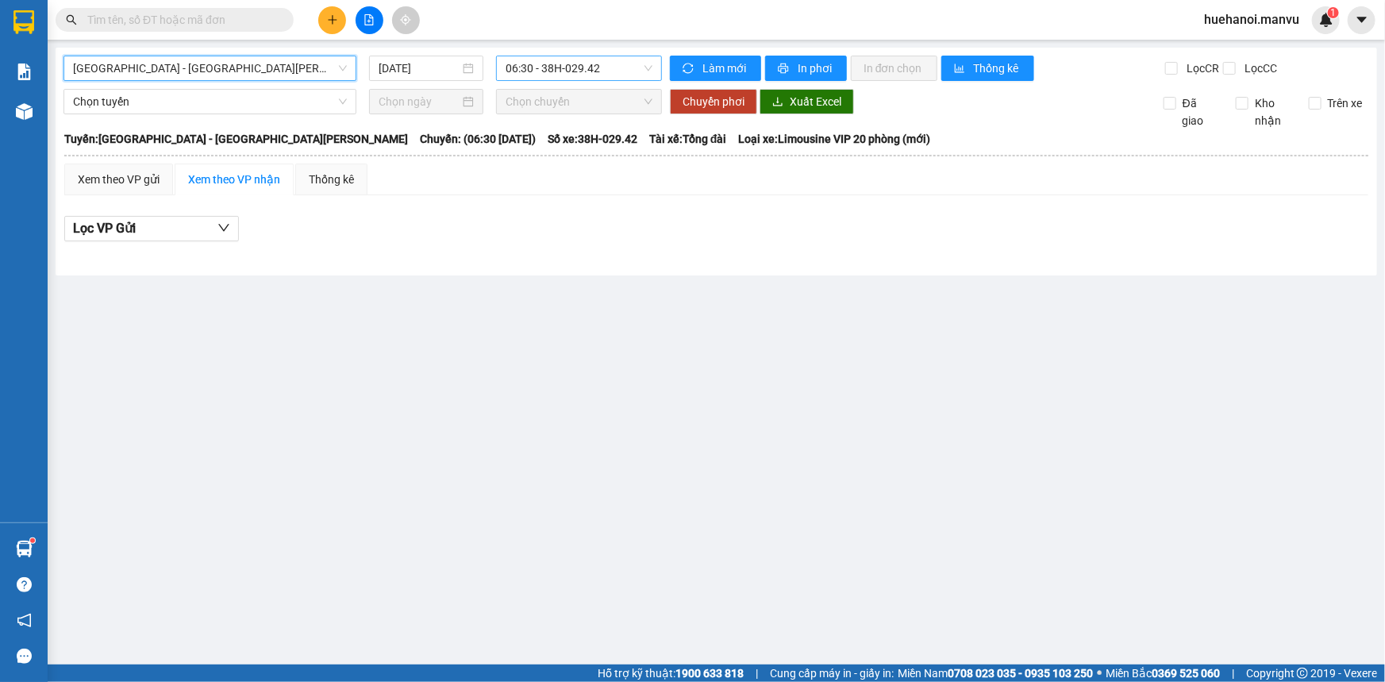
click at [548, 62] on span "06:30 - 38H-029.42" at bounding box center [578, 68] width 147 height 24
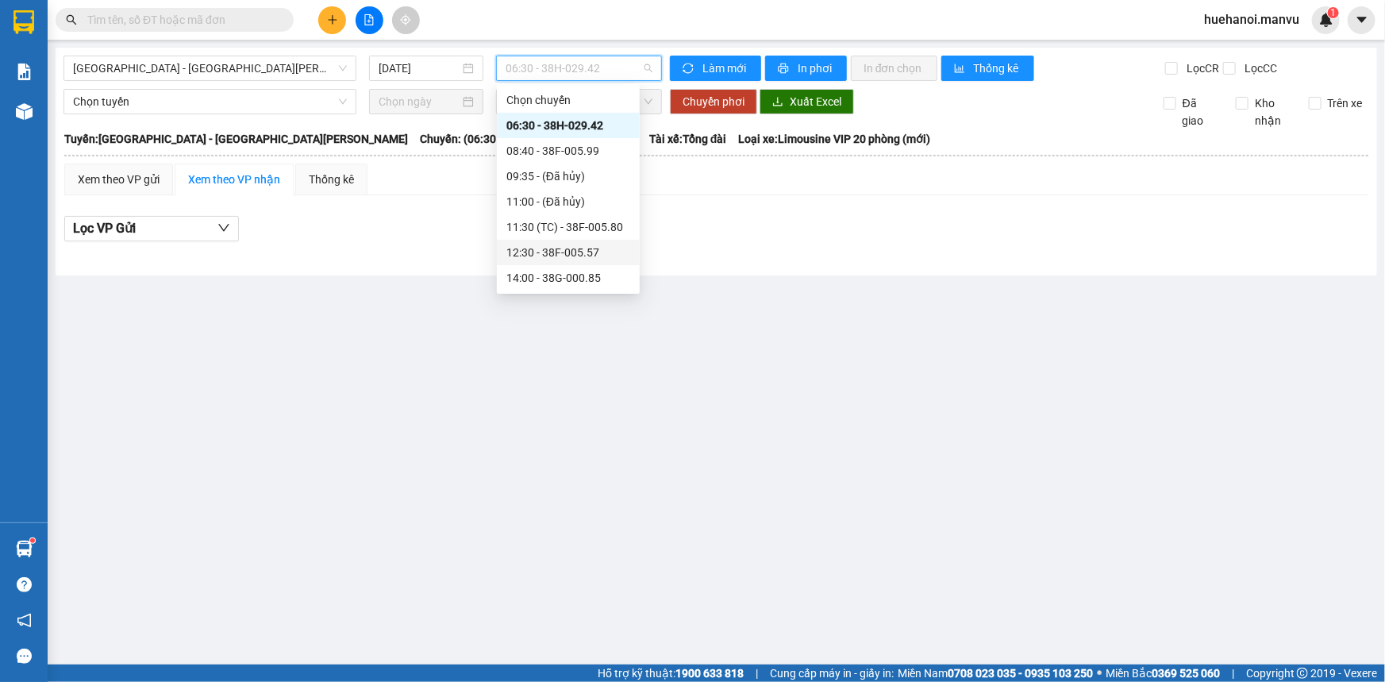
click at [540, 259] on div "12:30 - 38F-005.57" at bounding box center [568, 252] width 124 height 17
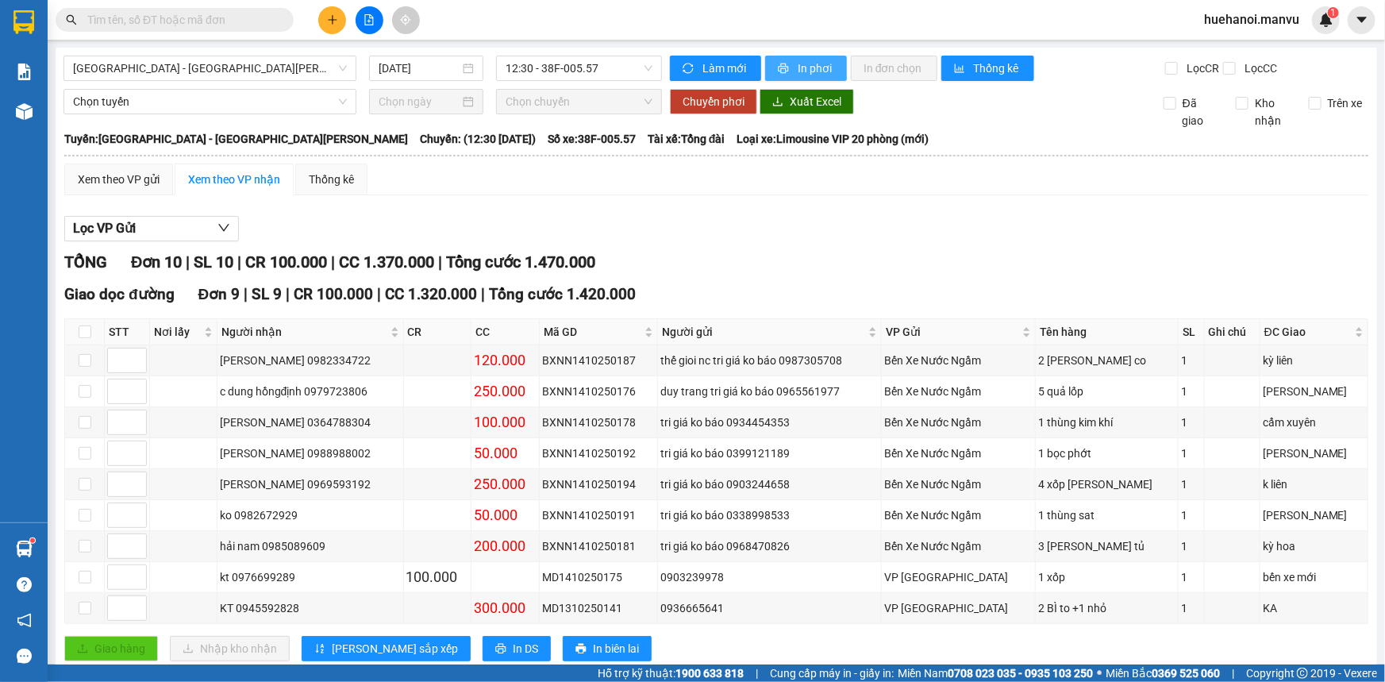
click at [805, 67] on span "In phơi" at bounding box center [815, 68] width 37 height 17
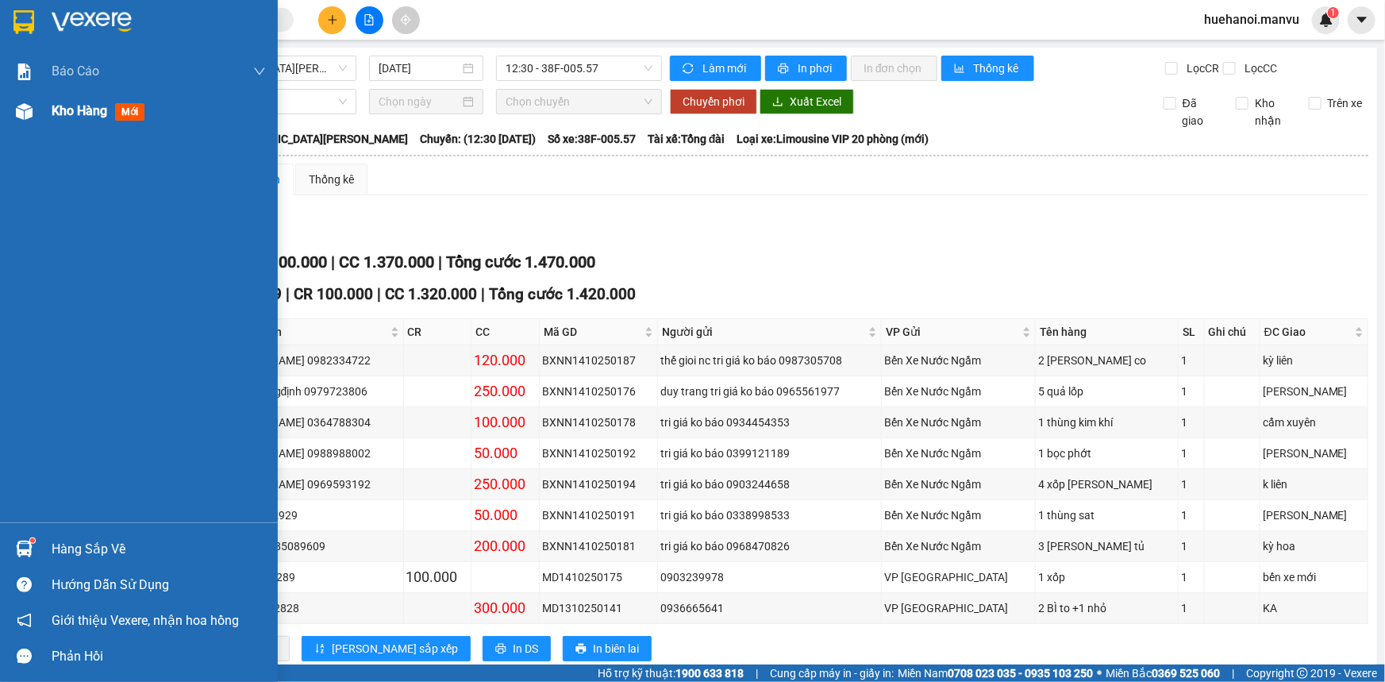
click at [69, 113] on span "Kho hàng" at bounding box center [80, 110] width 56 height 15
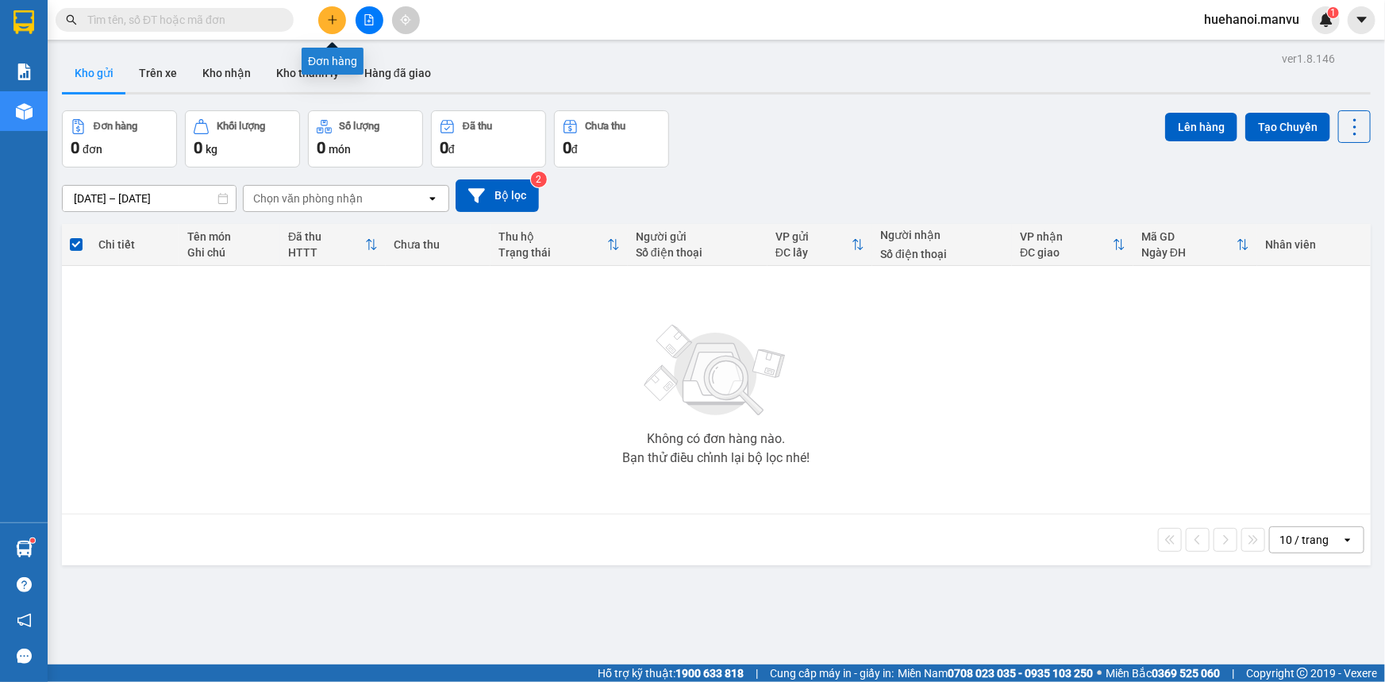
click at [332, 14] on icon "plus" at bounding box center [332, 19] width 11 height 11
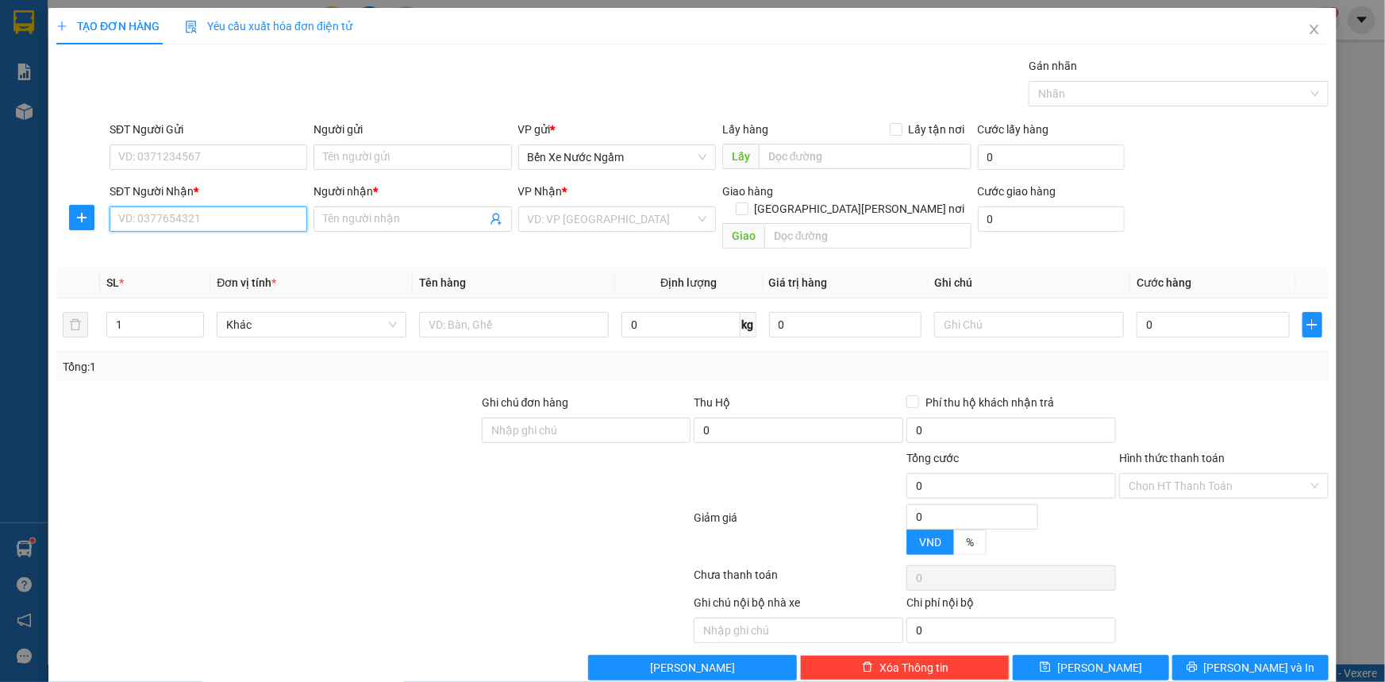
click at [196, 224] on input "SĐT Người Nhận *" at bounding box center [209, 218] width 198 height 25
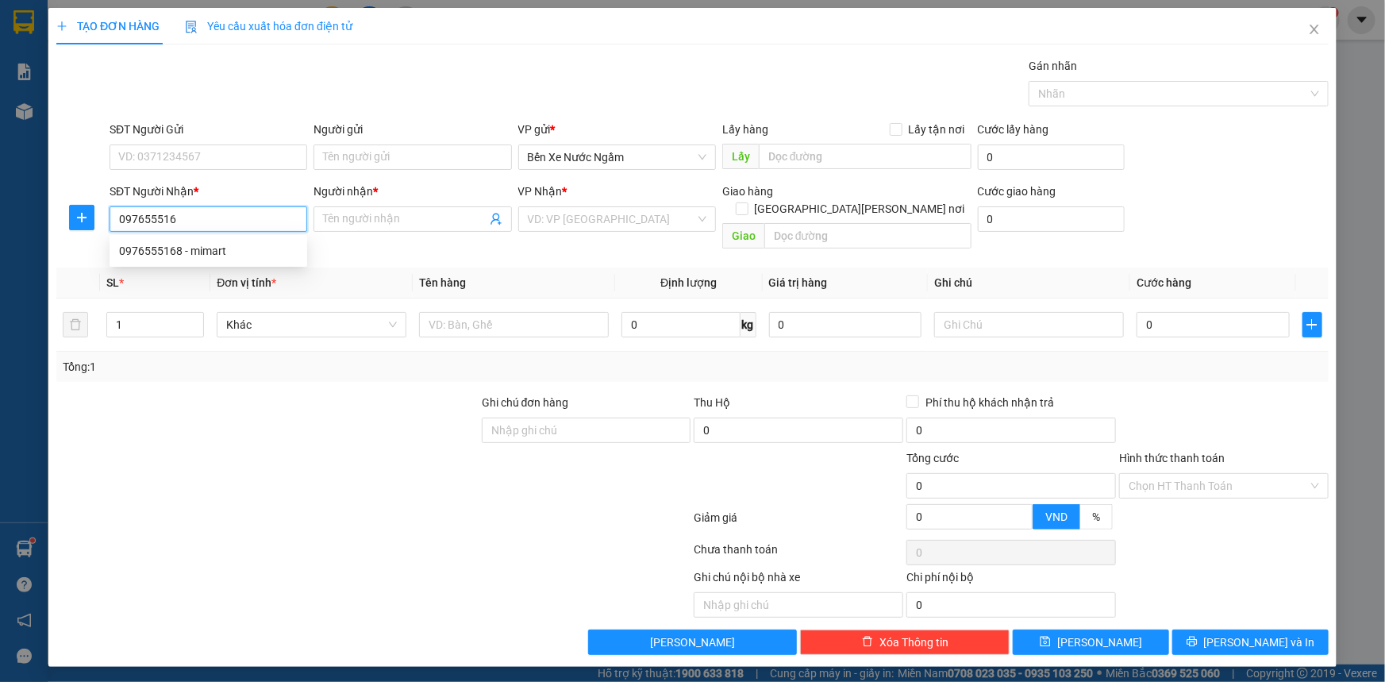
type input "0976555168"
click at [217, 256] on div "0976555168 - mimart" at bounding box center [208, 250] width 179 height 17
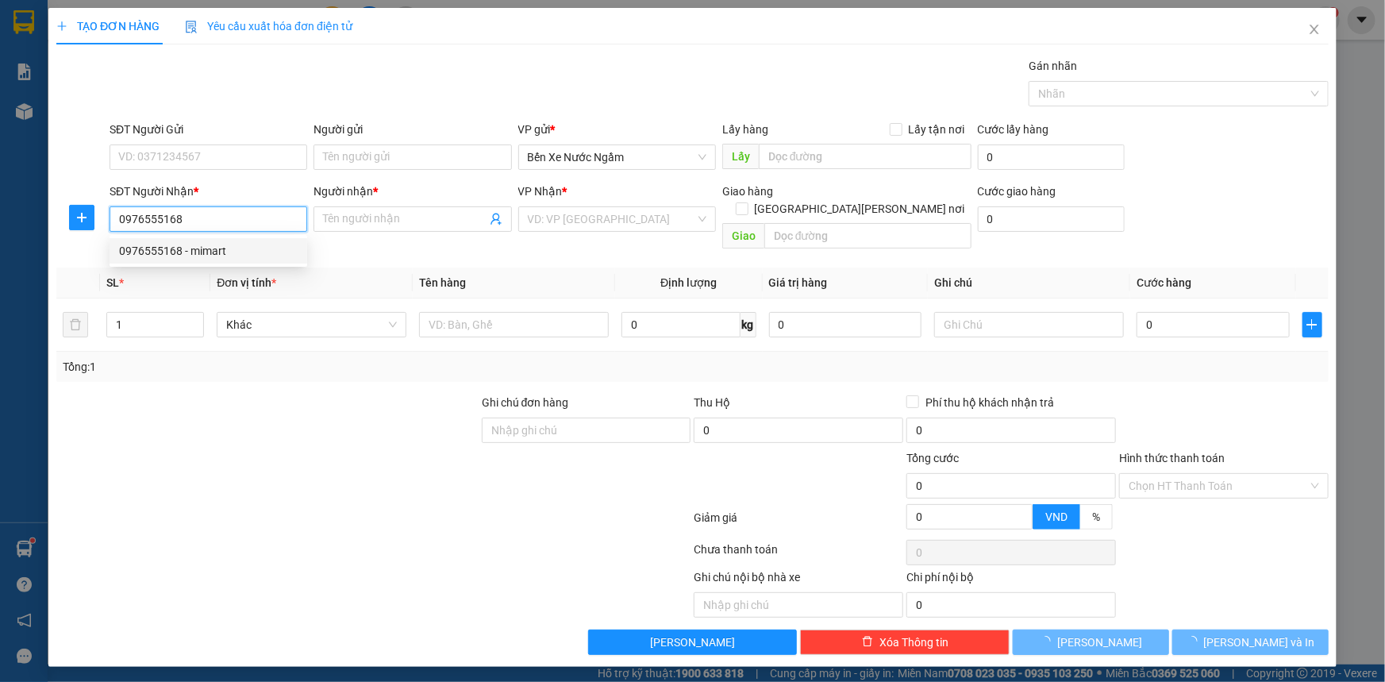
type input "mimart"
type input "[PERSON_NAME]"
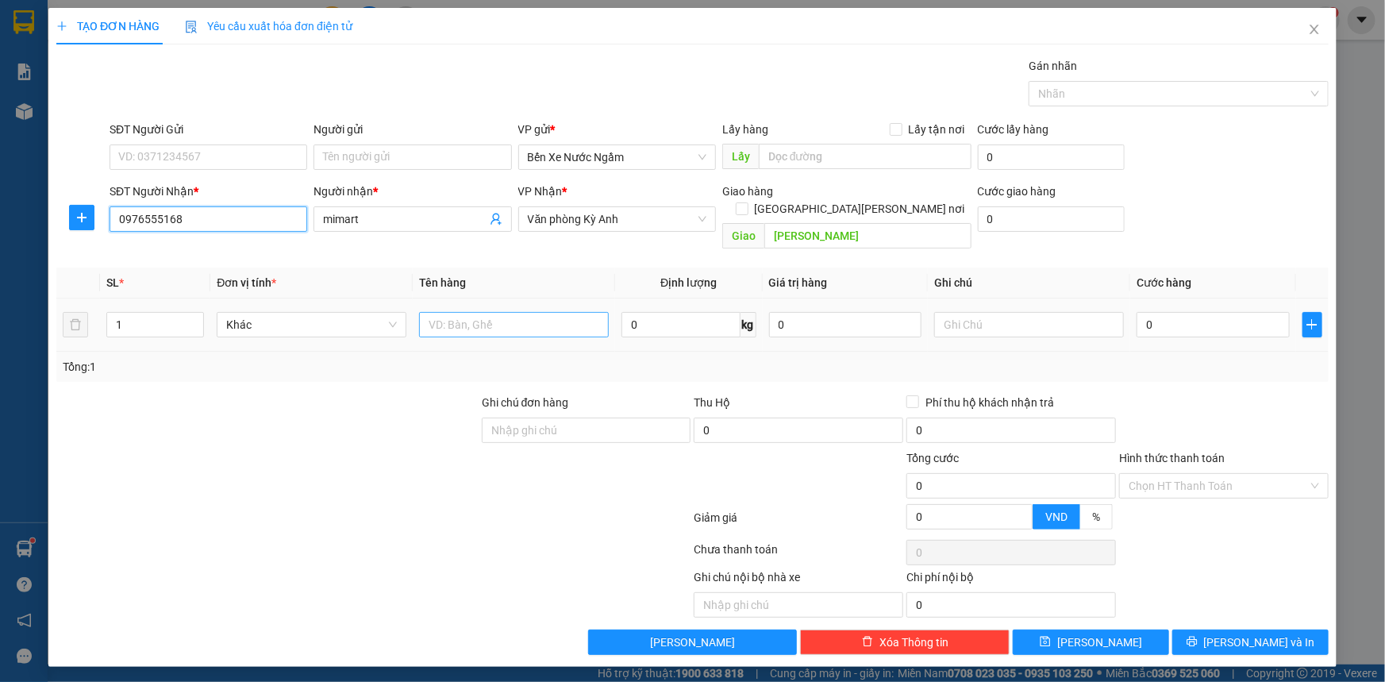
type input "0976555168"
click at [455, 312] on input "text" at bounding box center [514, 324] width 190 height 25
click at [498, 312] on input "1 Kiện sưa" at bounding box center [514, 324] width 190 height 25
type input "1 Kiện sưa 1 thùng ô"
click at [222, 156] on input "SĐT Người Gửi" at bounding box center [209, 156] width 198 height 25
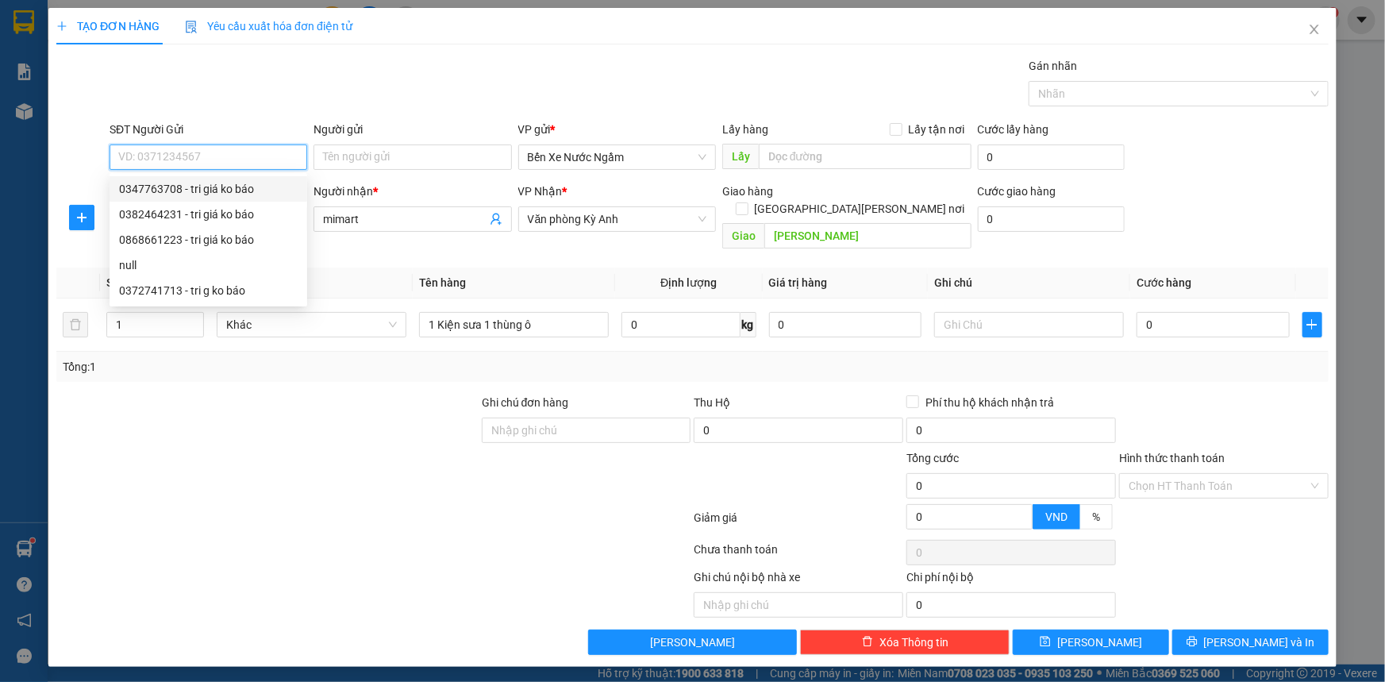
click at [184, 161] on input "SĐT Người Gửi" at bounding box center [209, 156] width 198 height 25
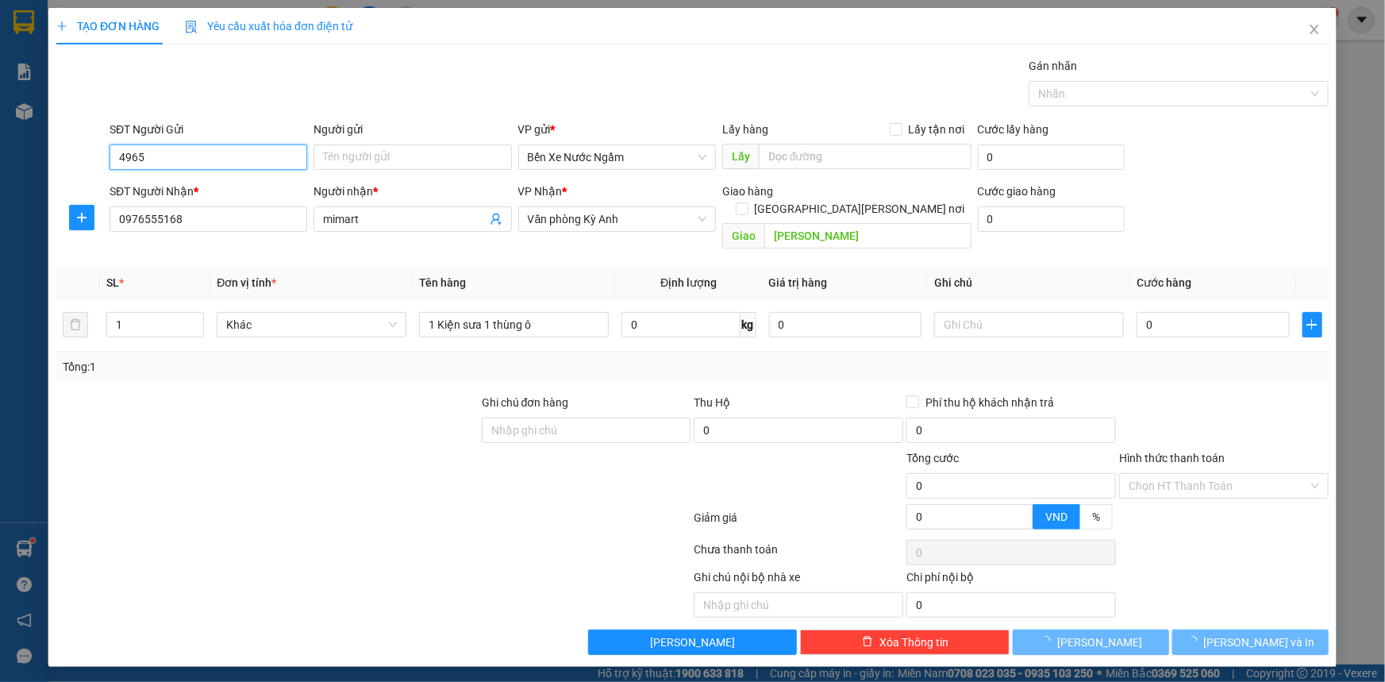
click at [184, 160] on input "4965" at bounding box center [209, 156] width 198 height 25
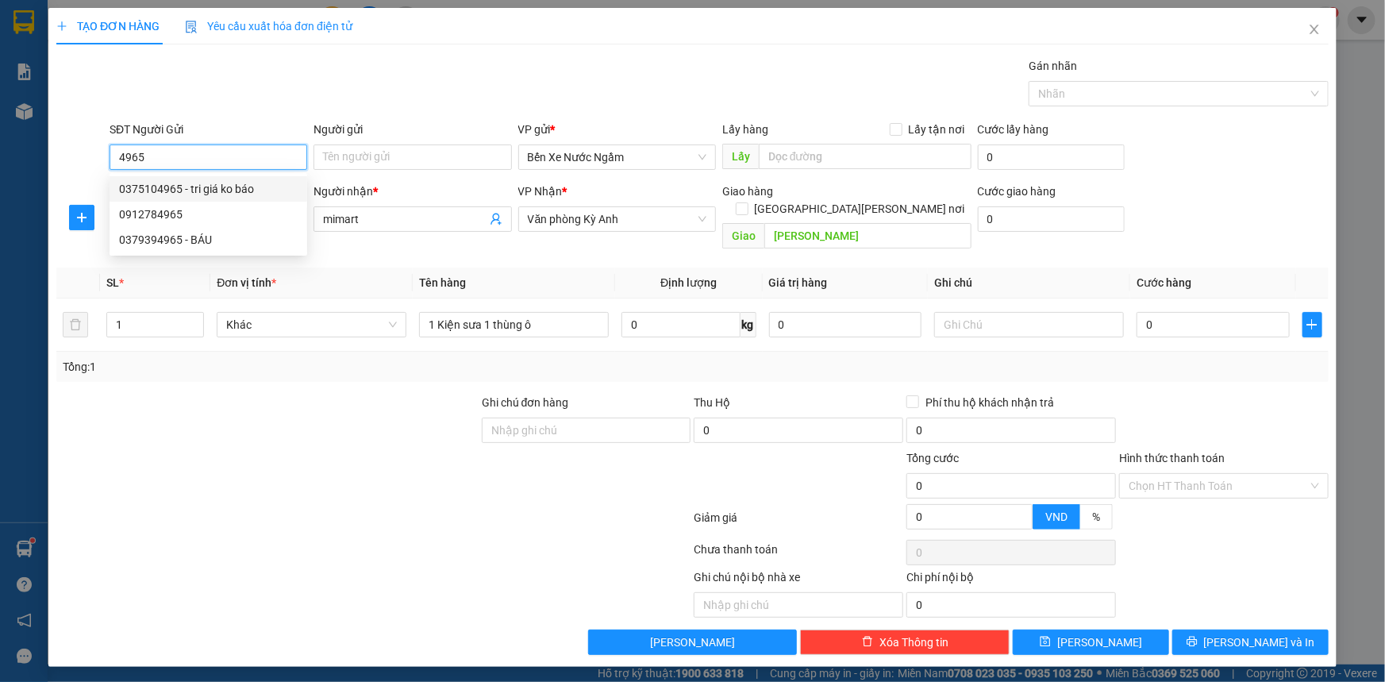
click at [156, 190] on div "0375104965 - tri giá ko báo" at bounding box center [208, 188] width 179 height 17
type input "0375104965"
type input "tri giá ko báo"
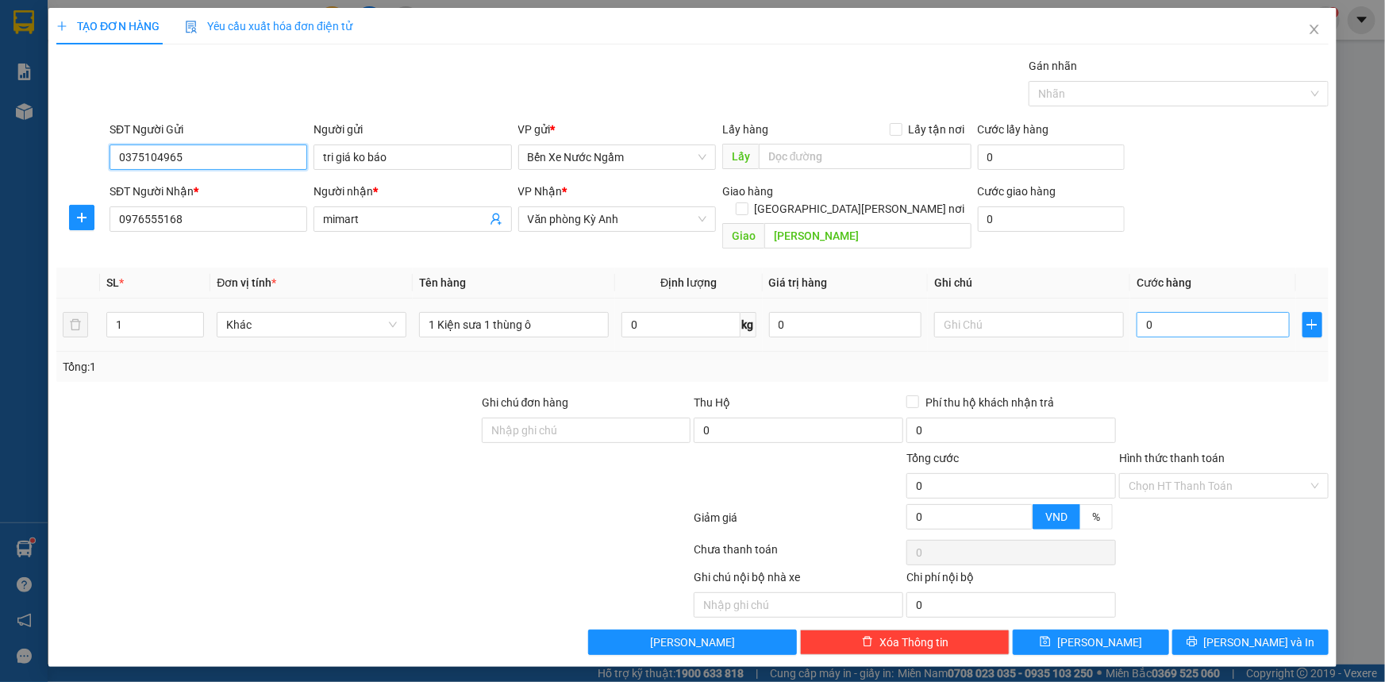
type input "0375104965"
click at [1197, 312] on input "0" at bounding box center [1212, 324] width 153 height 25
type input "1"
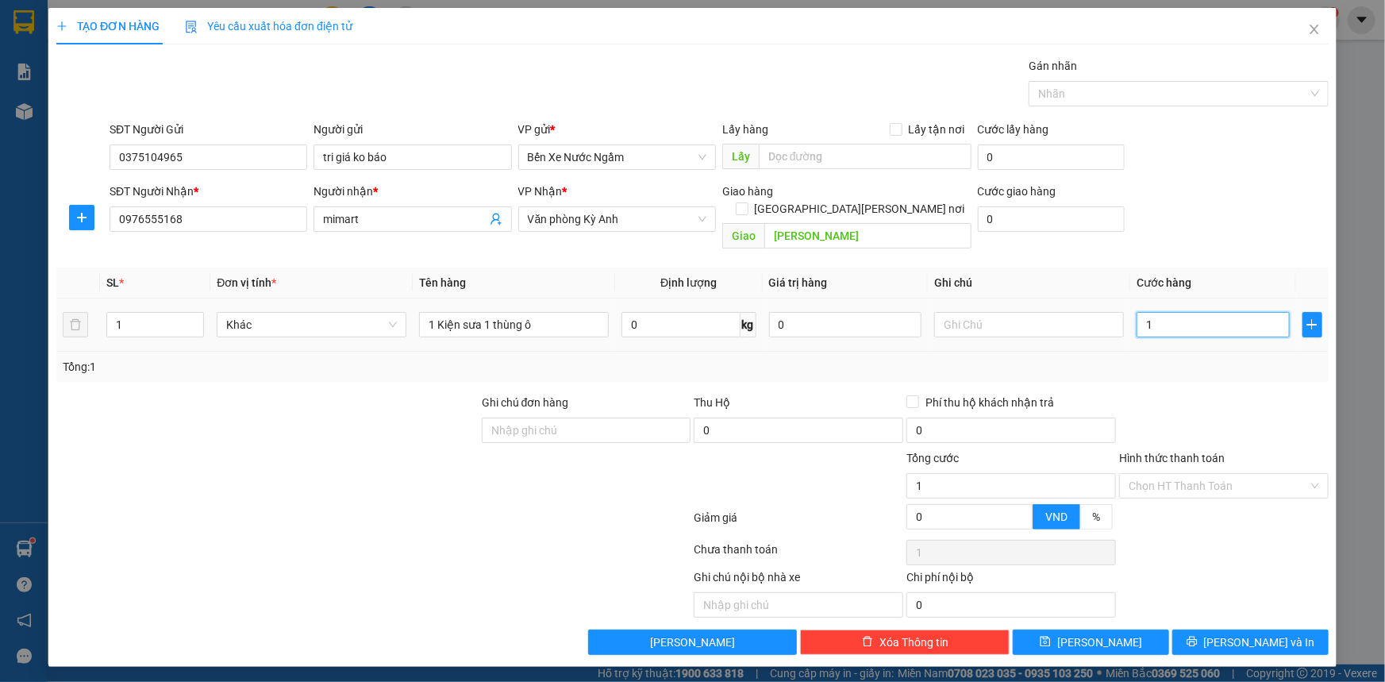
type input "15"
type input "1"
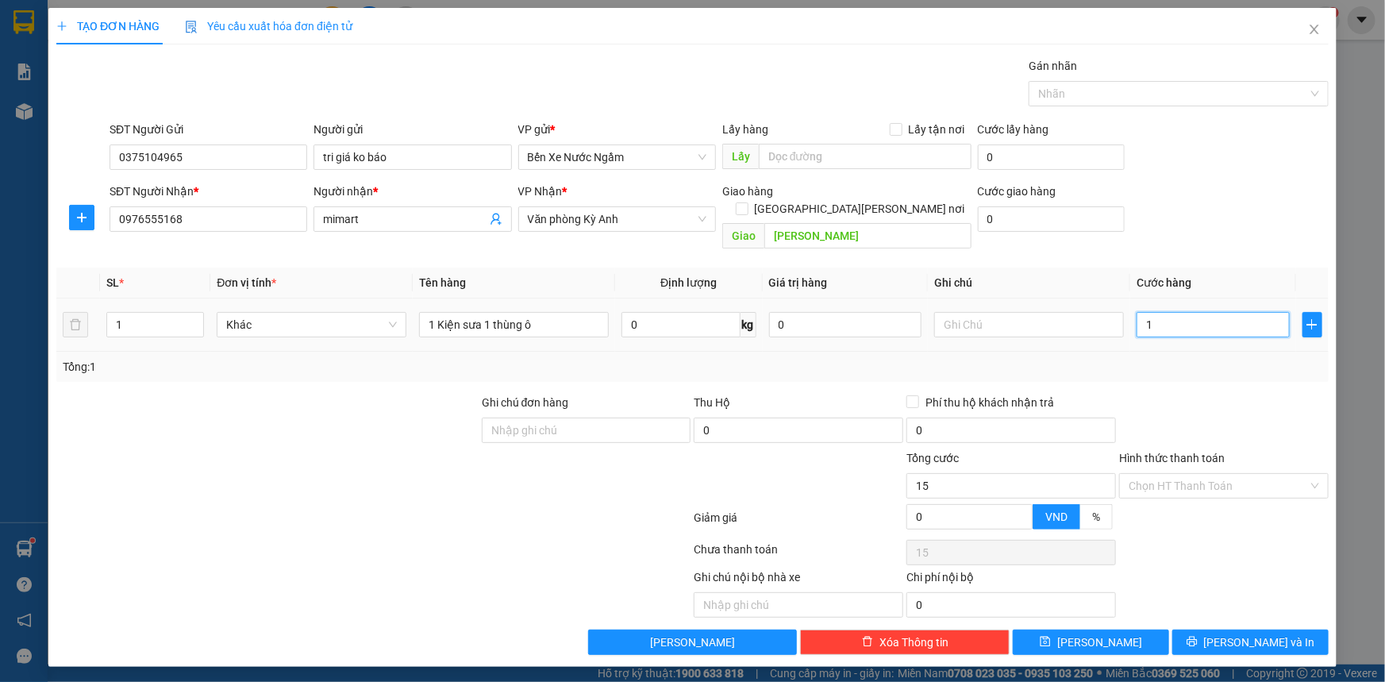
type input "1"
type input "12"
type input "120"
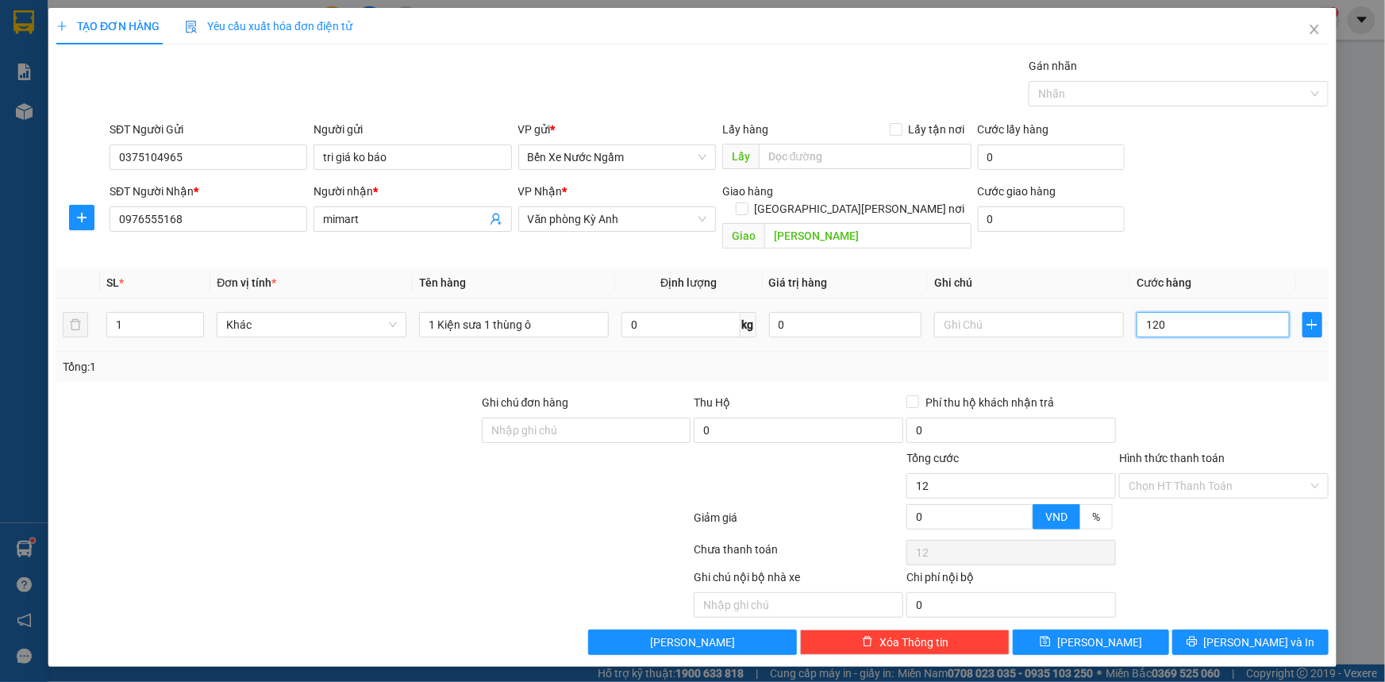
type input "120"
type input "1.200"
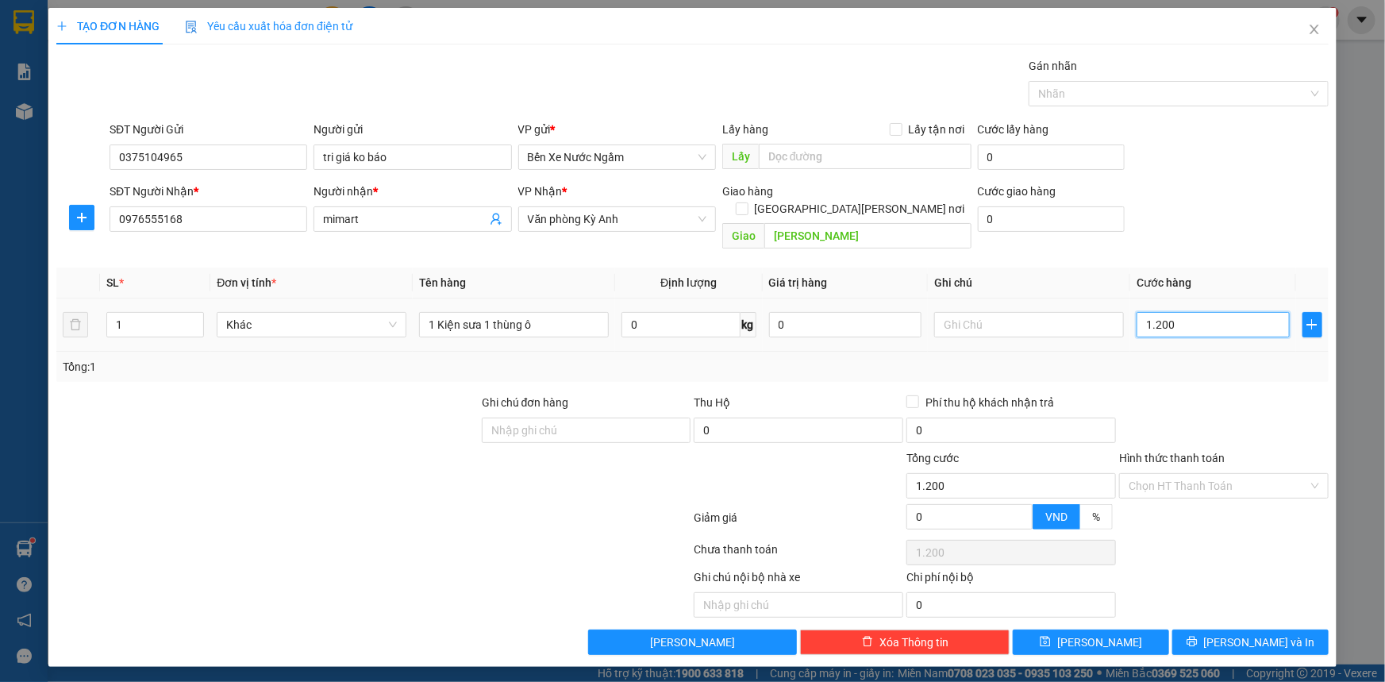
type input "12.000"
type input "120.000"
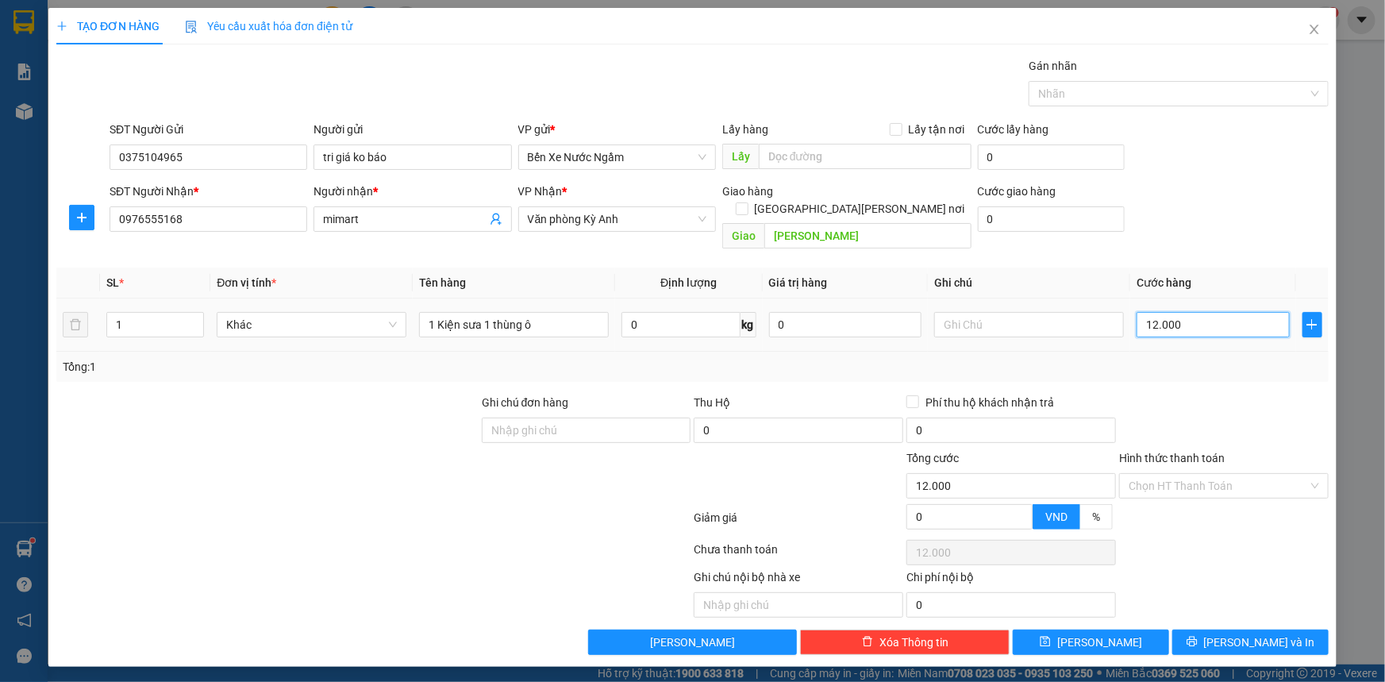
type input "120.000"
click at [1214, 629] on button "[PERSON_NAME] và In" at bounding box center [1250, 641] width 156 height 25
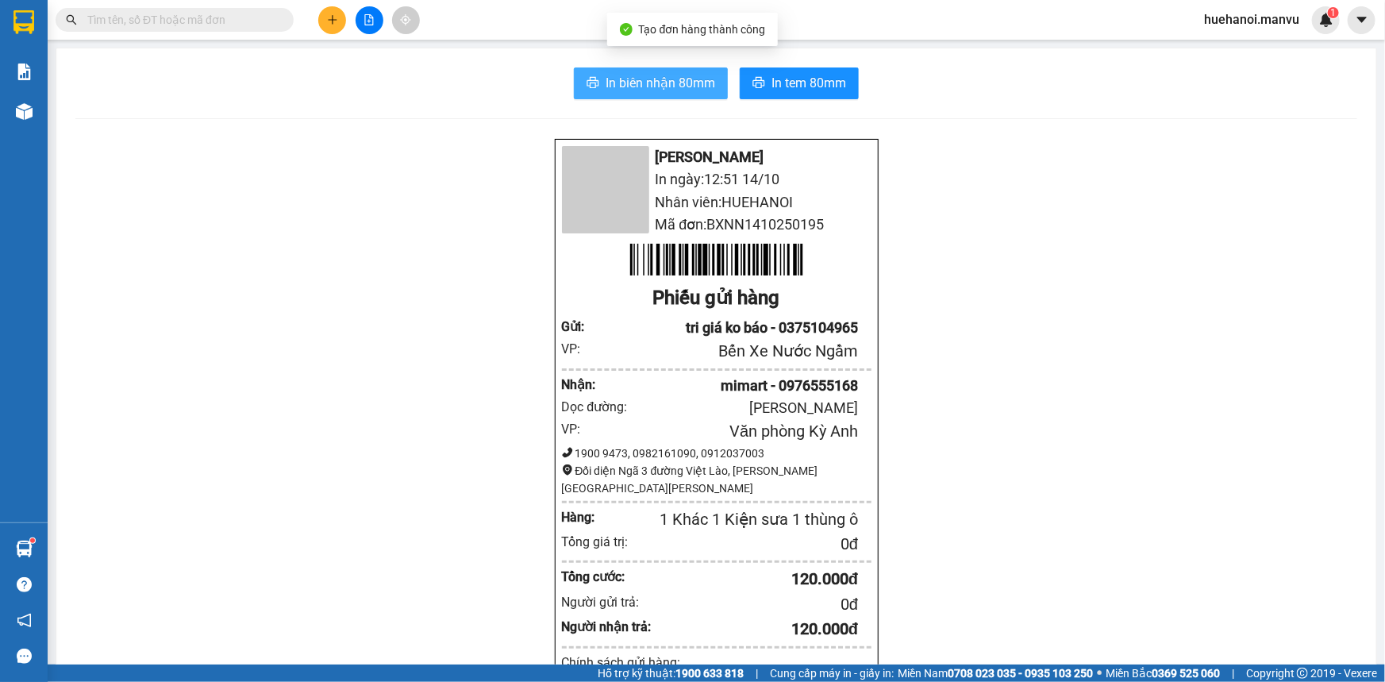
click at [654, 93] on span "In biên nhận 80mm" at bounding box center [660, 83] width 110 height 20
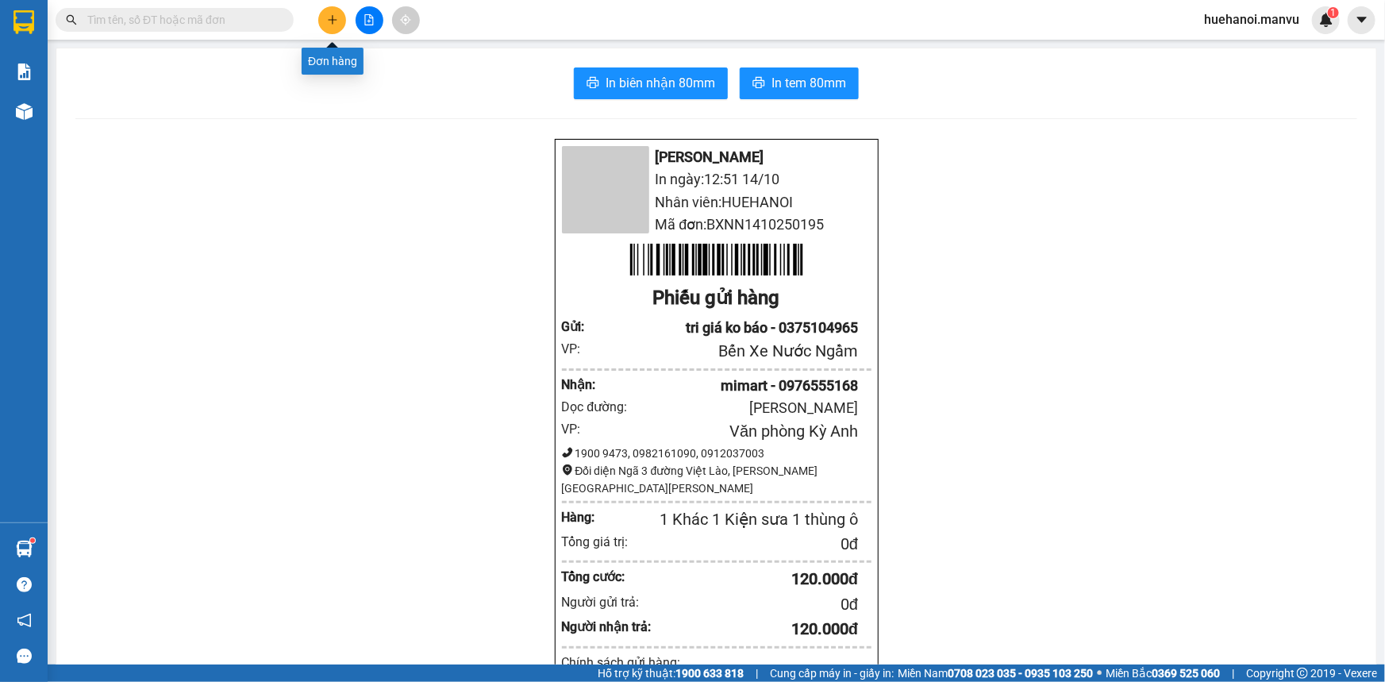
click at [327, 25] on icon "plus" at bounding box center [332, 19] width 11 height 11
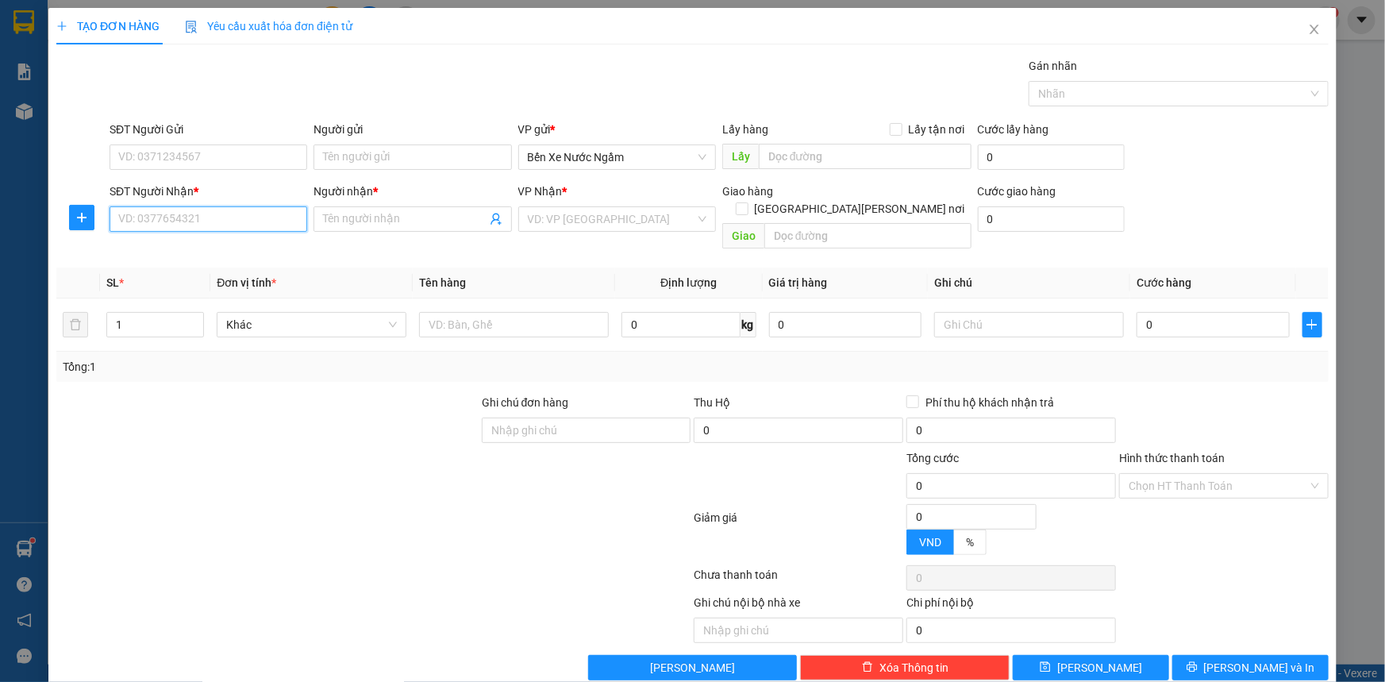
click at [232, 222] on input "SĐT Người Nhận *" at bounding box center [209, 218] width 198 height 25
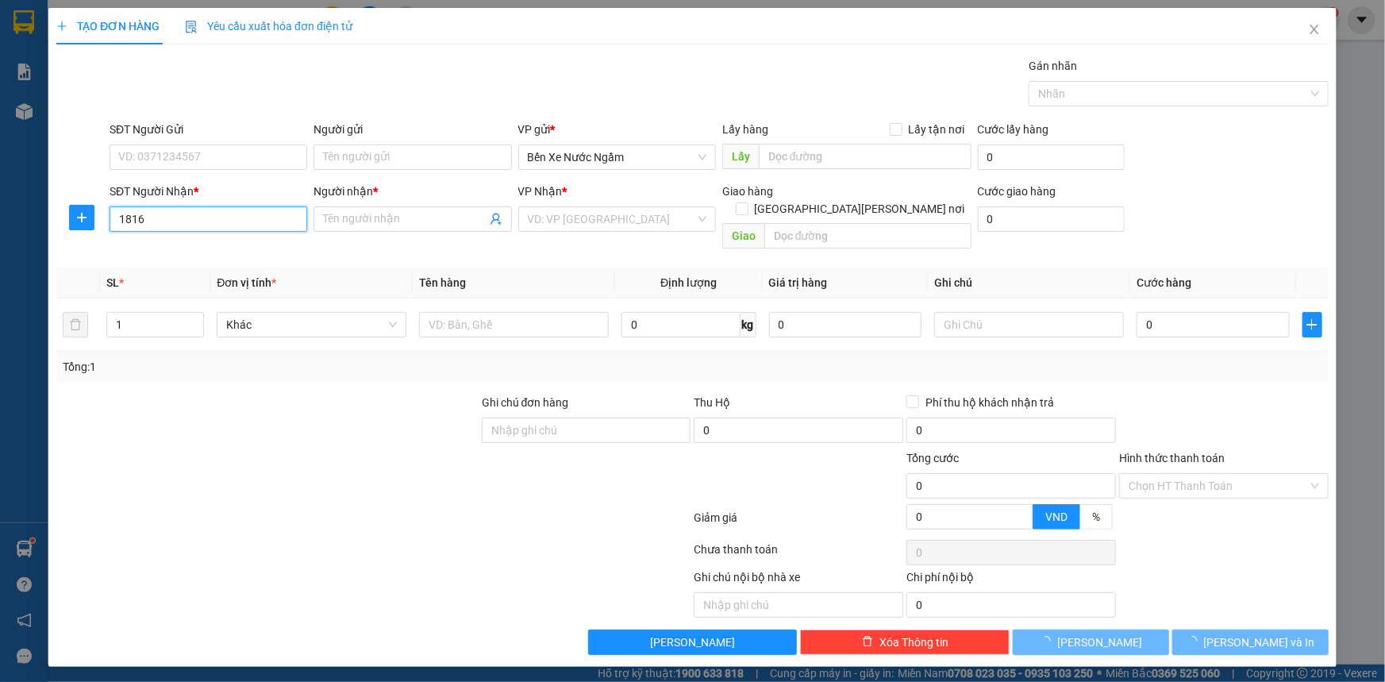
click at [231, 222] on input "1816" at bounding box center [209, 218] width 198 height 25
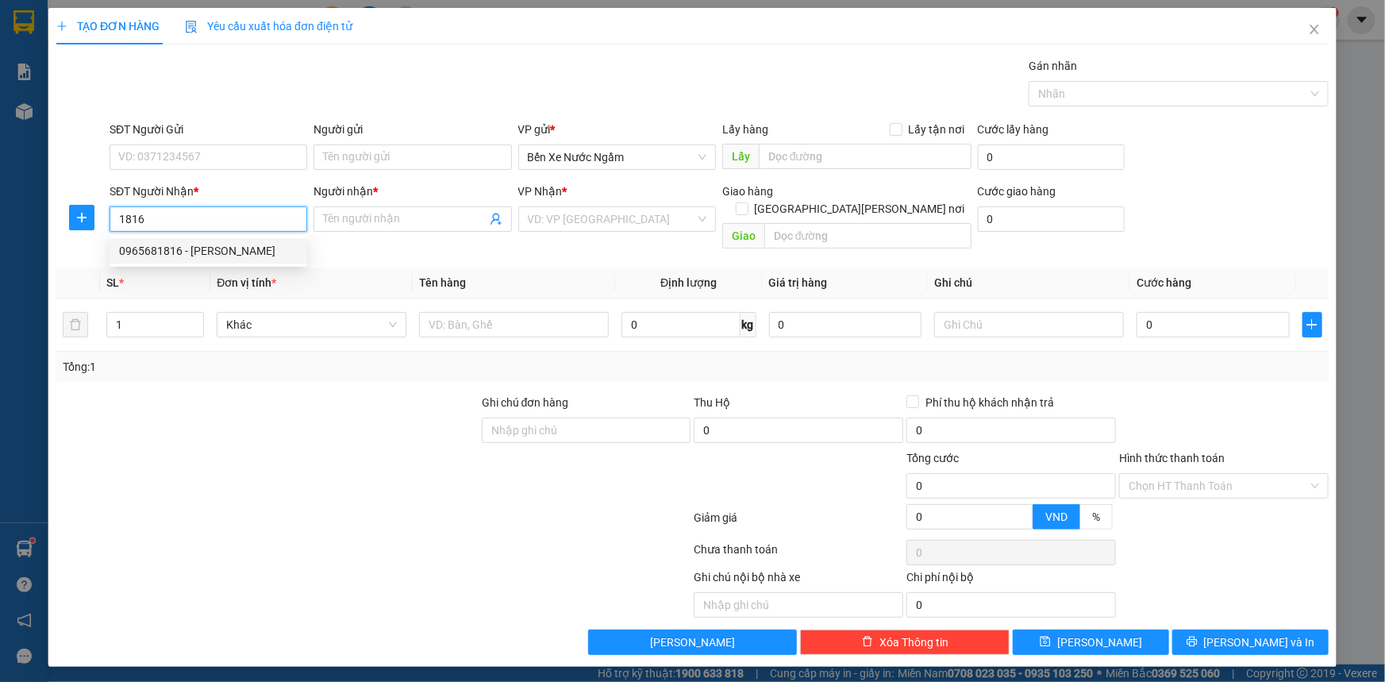
click at [164, 253] on div "0965681816 - [PERSON_NAME]" at bounding box center [208, 250] width 179 height 17
type input "0965681816"
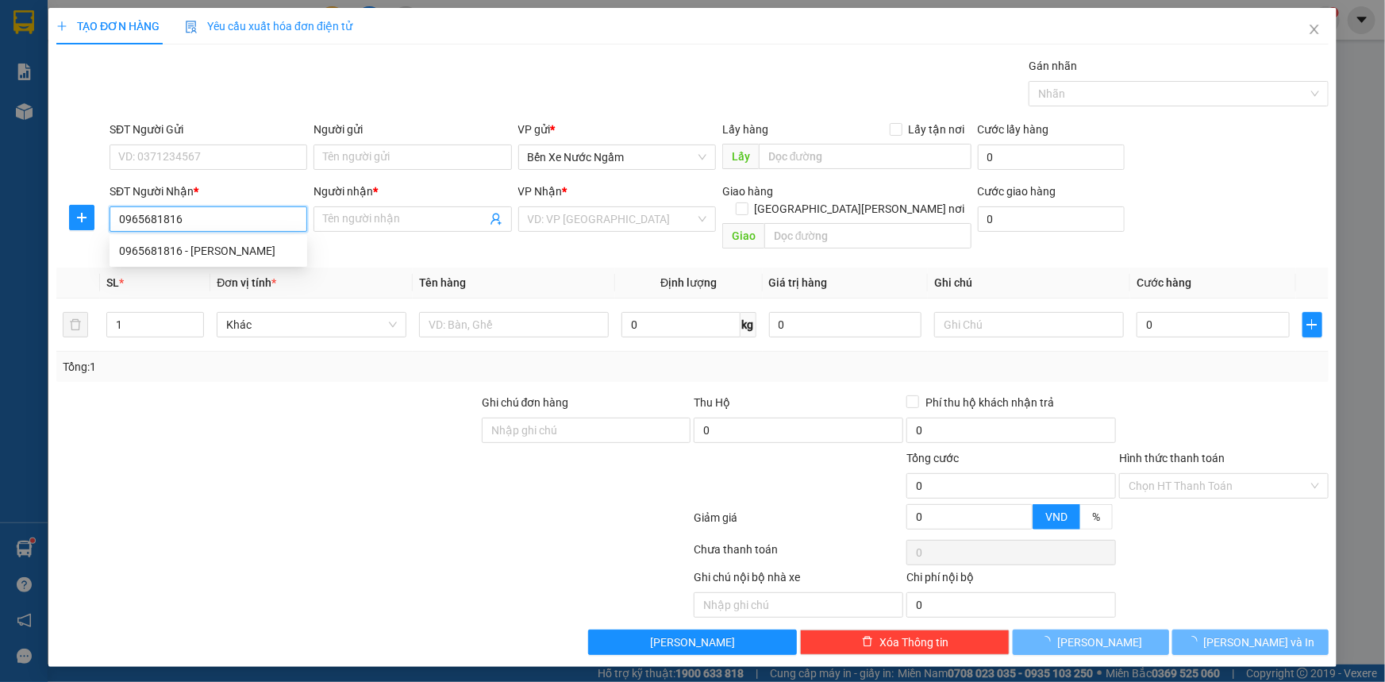
type input "duy"
type input "bxka"
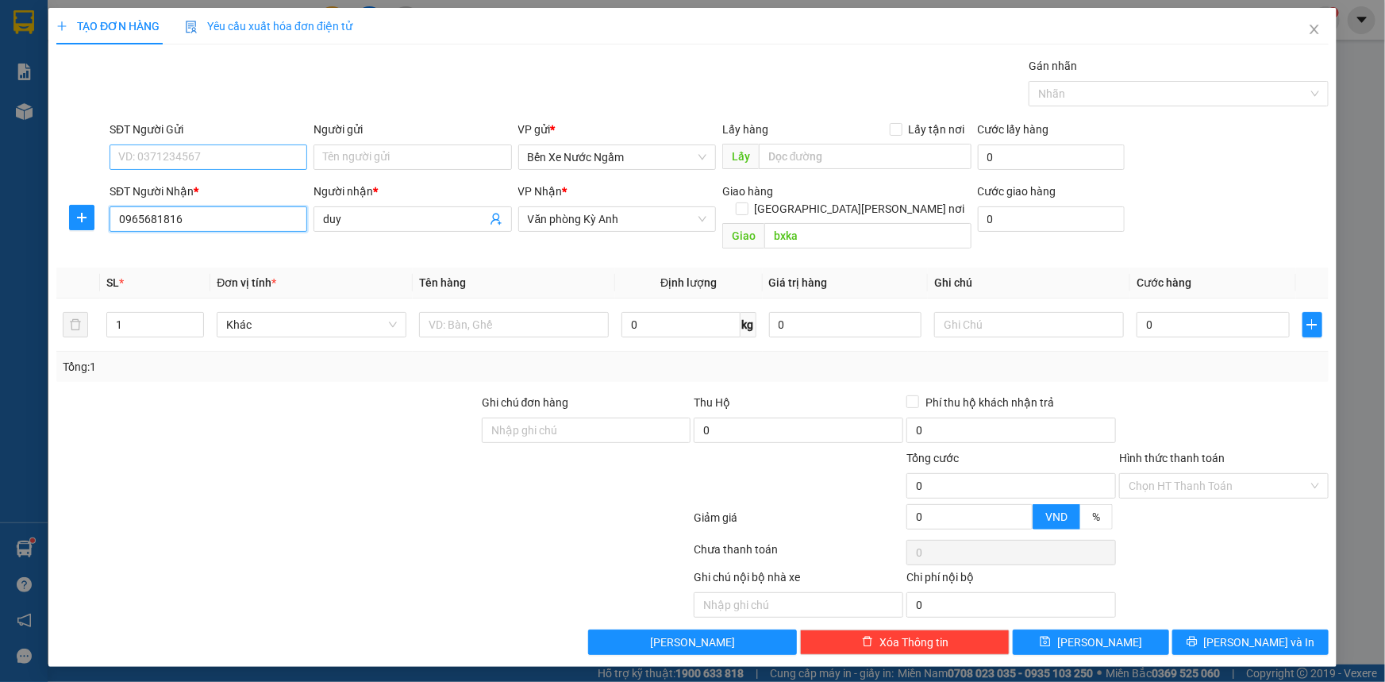
type input "0965681816"
click at [188, 159] on input "SĐT Người Gửi" at bounding box center [209, 156] width 198 height 25
click at [173, 186] on div "0983038946 - tri giá ko báo" at bounding box center [208, 188] width 179 height 17
type input "0983038946"
type input "tri giá ko báo"
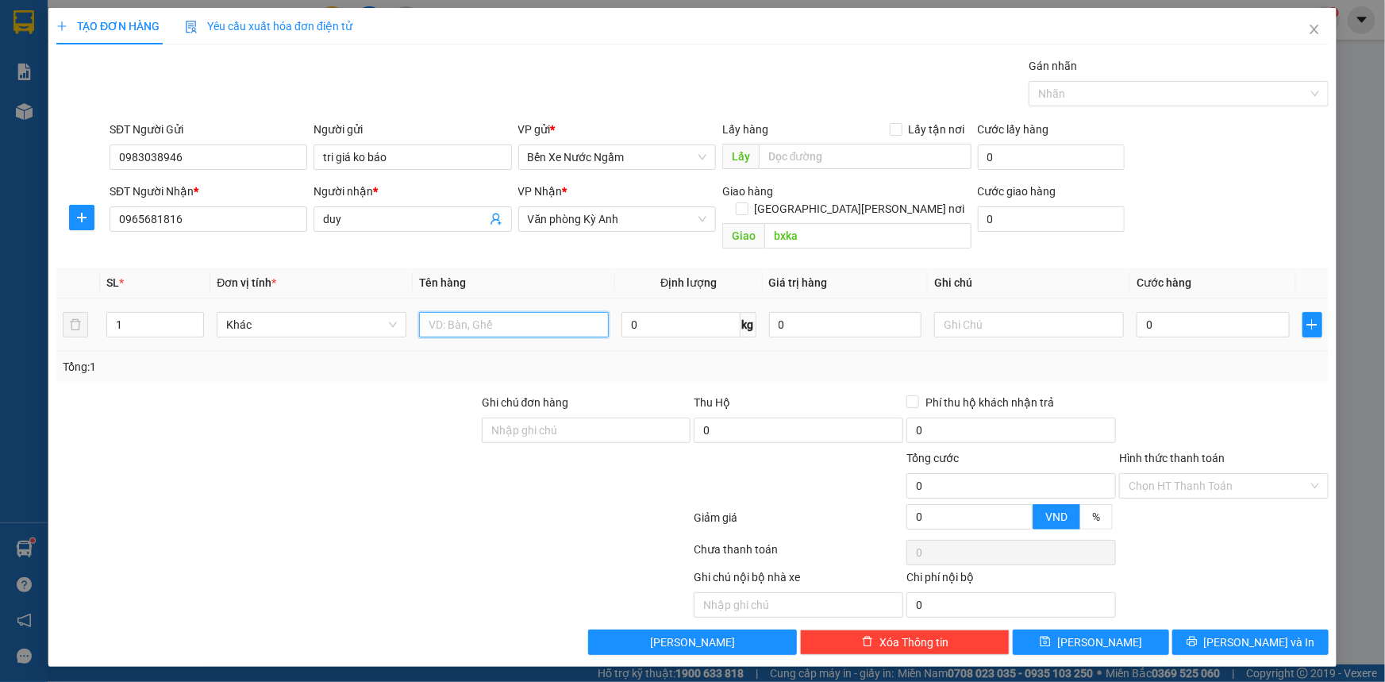
click at [471, 315] on input "text" at bounding box center [514, 324] width 190 height 25
type input "3 xốp"
click at [1213, 312] on input "0" at bounding box center [1212, 324] width 153 height 25
type input "2"
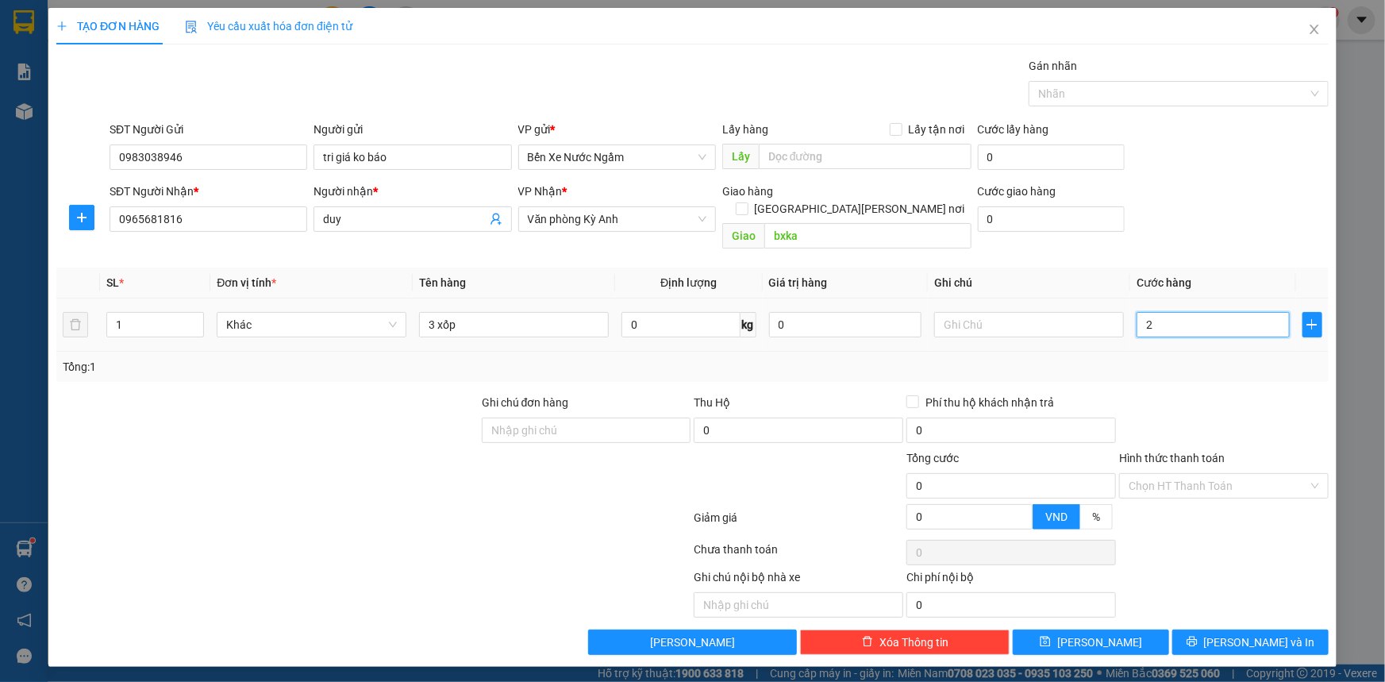
type input "2"
type input "21"
type input "210"
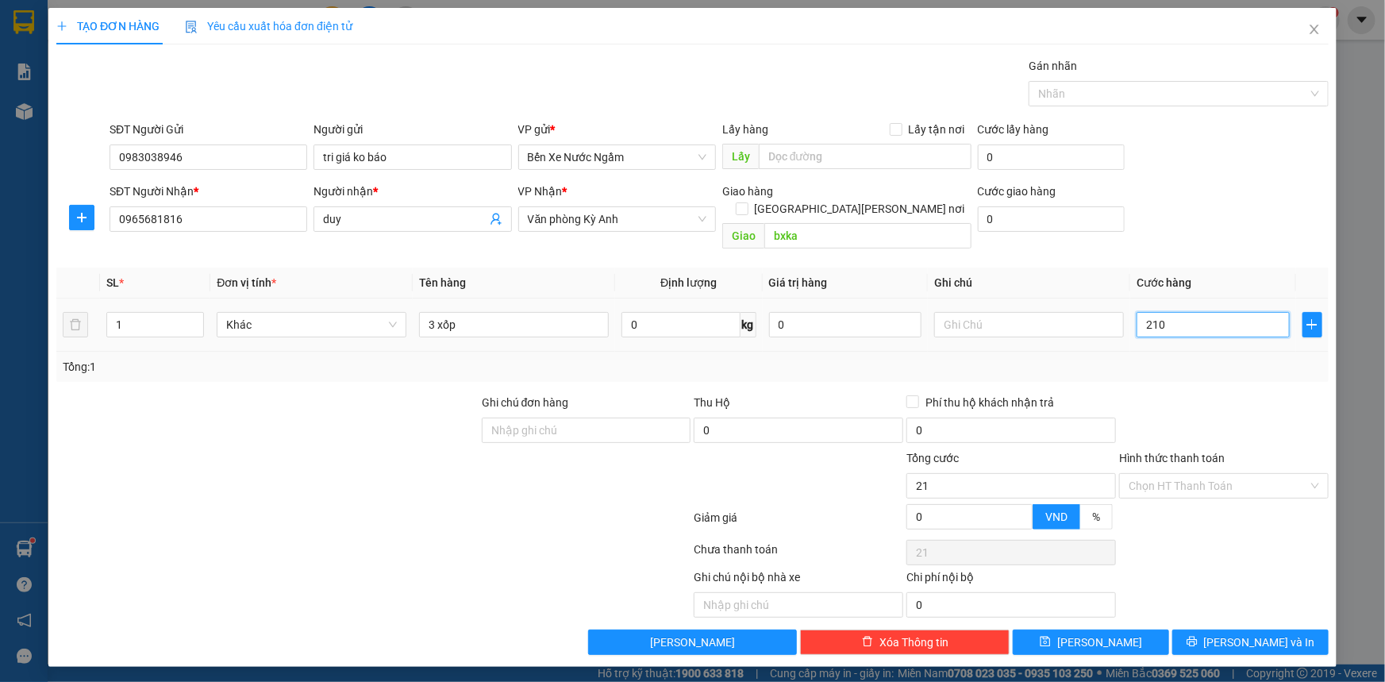
type input "210"
type input "2.100"
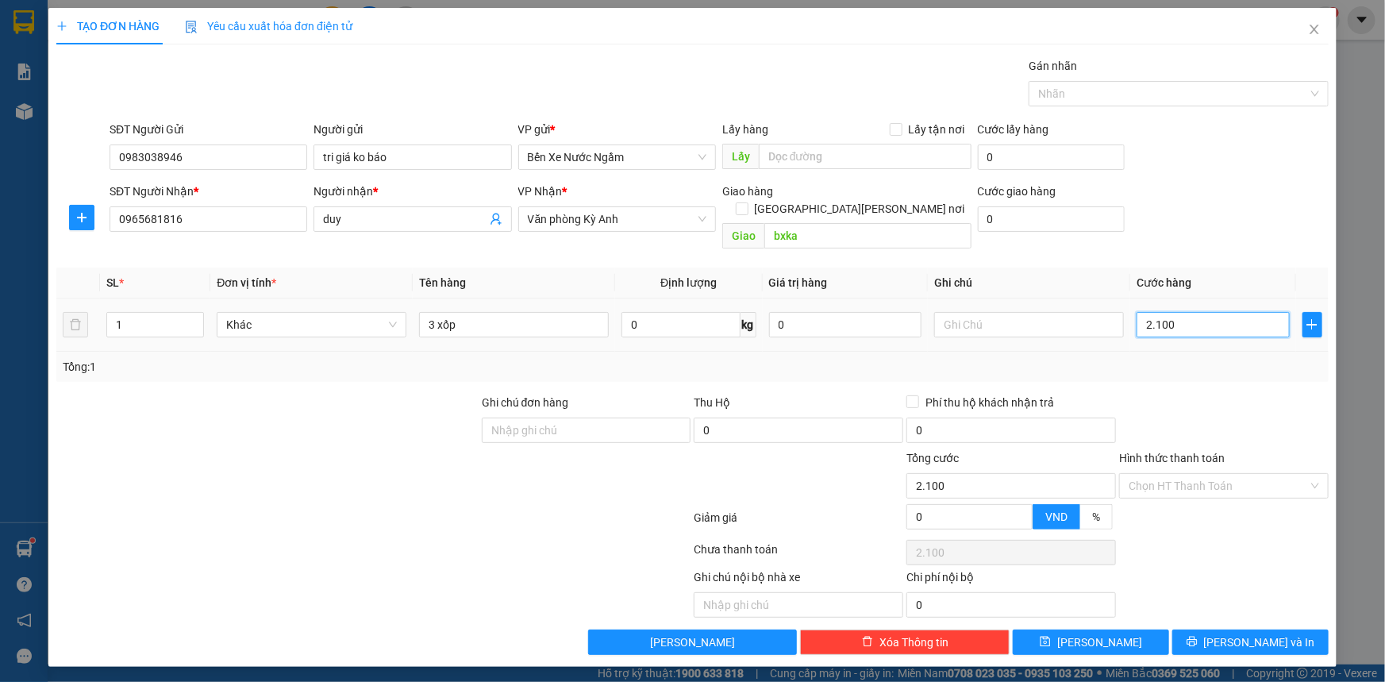
type input "21.000"
type input "210.000"
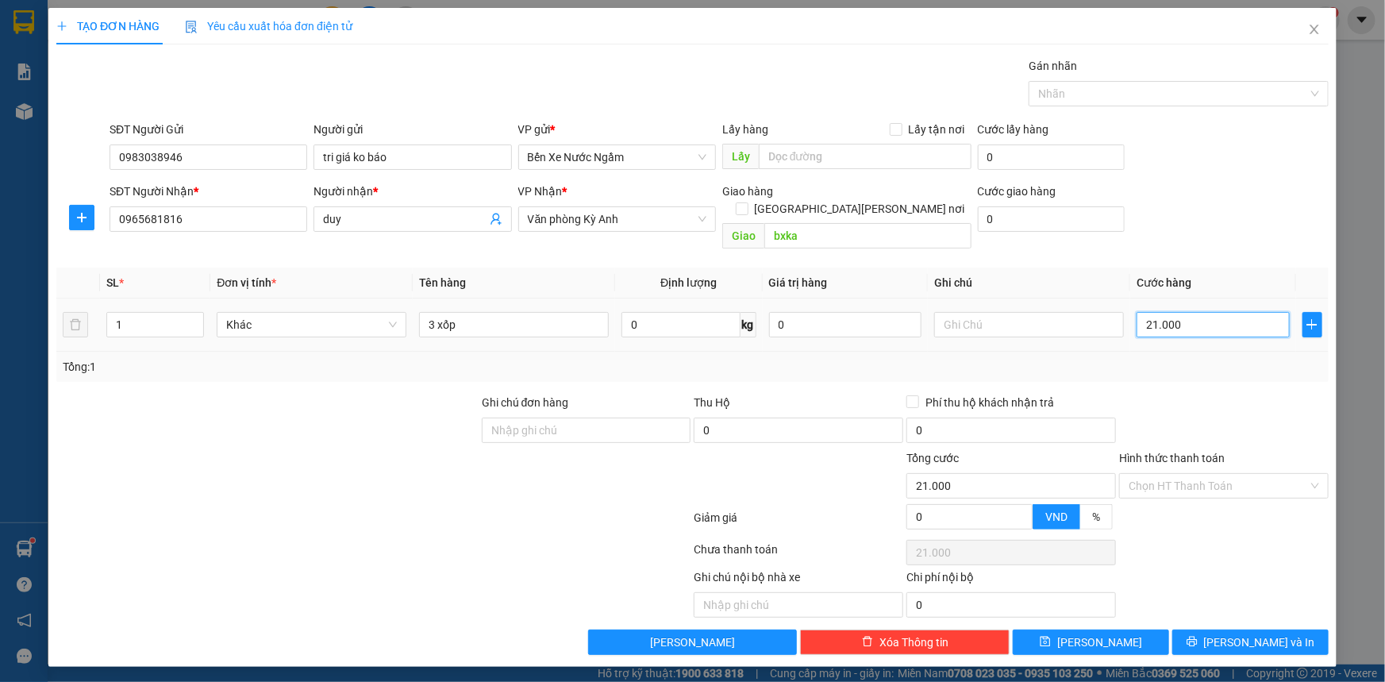
type input "210.000"
click at [1228, 630] on button "[PERSON_NAME] và In" at bounding box center [1250, 641] width 156 height 25
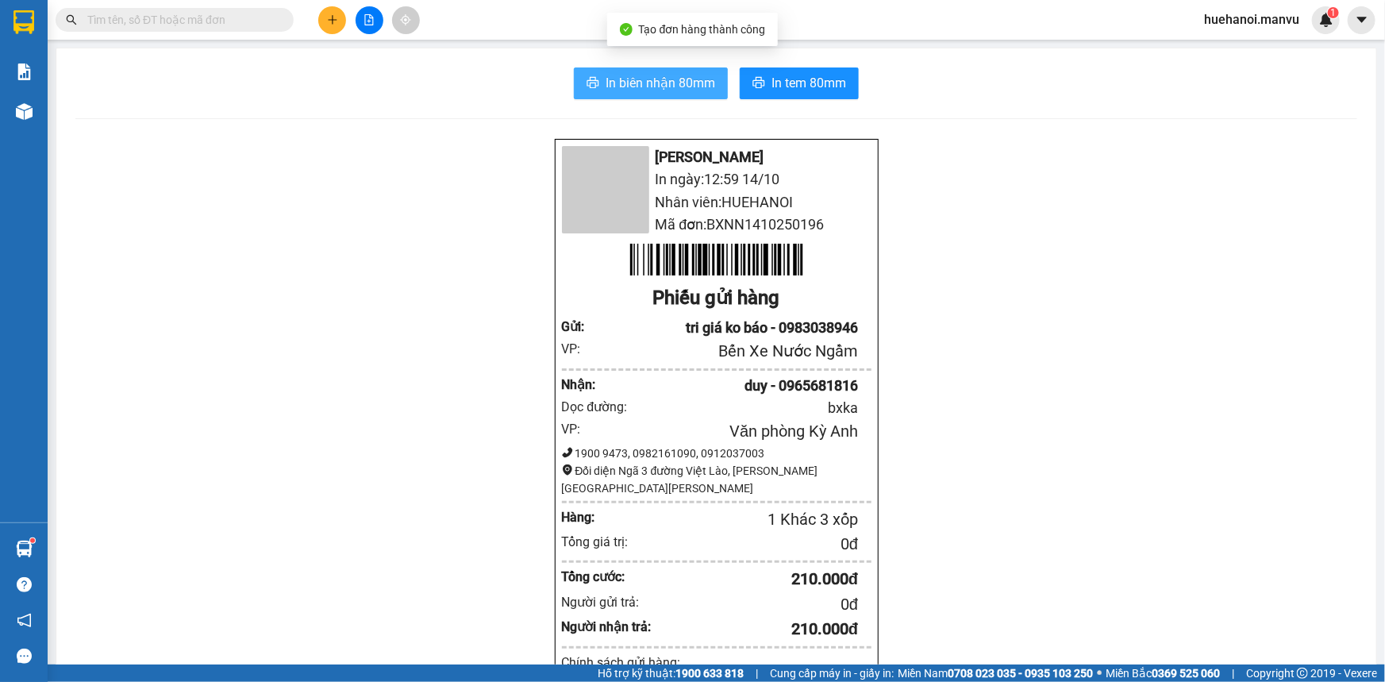
click at [686, 87] on span "In biên nhận 80mm" at bounding box center [660, 83] width 110 height 20
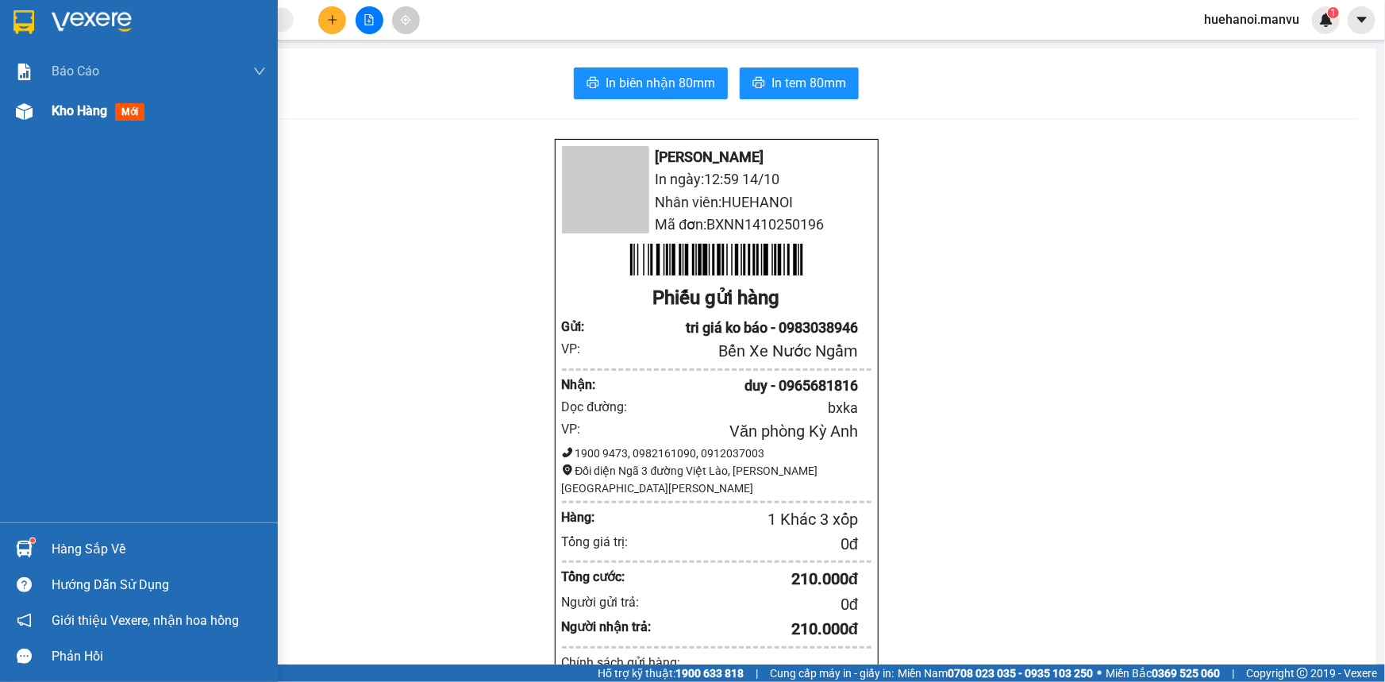
click at [73, 111] on span "Kho hàng" at bounding box center [80, 110] width 56 height 15
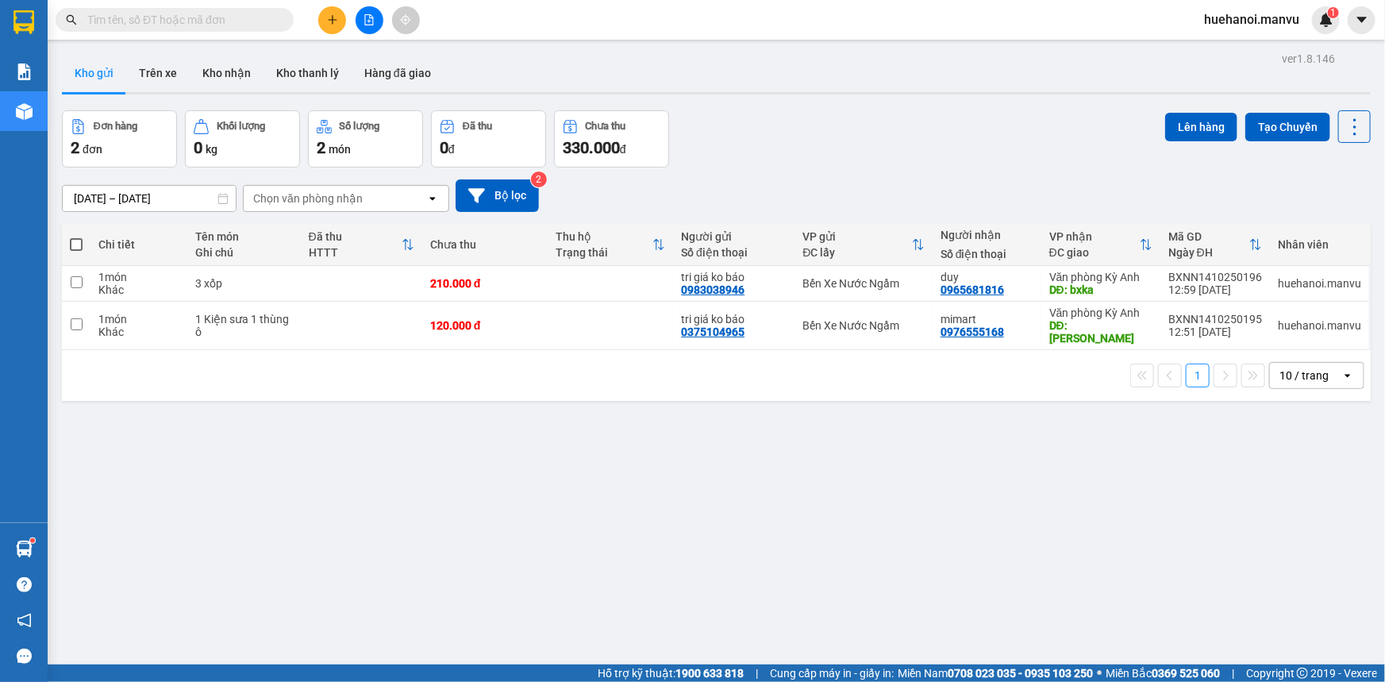
click at [74, 111] on button "Đơn hàng 2 đơn" at bounding box center [119, 138] width 115 height 57
